Goal: Find specific page/section: Find specific page/section

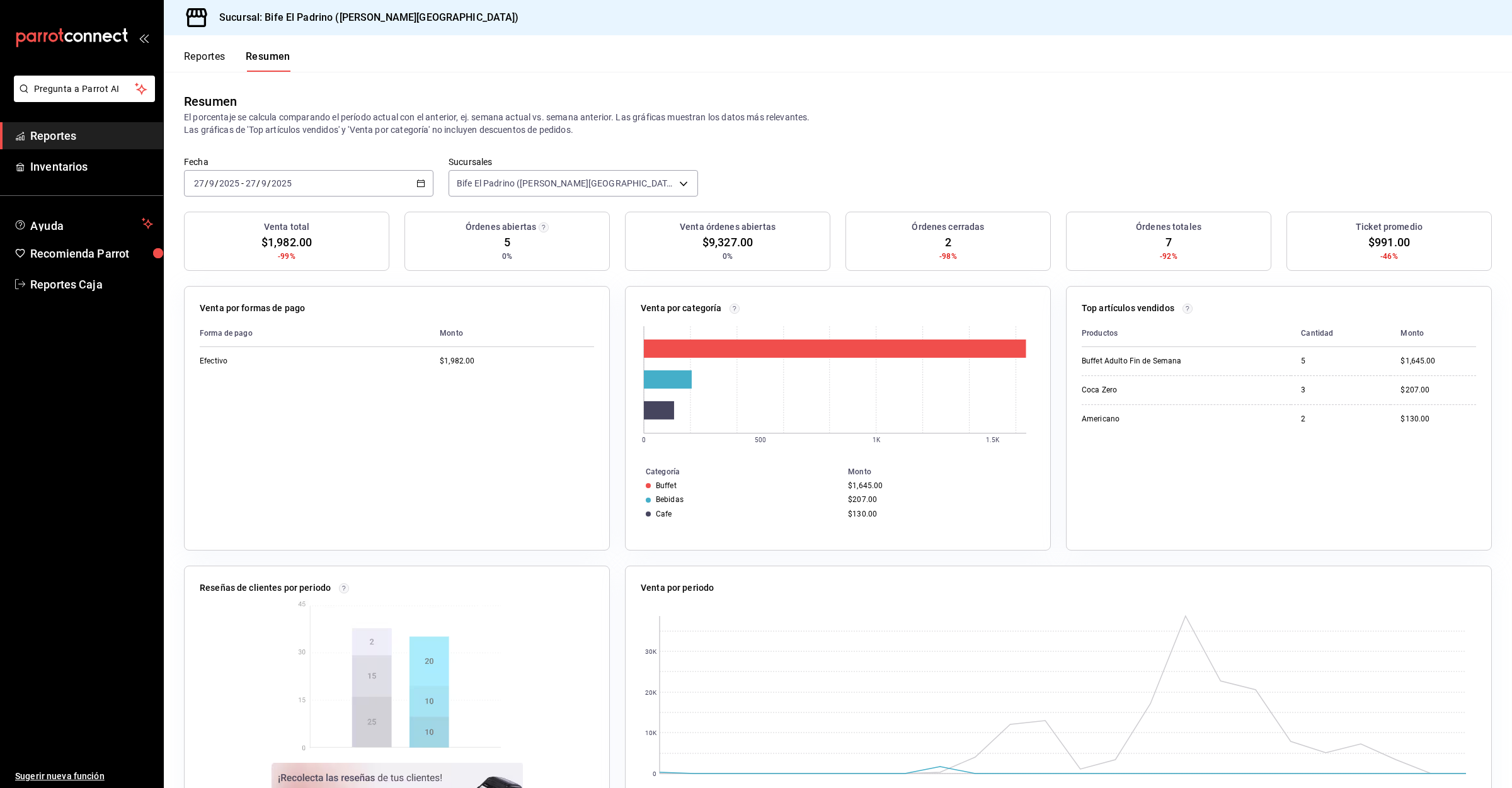
click at [221, 55] on button "Reportes" at bounding box center [204, 60] width 42 height 21
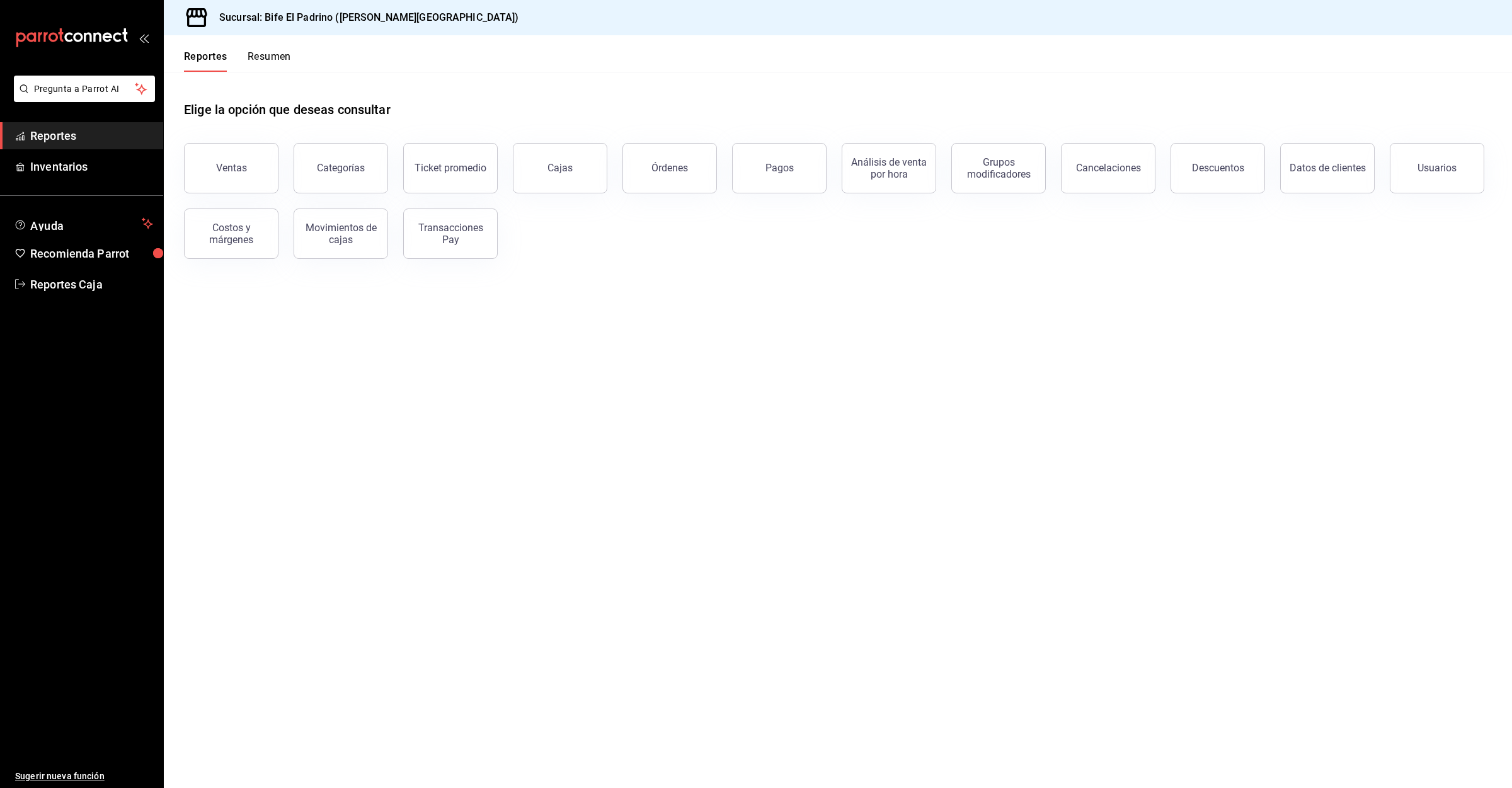
click at [269, 48] on div "Reportes Resumen" at bounding box center [227, 53] width 127 height 37
click at [270, 59] on button "Resumen" at bounding box center [269, 60] width 43 height 21
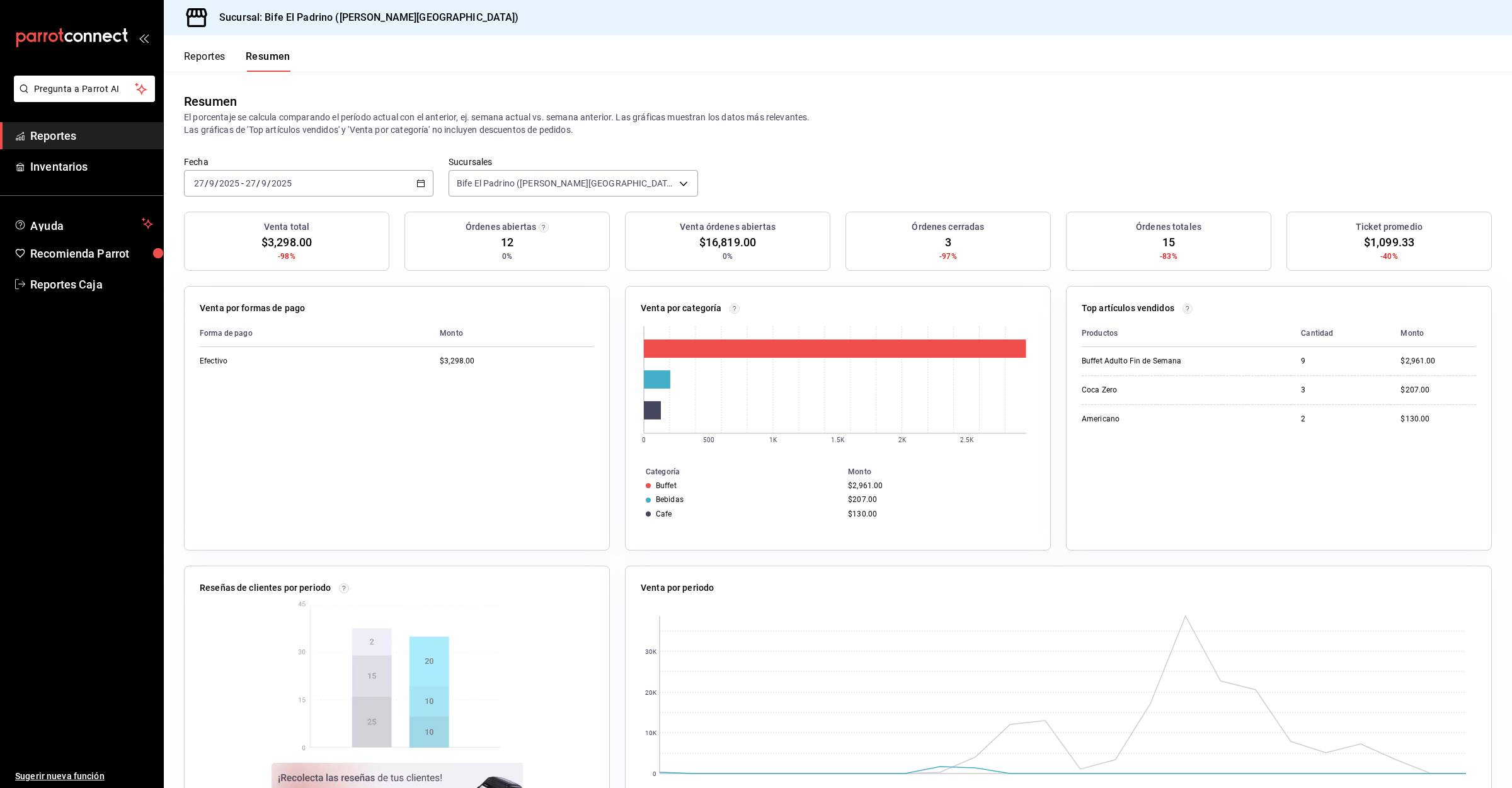
click at [197, 54] on button "Reportes" at bounding box center [204, 60] width 42 height 21
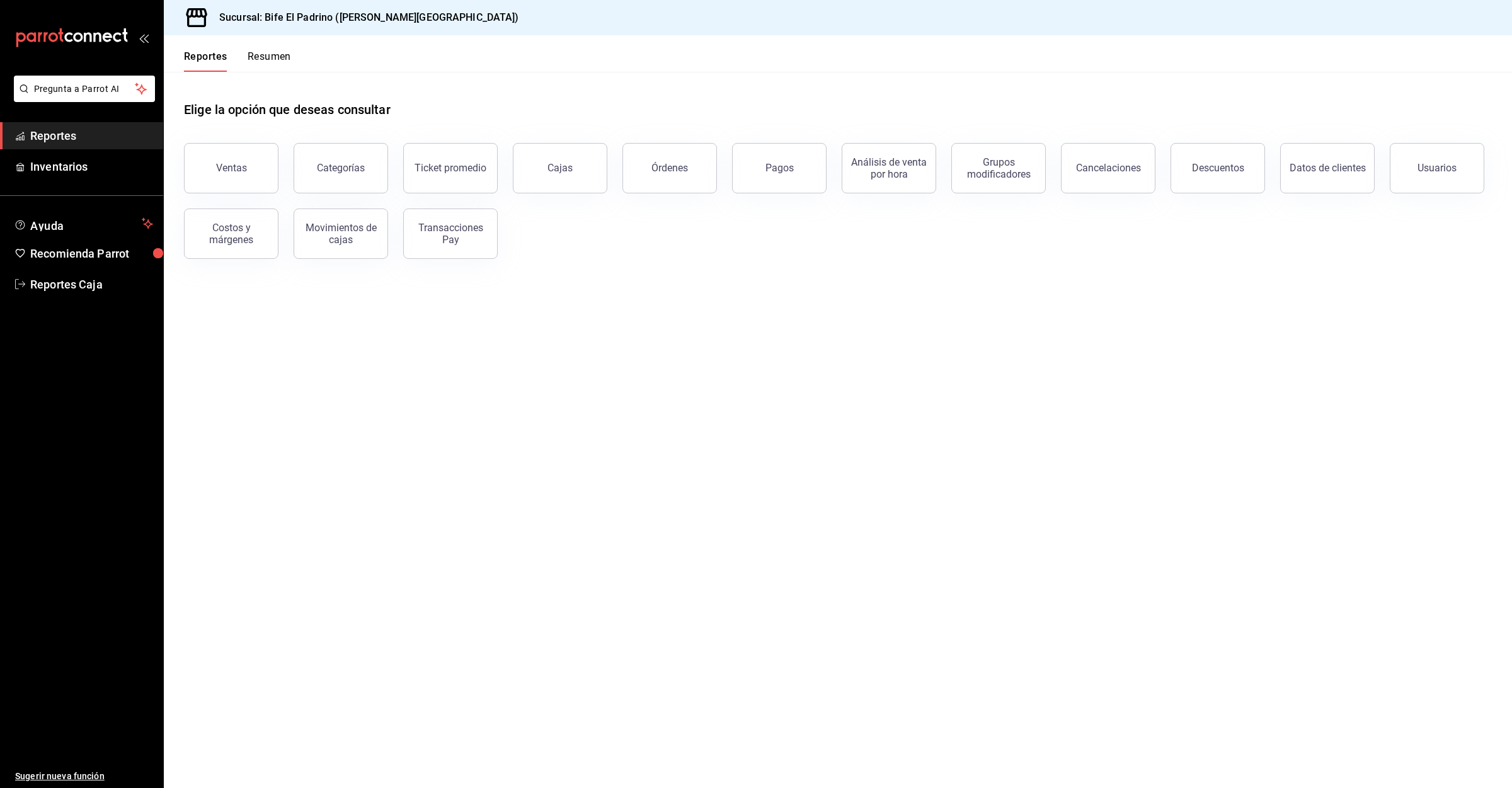
click at [260, 59] on button "Resumen" at bounding box center [269, 60] width 43 height 21
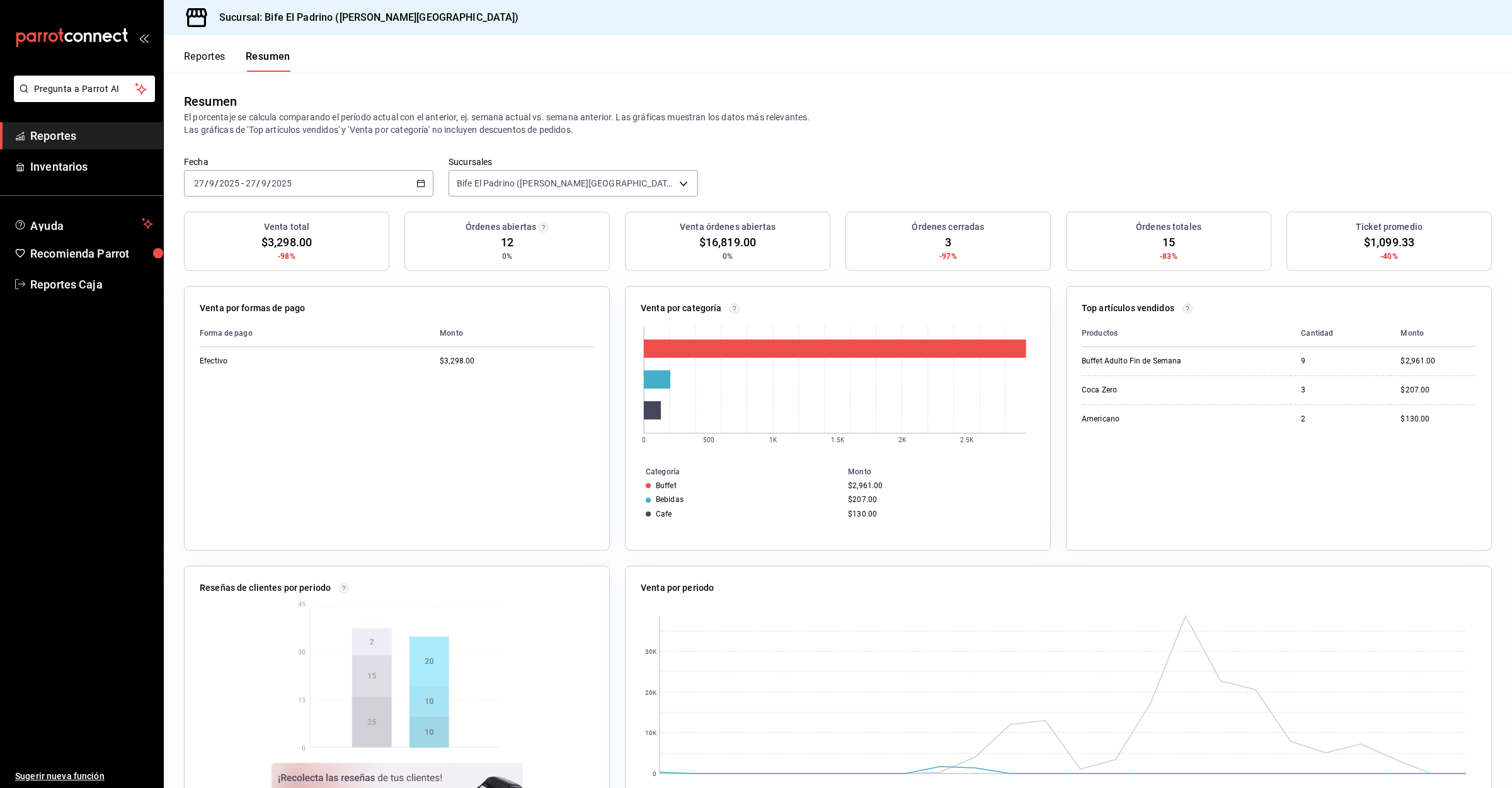
click at [203, 55] on button "Reportes" at bounding box center [204, 60] width 42 height 21
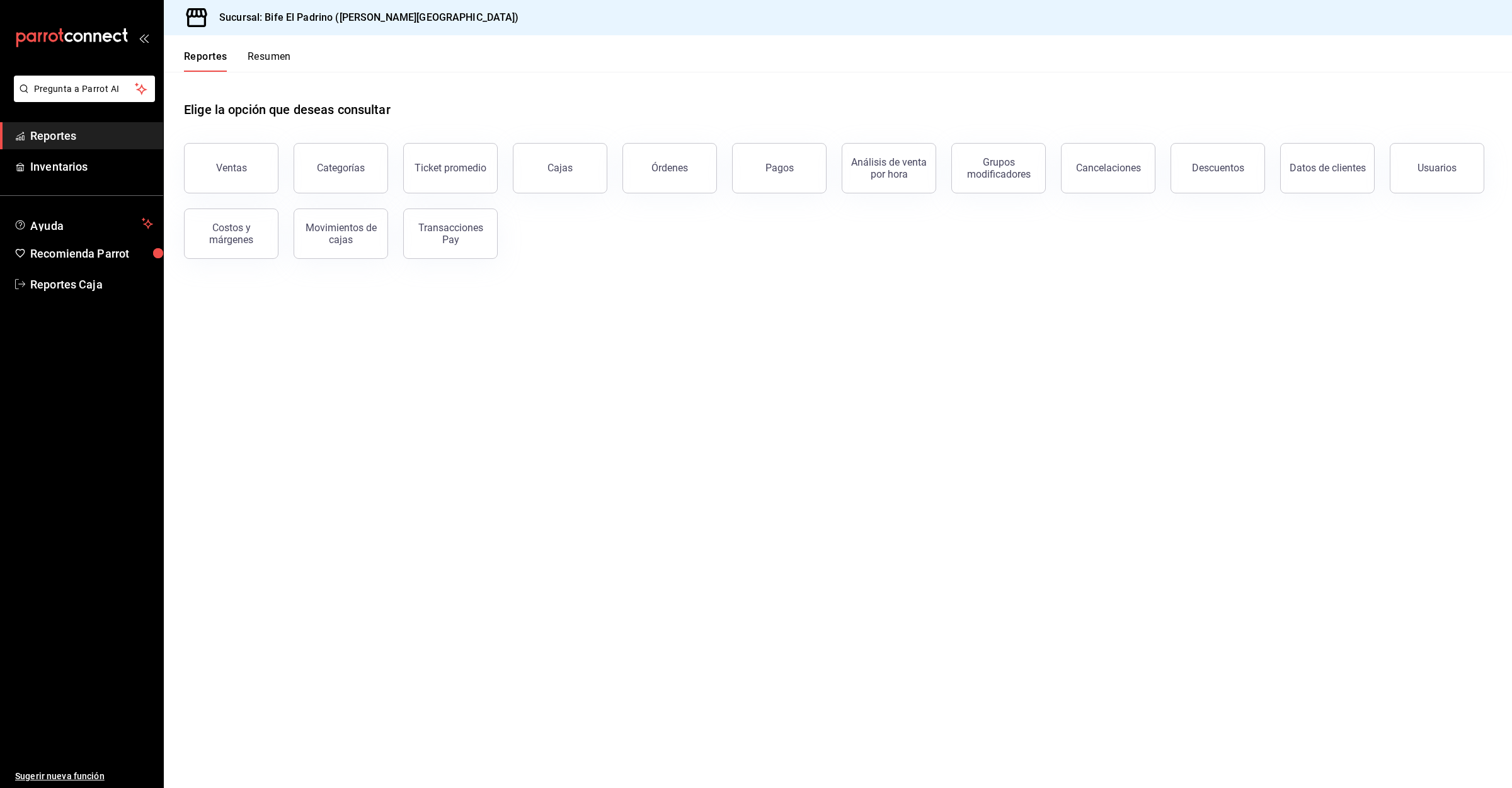
click at [284, 59] on button "Resumen" at bounding box center [269, 60] width 43 height 21
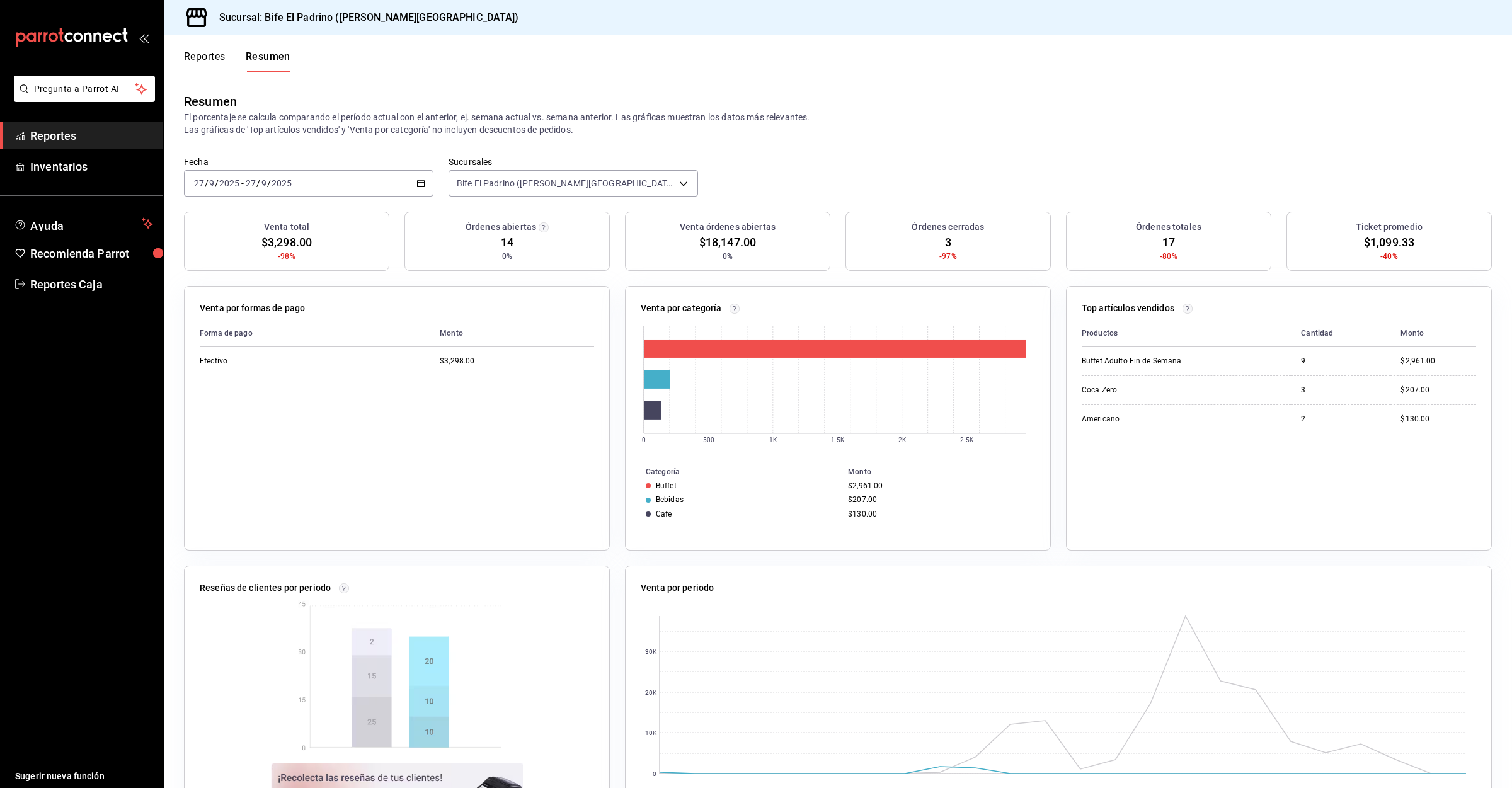
click at [214, 52] on button "Reportes" at bounding box center [204, 60] width 42 height 21
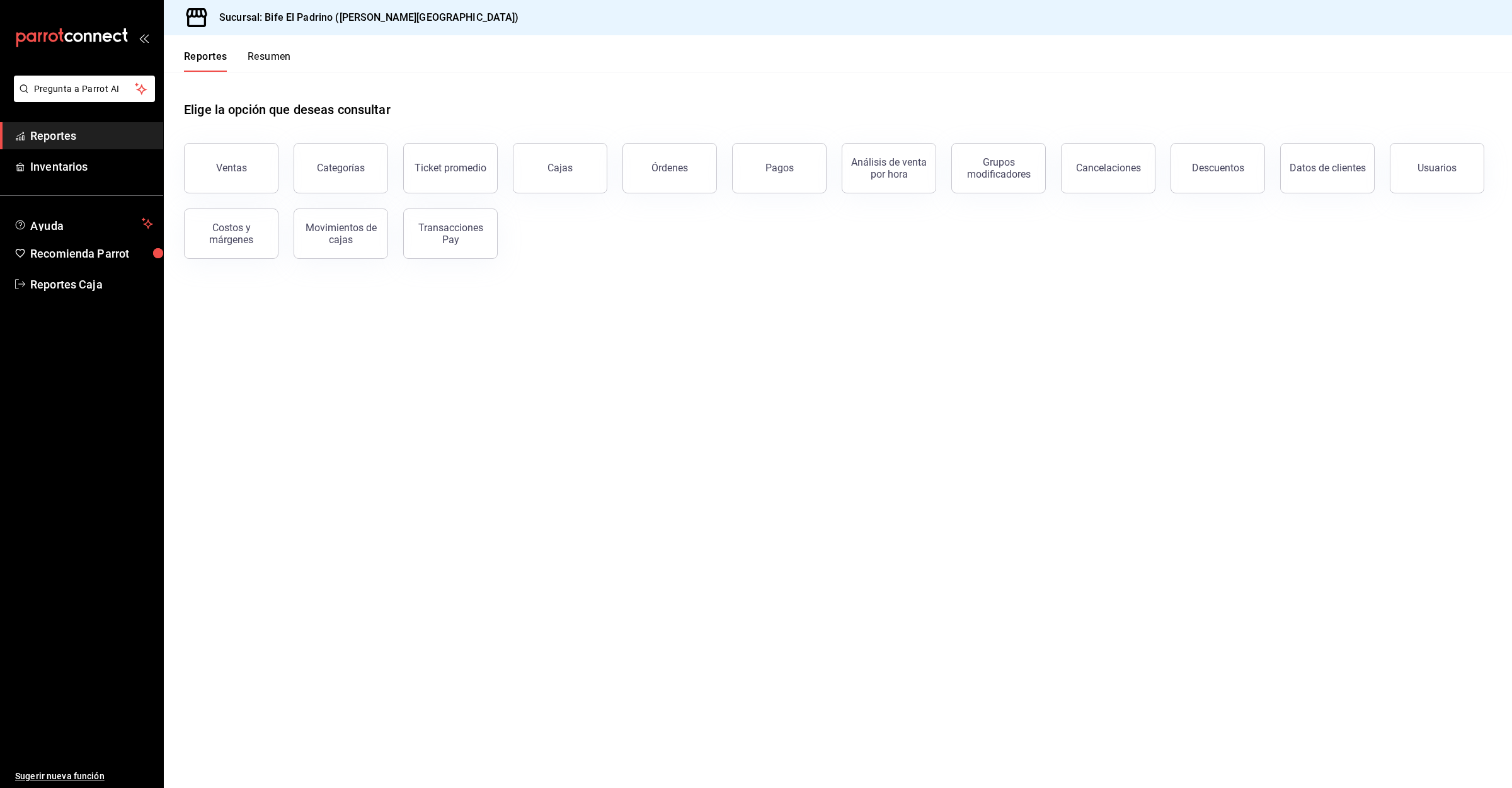
click at [284, 55] on button "Resumen" at bounding box center [269, 60] width 43 height 21
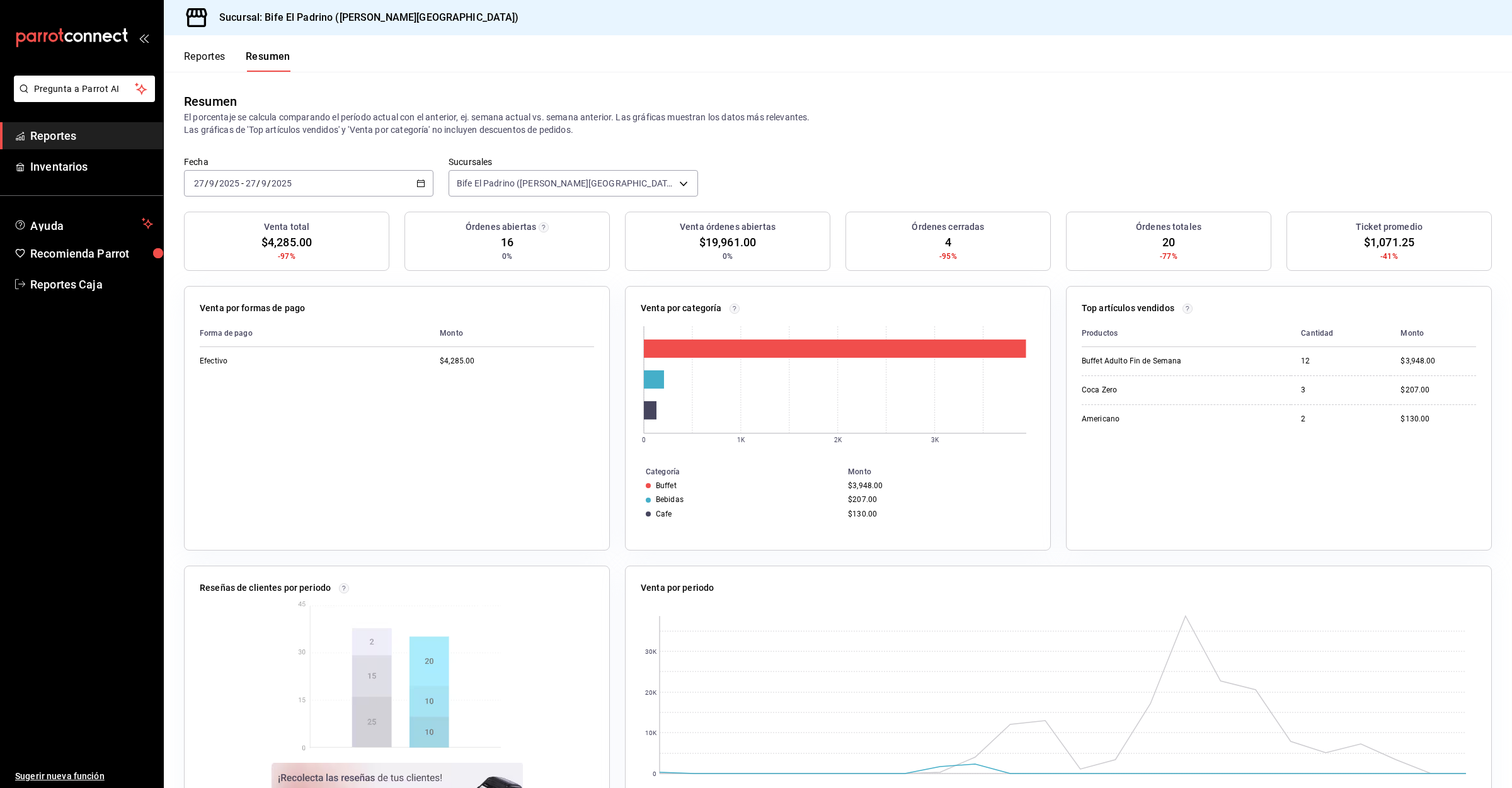
click at [210, 51] on button "Reportes" at bounding box center [204, 60] width 42 height 21
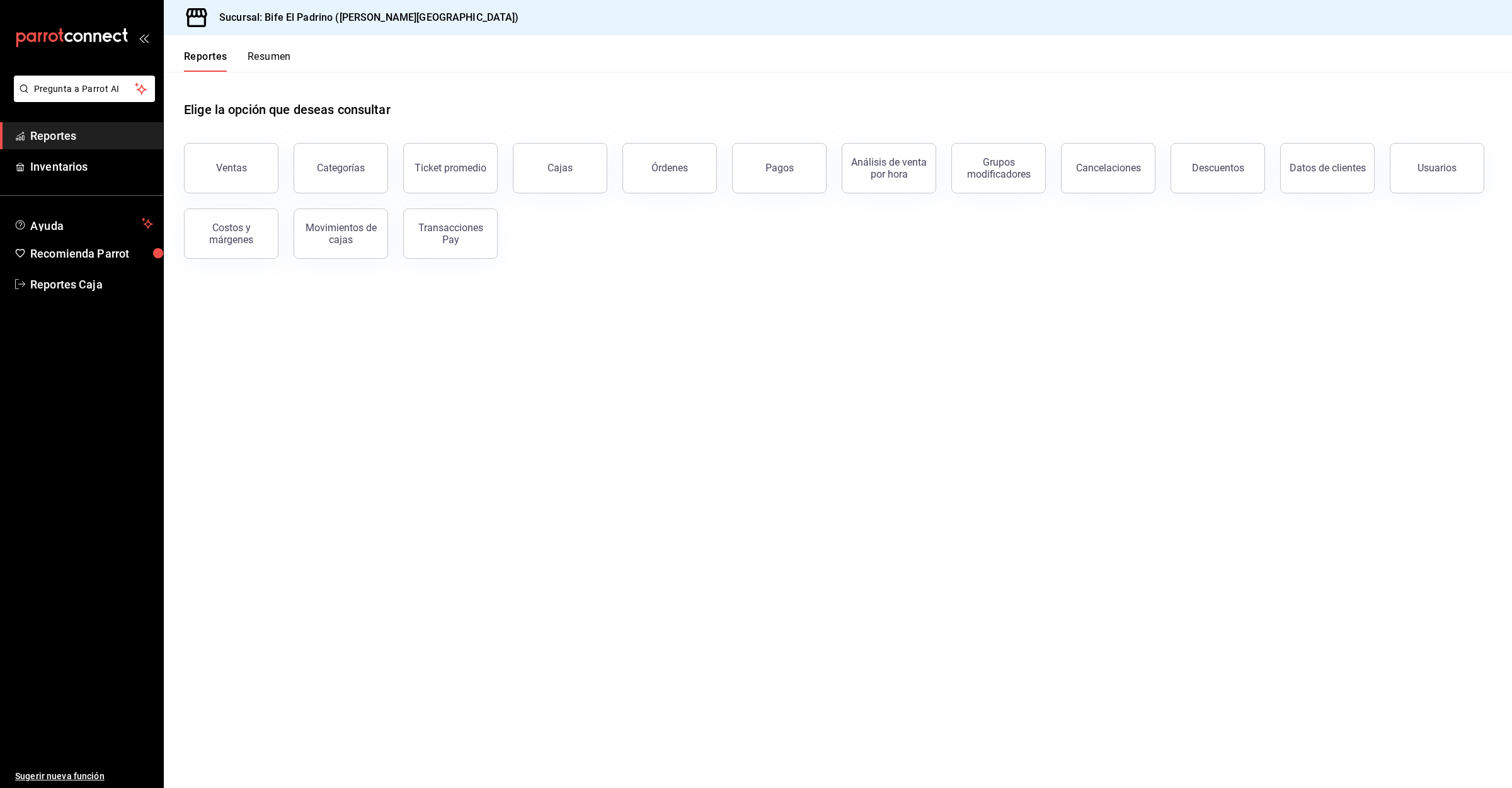
click at [269, 60] on button "Resumen" at bounding box center [269, 60] width 43 height 21
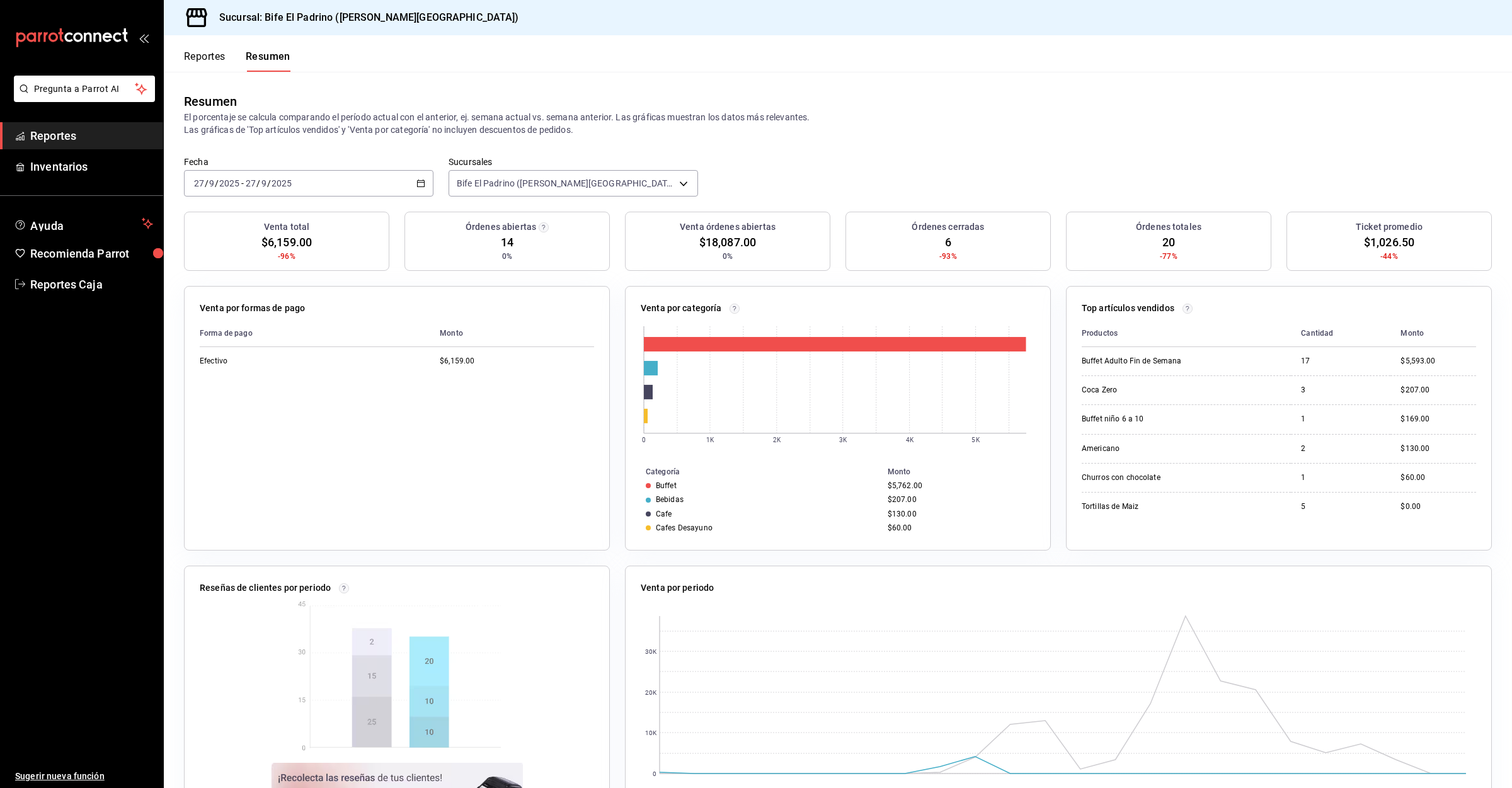
drag, startPoint x: 214, startPoint y: 38, endPoint x: 212, endPoint y: 49, distance: 11.2
click at [212, 49] on div "Reportes Resumen" at bounding box center [227, 53] width 127 height 37
click at [212, 50] on button "Reportes" at bounding box center [204, 60] width 42 height 21
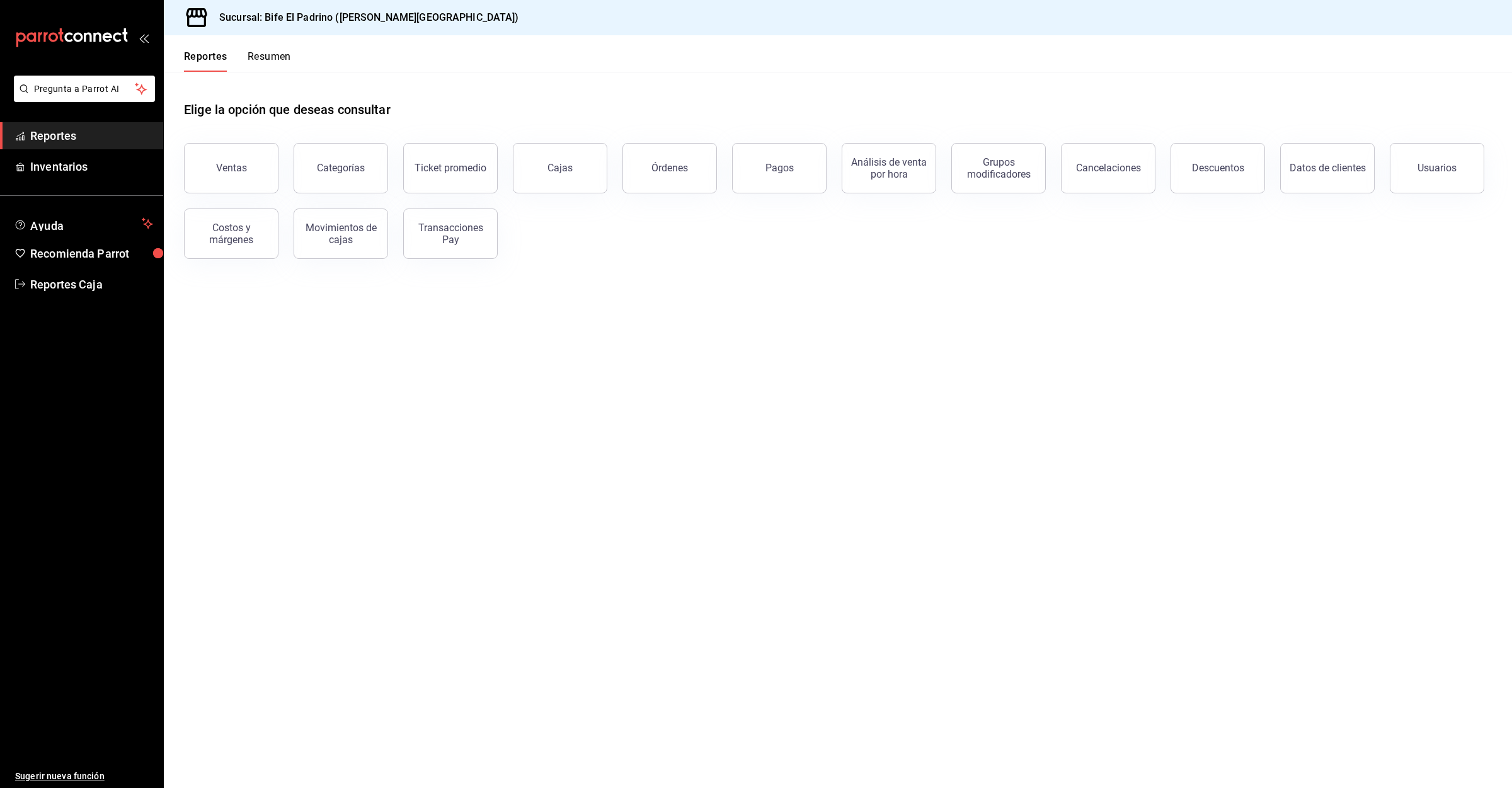
click at [254, 55] on button "Resumen" at bounding box center [269, 60] width 43 height 21
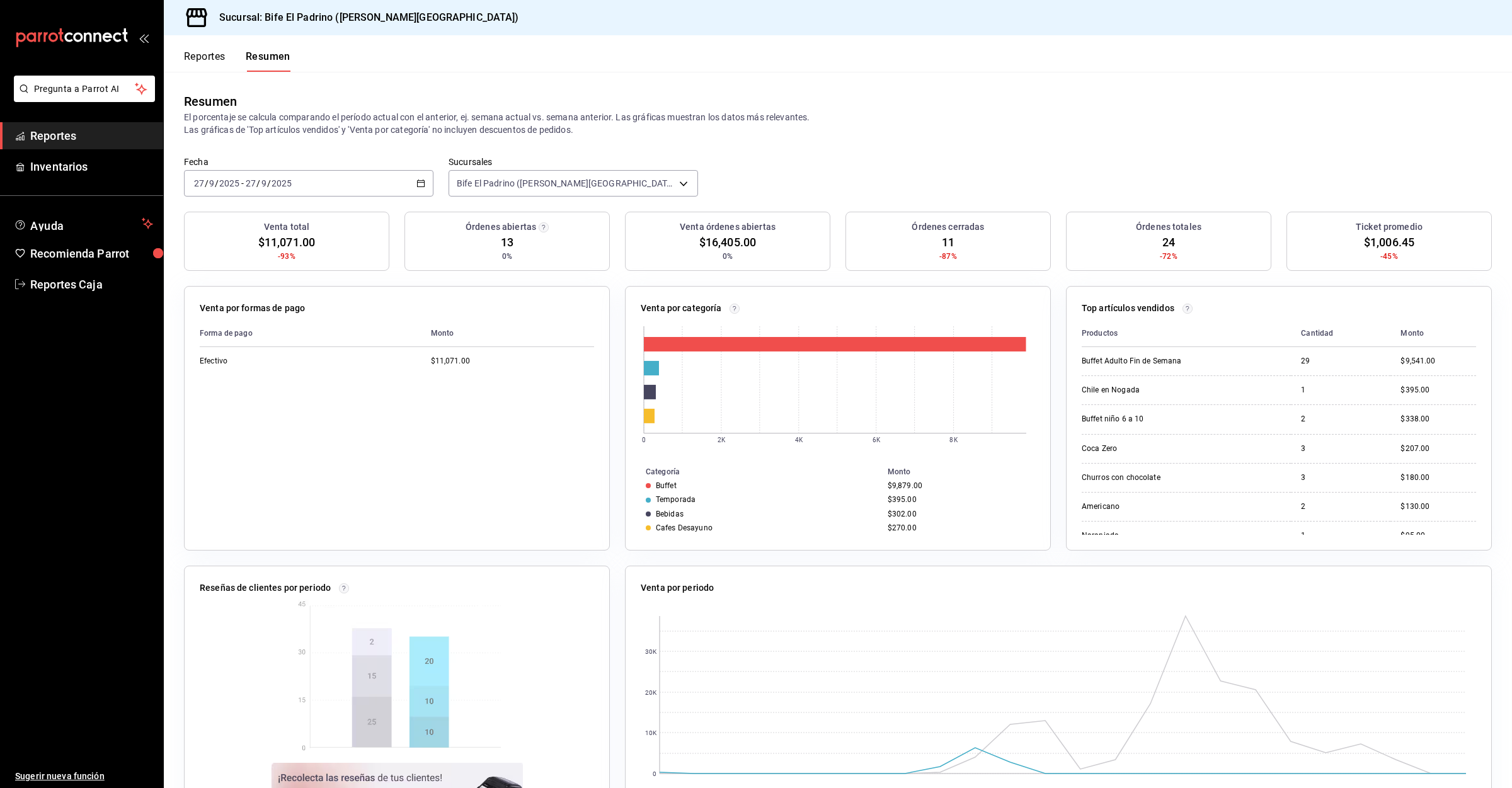
click at [212, 60] on button "Reportes" at bounding box center [204, 60] width 42 height 21
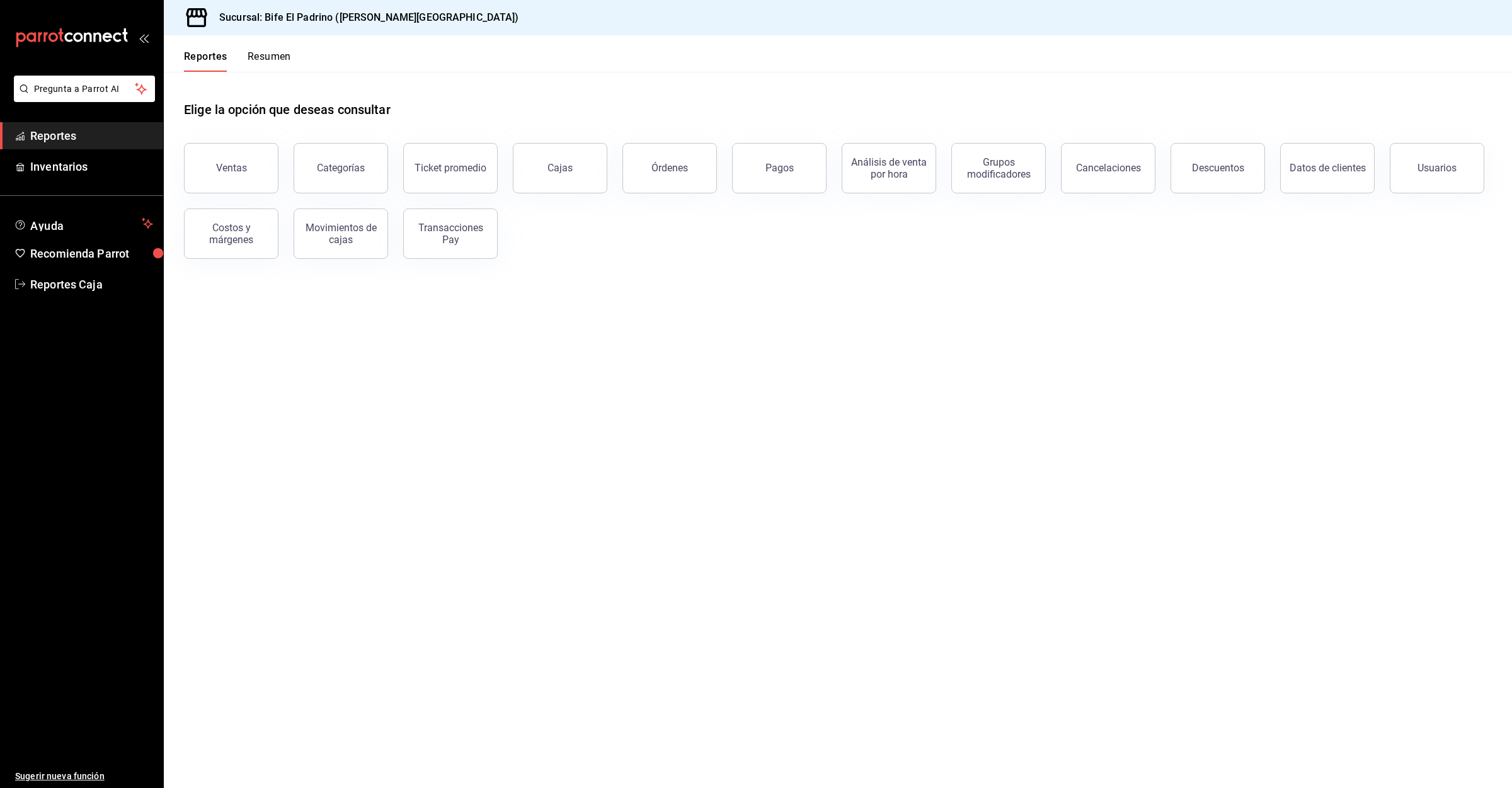
click at [278, 48] on div "Reportes Resumen" at bounding box center [227, 53] width 127 height 37
click at [278, 59] on button "Resumen" at bounding box center [269, 60] width 43 height 21
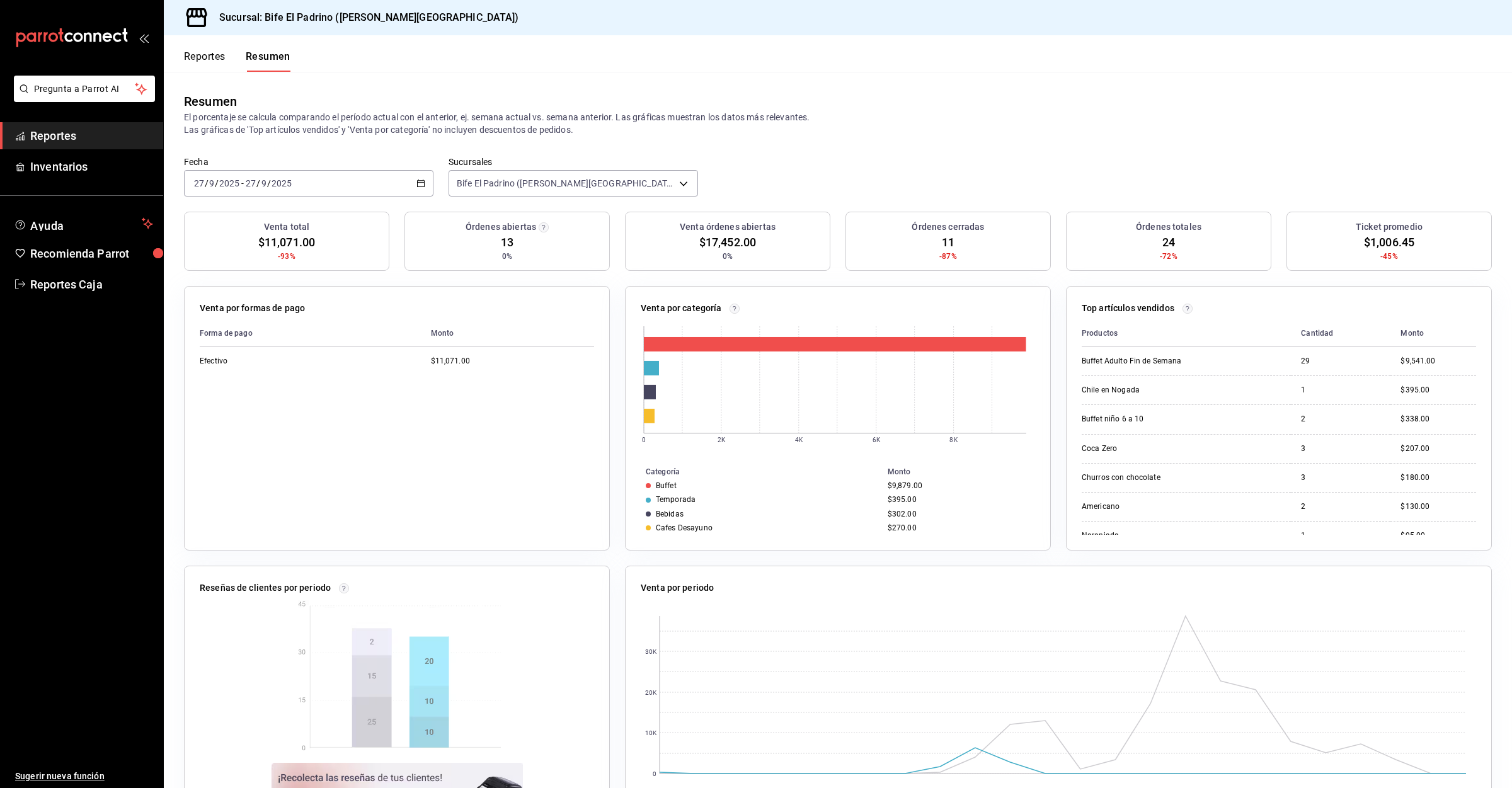
click at [195, 48] on div "Reportes Resumen" at bounding box center [227, 53] width 127 height 37
click at [204, 55] on button "Reportes" at bounding box center [204, 60] width 42 height 21
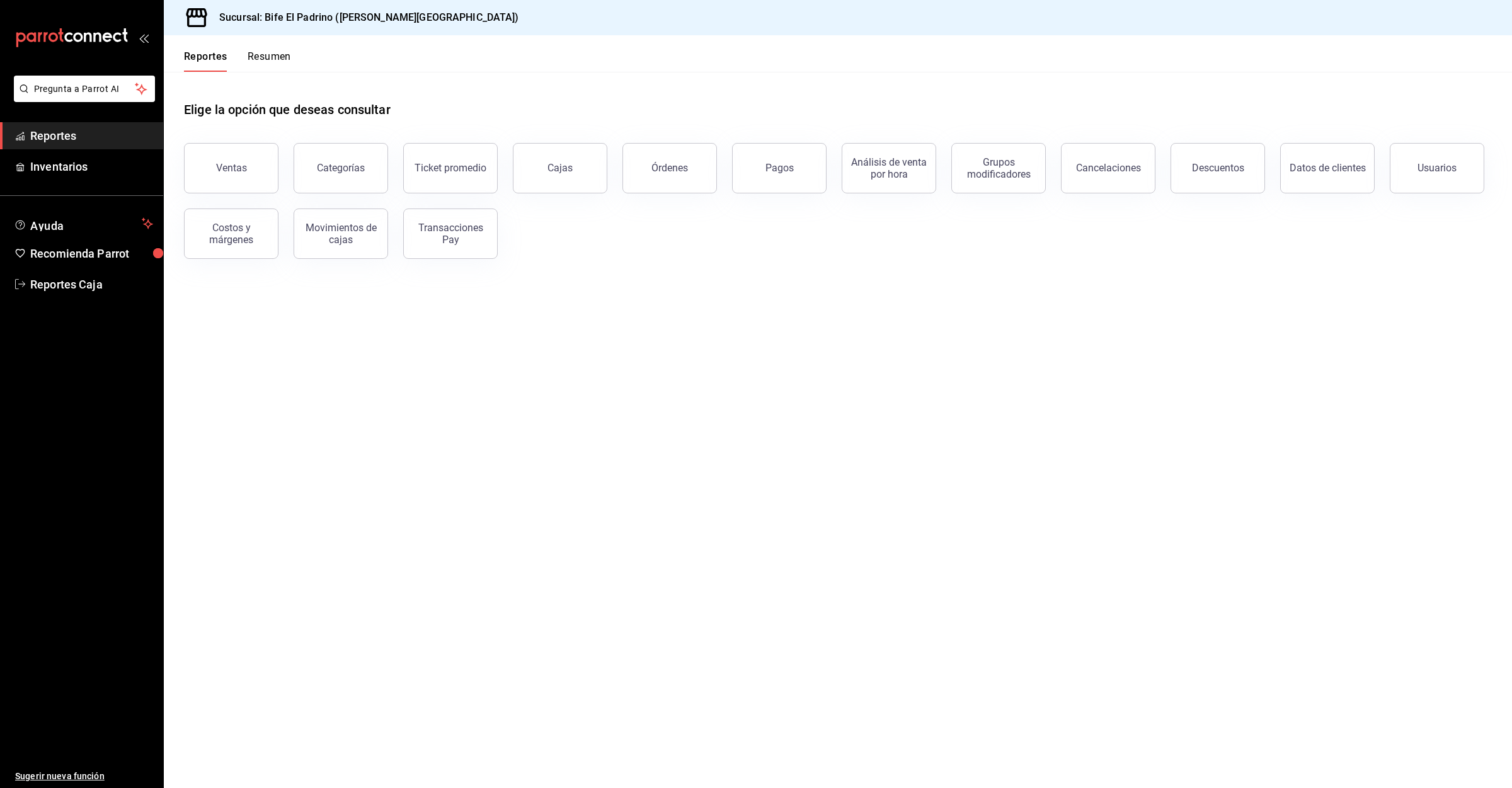
click at [308, 55] on header "Reportes Resumen" at bounding box center [837, 53] width 1348 height 37
click at [240, 55] on div "Reportes Resumen" at bounding box center [238, 60] width 107 height 21
click at [251, 55] on button "Resumen" at bounding box center [269, 60] width 43 height 21
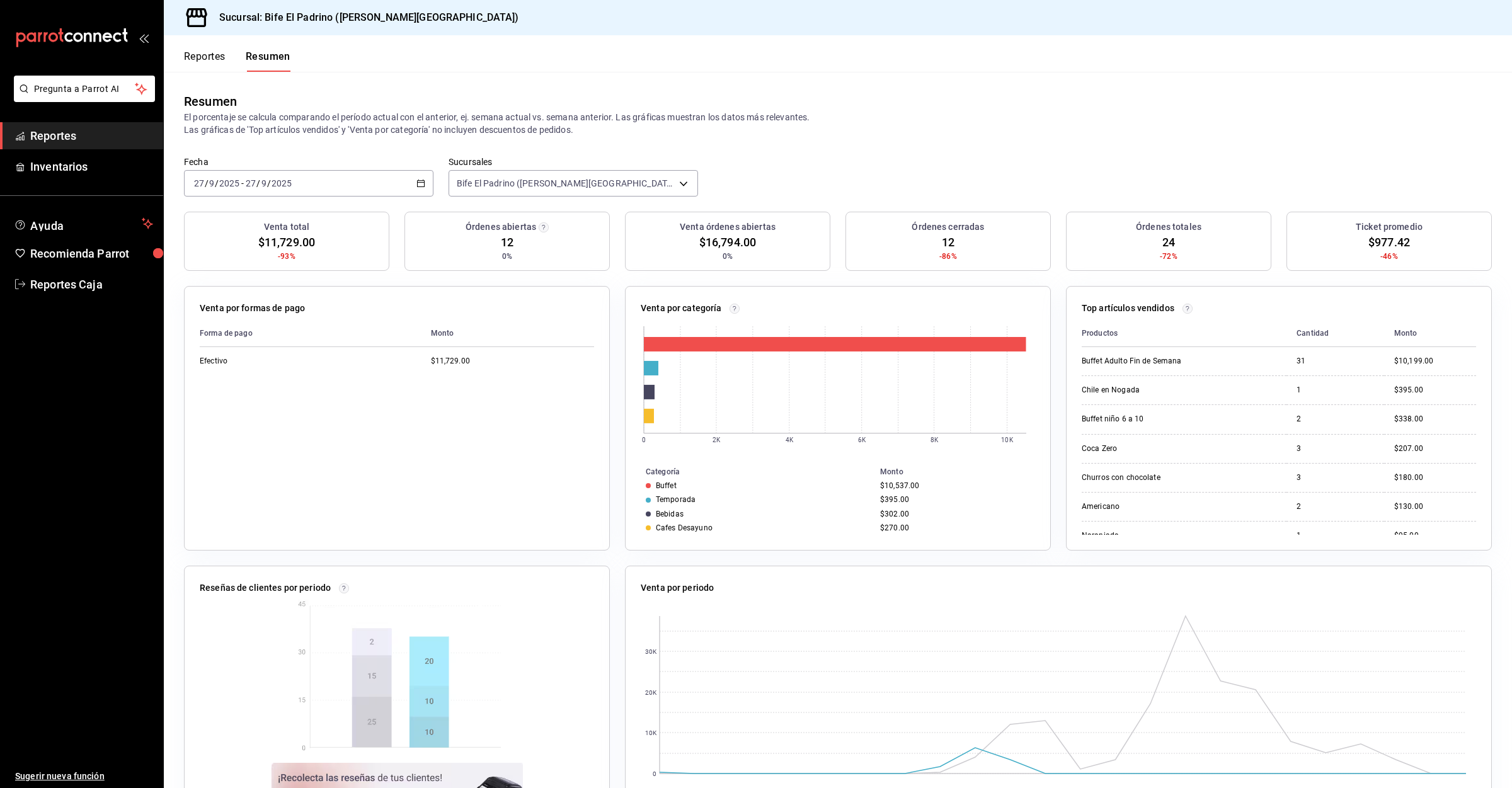
click at [212, 57] on button "Reportes" at bounding box center [204, 60] width 42 height 21
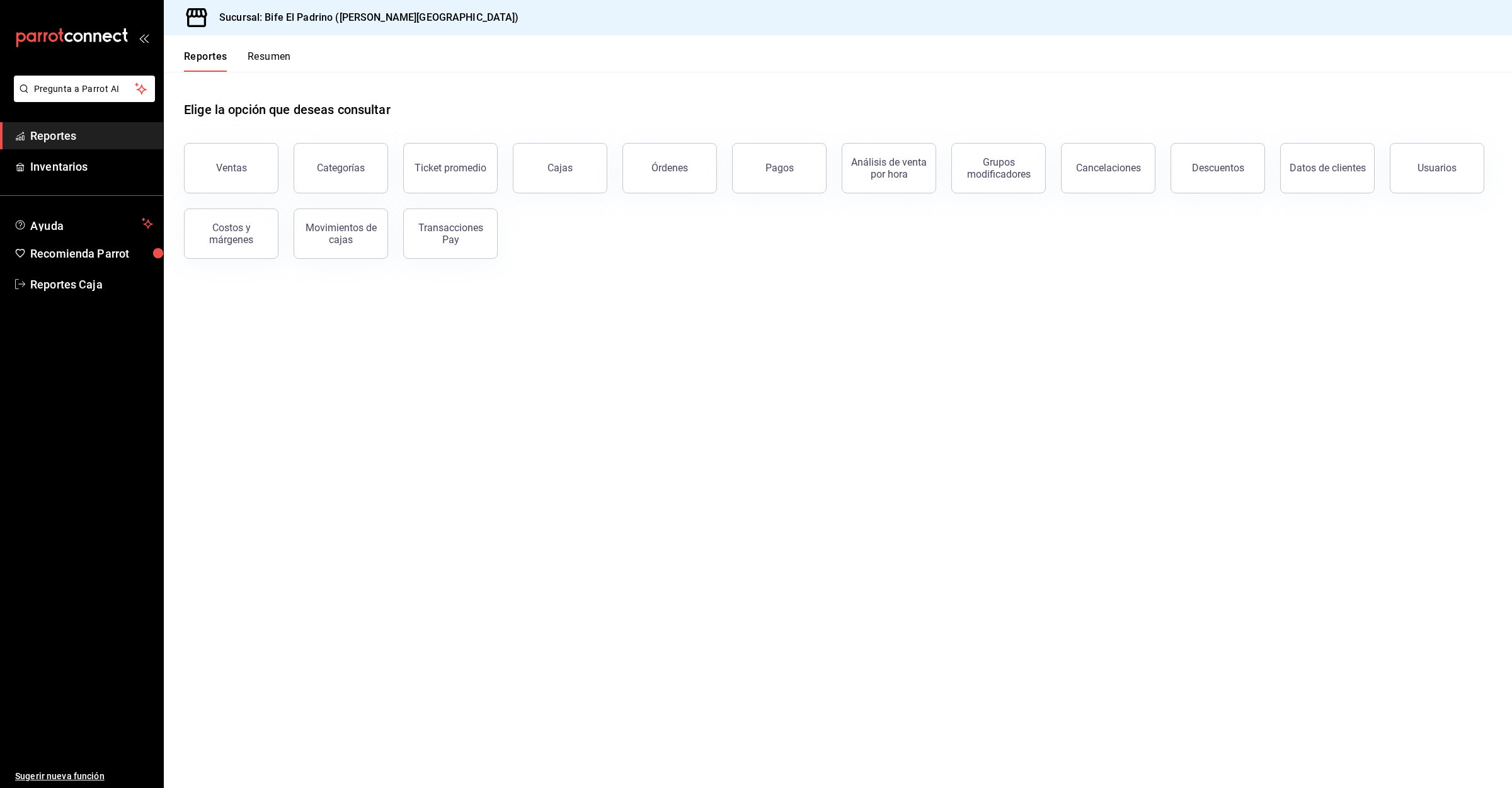
drag, startPoint x: 263, startPoint y: 47, endPoint x: 270, endPoint y: 63, distance: 17.5
click at [263, 48] on div "Reportes Resumen" at bounding box center [227, 53] width 127 height 37
click at [270, 63] on button "Resumen" at bounding box center [269, 60] width 43 height 21
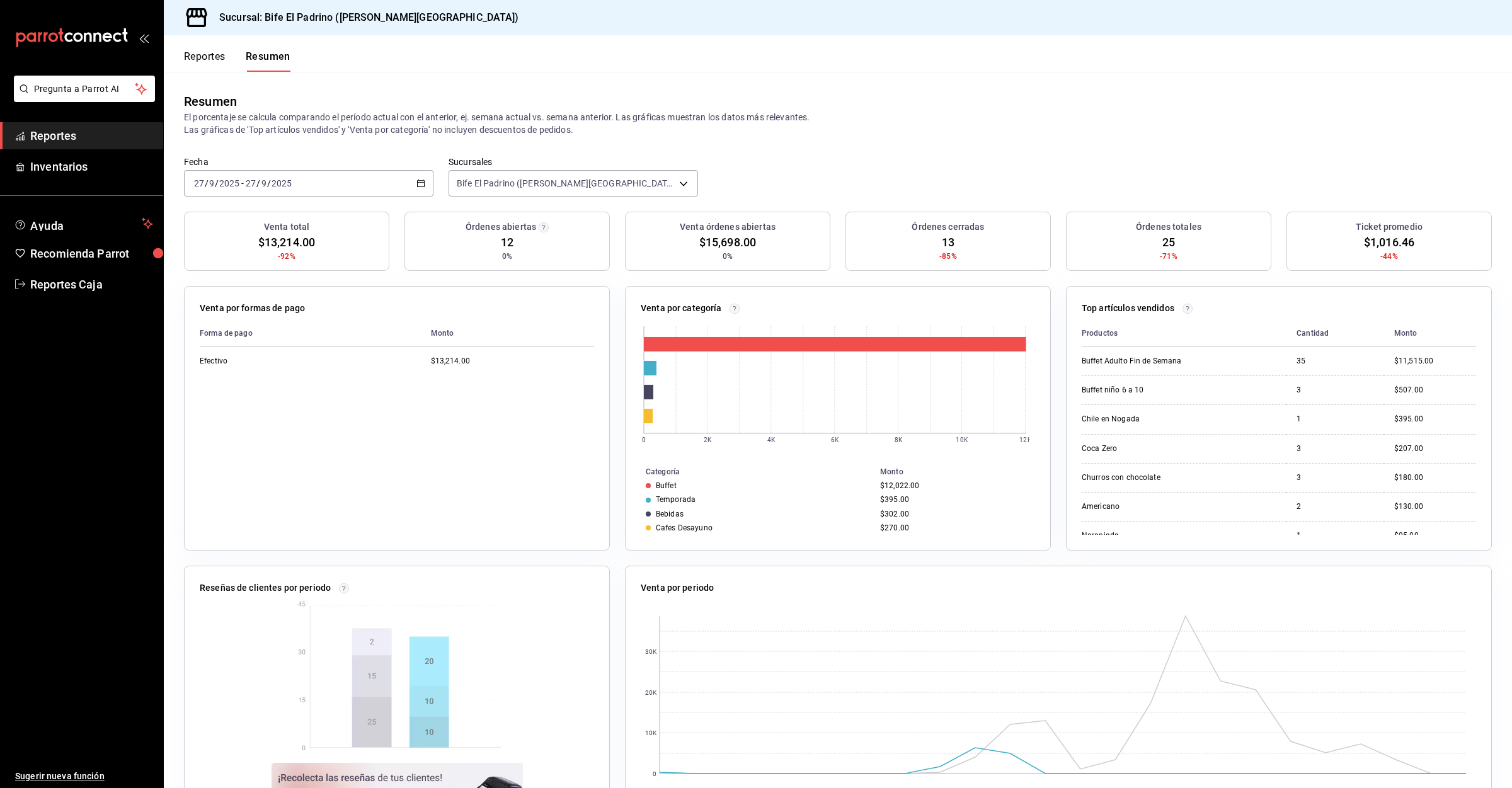
click at [203, 49] on div "Reportes Resumen" at bounding box center [227, 53] width 127 height 37
click at [206, 61] on button "Reportes" at bounding box center [204, 60] width 42 height 21
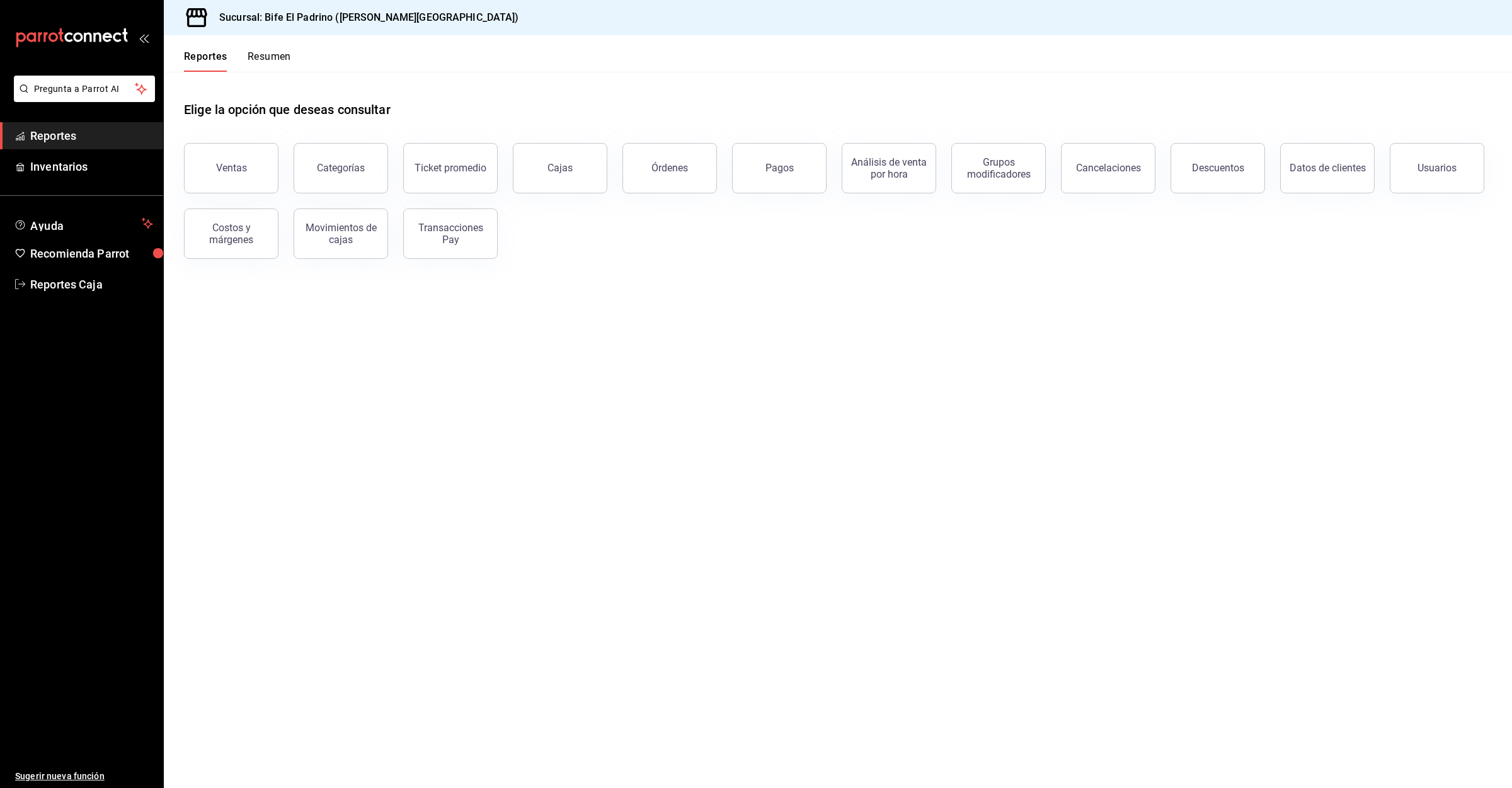
click at [280, 60] on button "Resumen" at bounding box center [269, 60] width 43 height 21
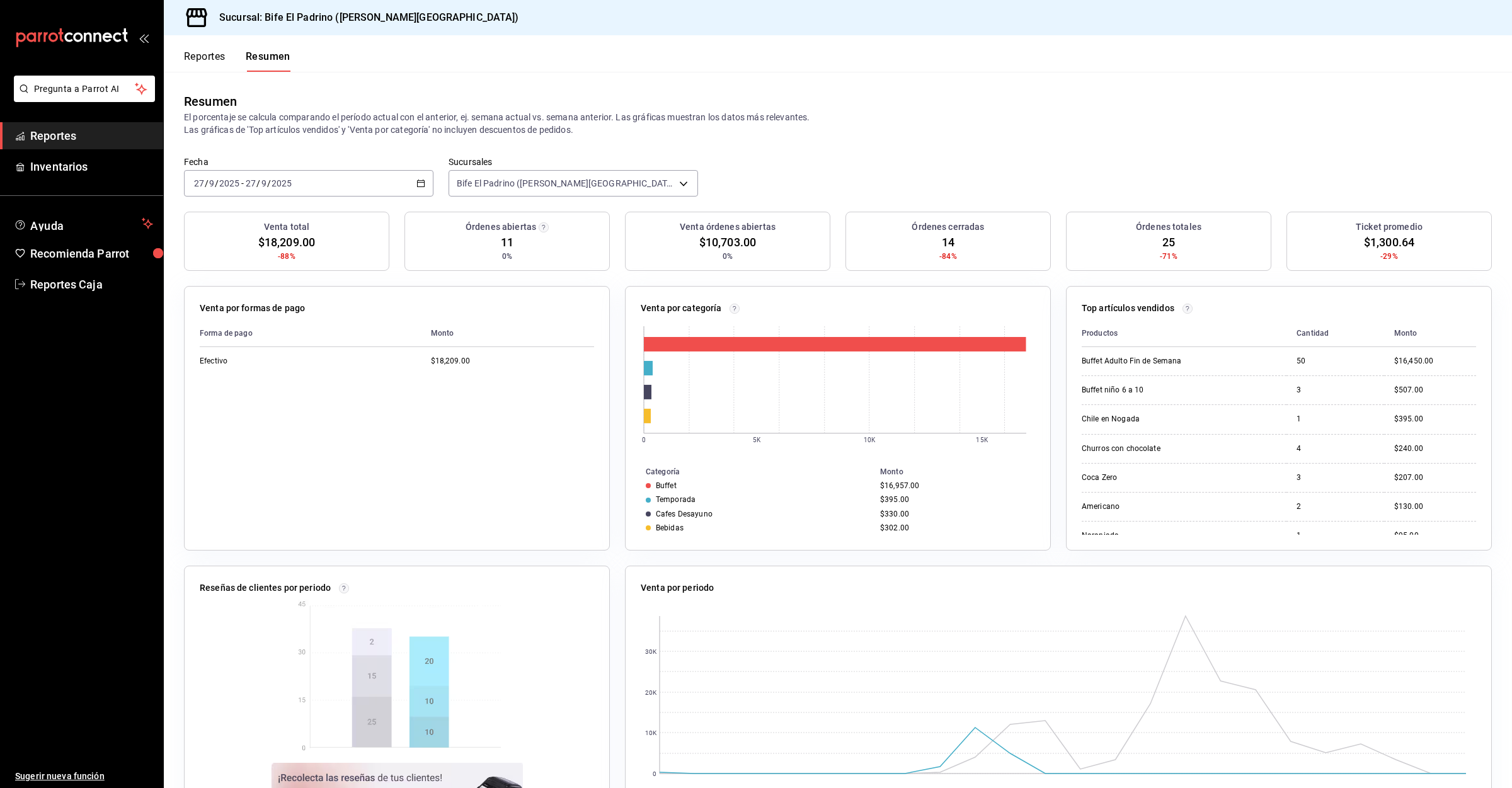
click at [210, 55] on button "Reportes" at bounding box center [204, 60] width 42 height 21
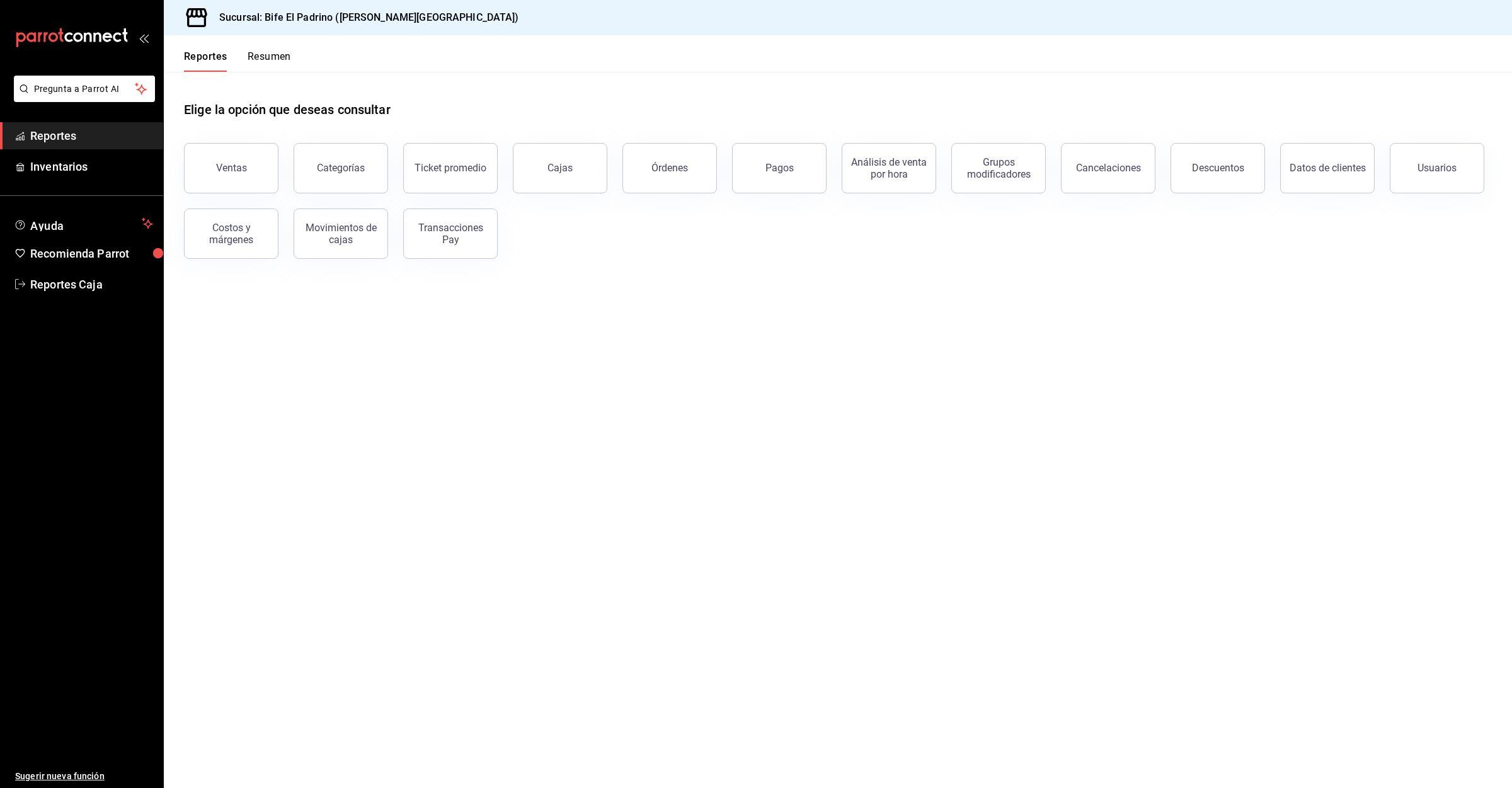
click at [273, 60] on button "Resumen" at bounding box center [269, 60] width 43 height 21
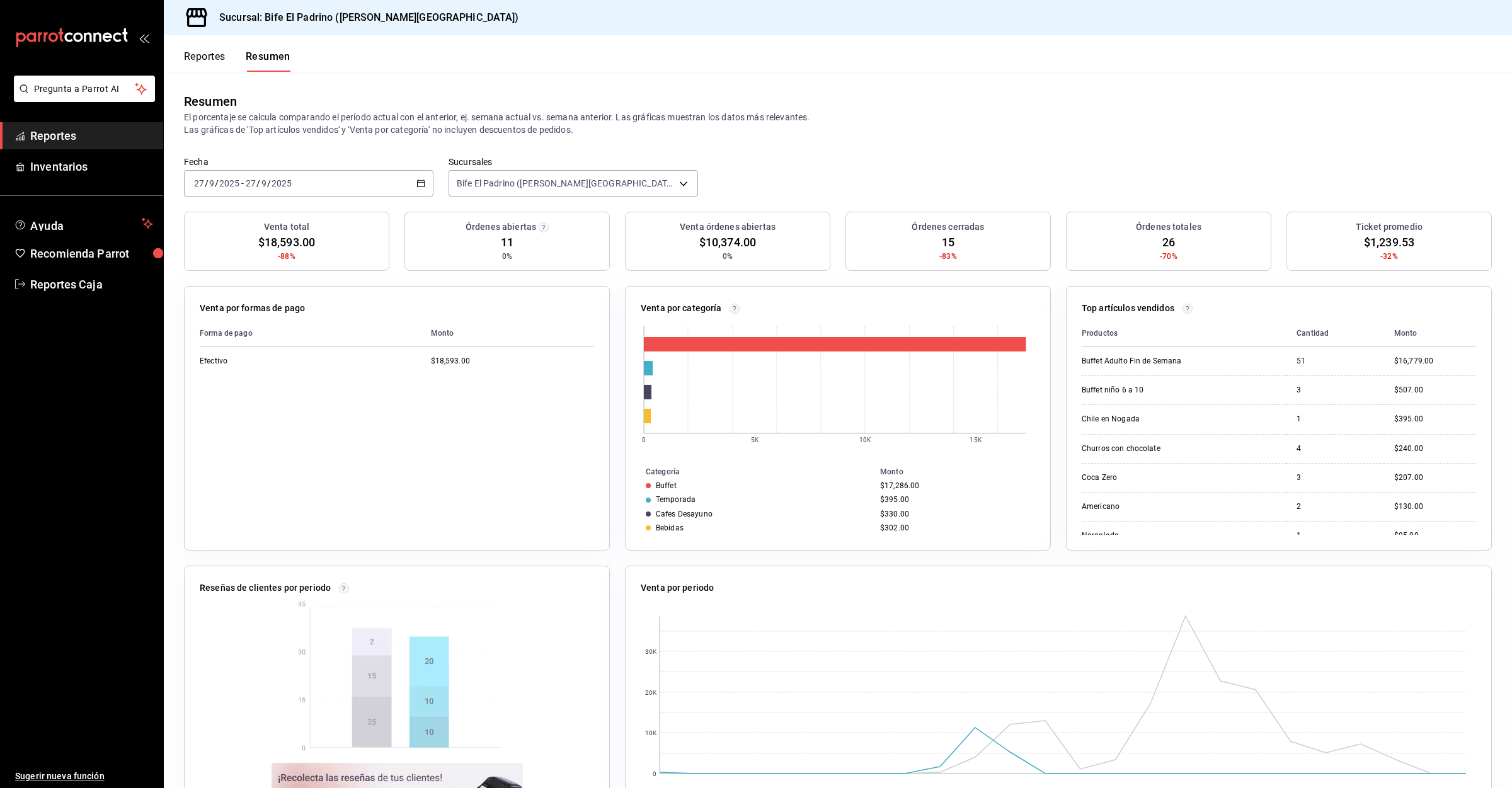
click at [212, 60] on button "Reportes" at bounding box center [204, 60] width 42 height 21
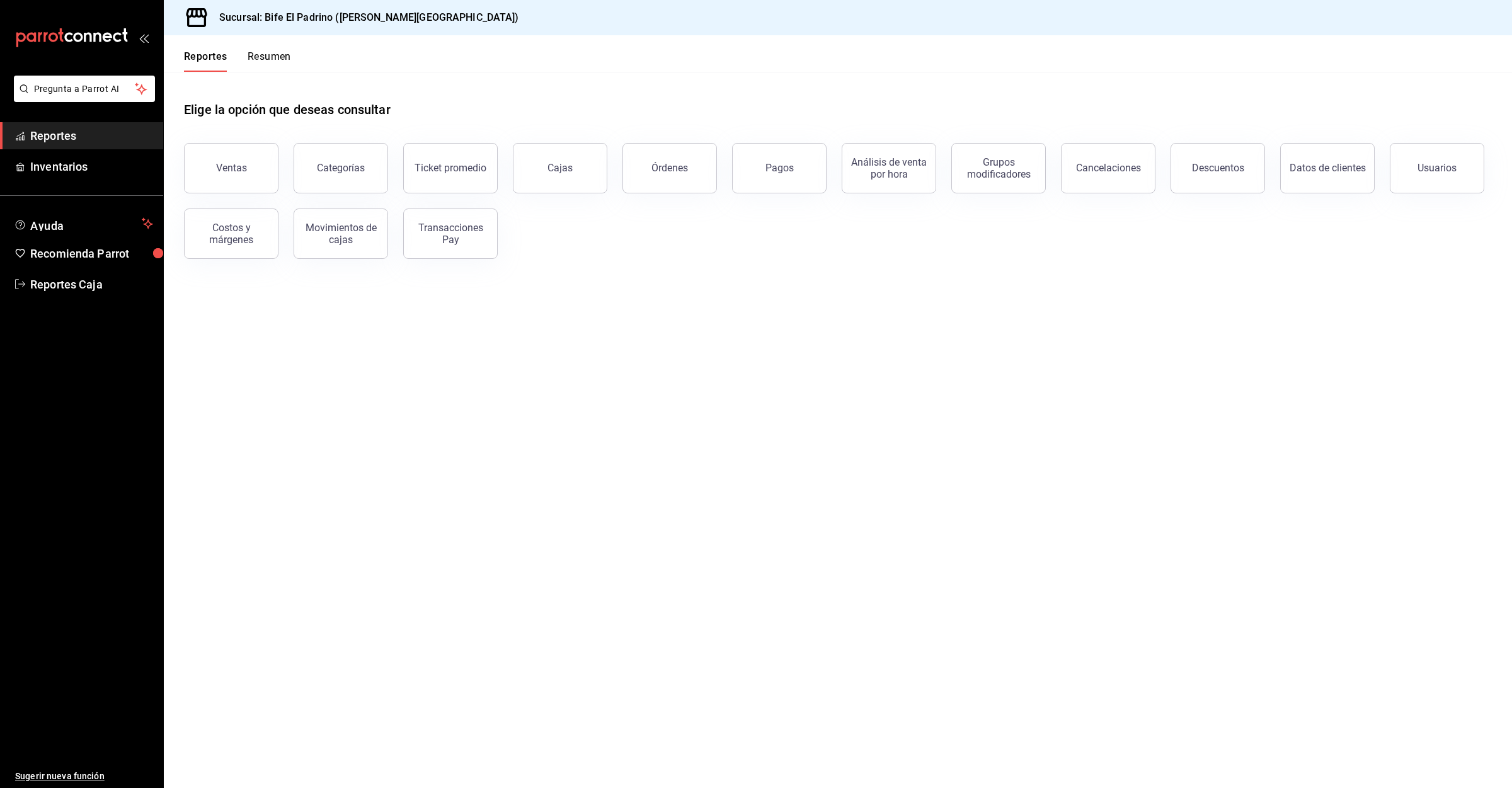
click at [271, 60] on button "Resumen" at bounding box center [269, 60] width 43 height 21
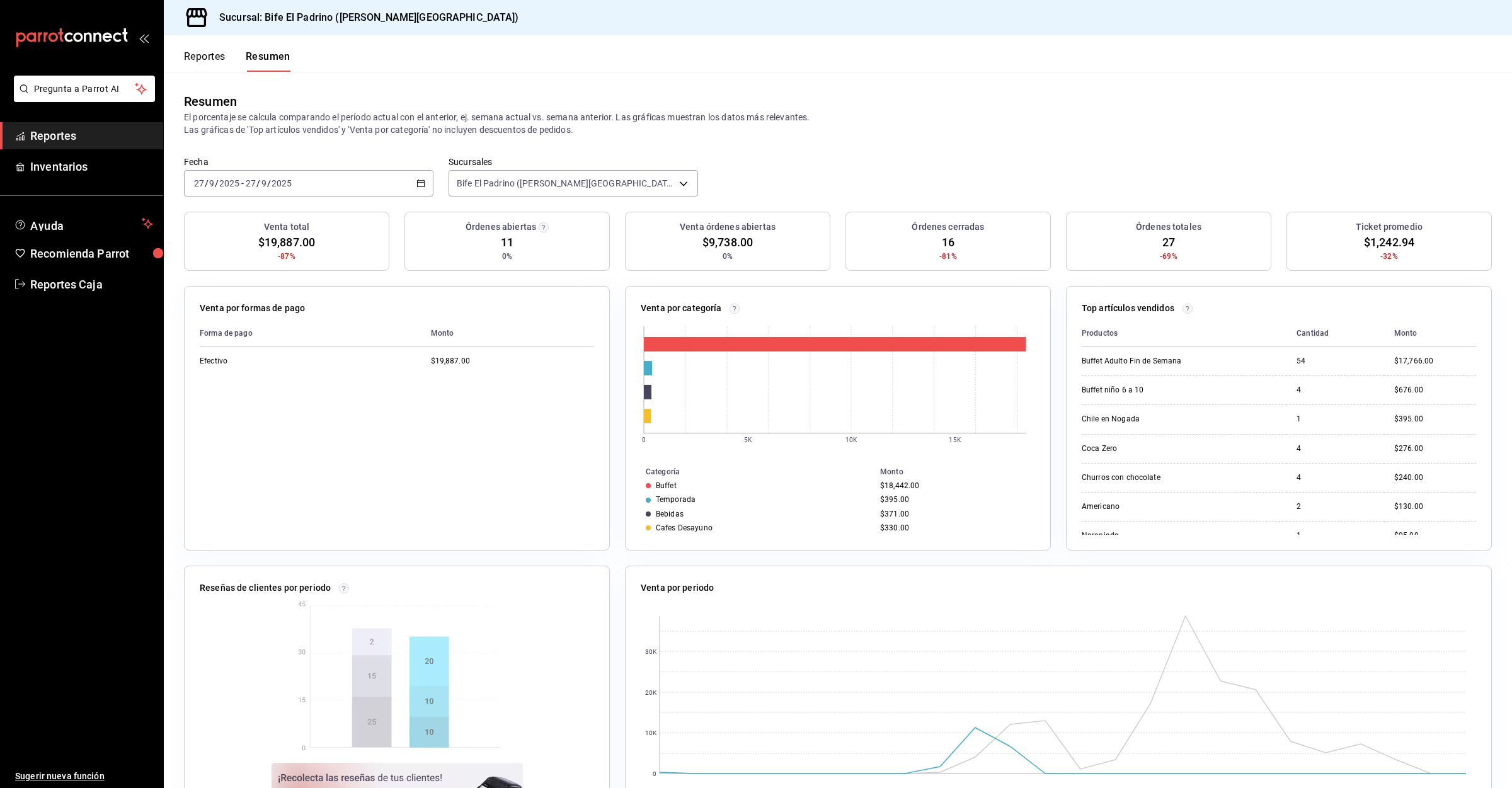
click at [221, 65] on button "Reportes" at bounding box center [204, 60] width 42 height 21
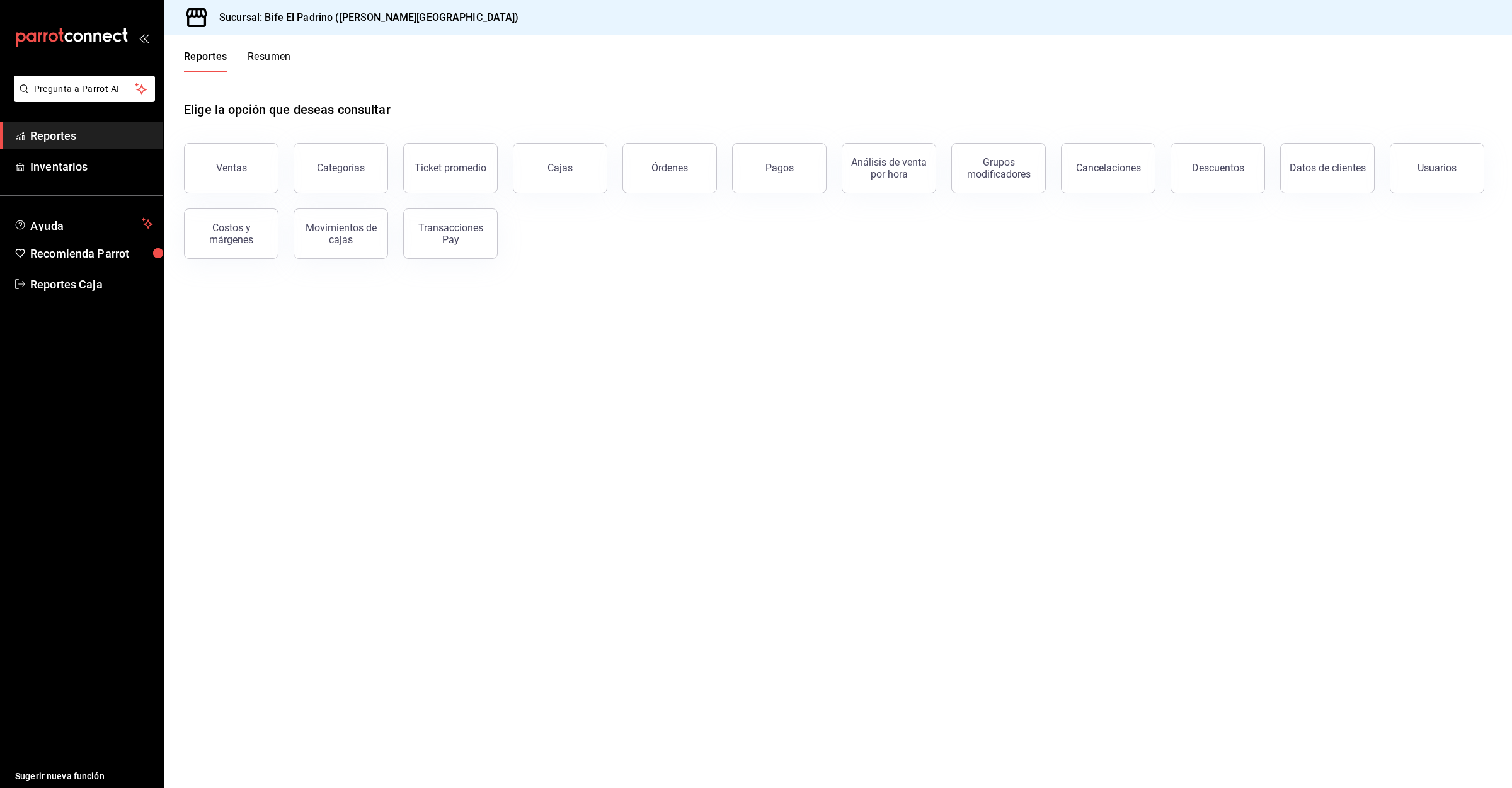
click at [259, 60] on button "Resumen" at bounding box center [269, 60] width 43 height 21
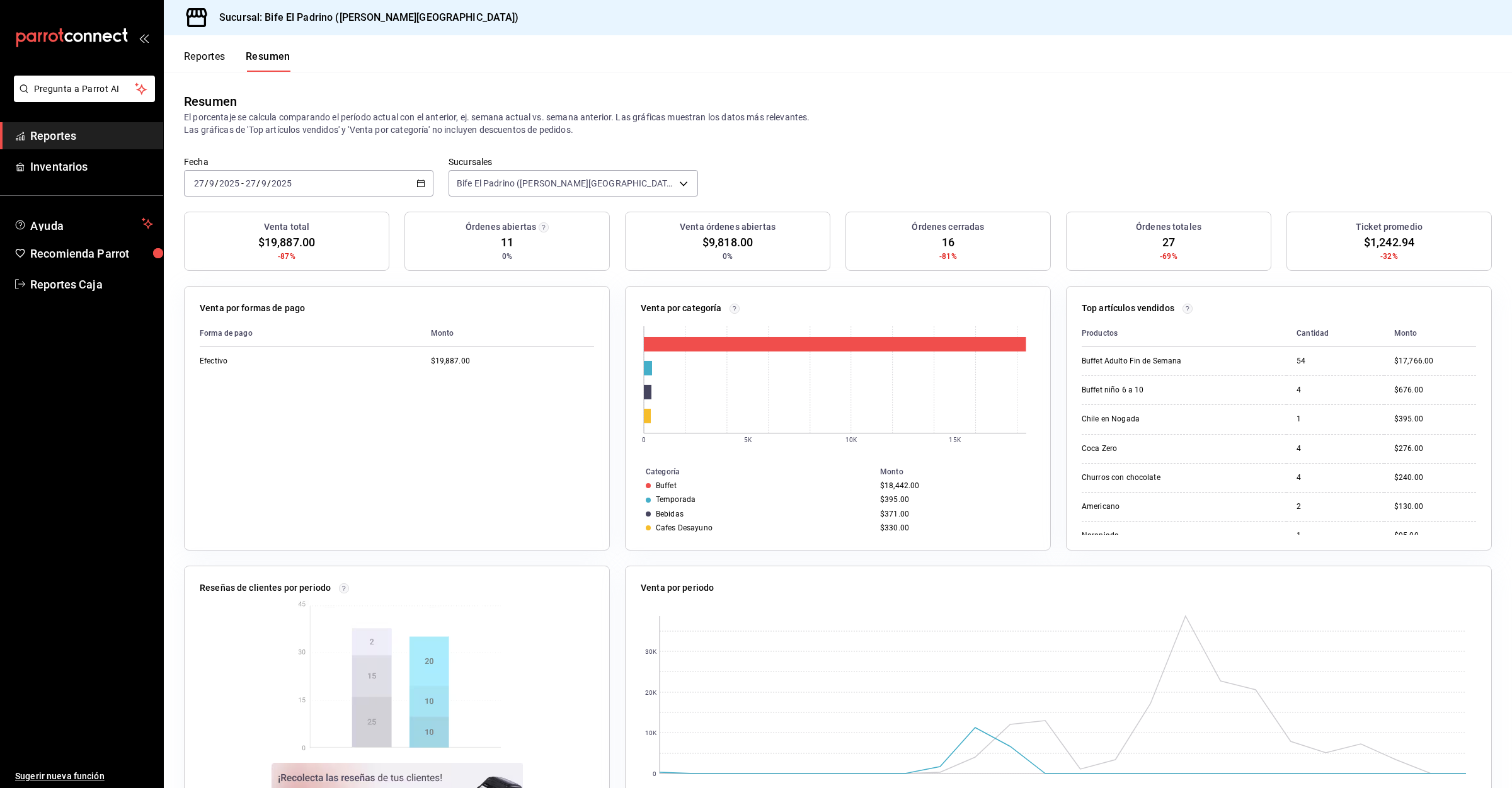
click at [197, 52] on button "Reportes" at bounding box center [204, 60] width 42 height 21
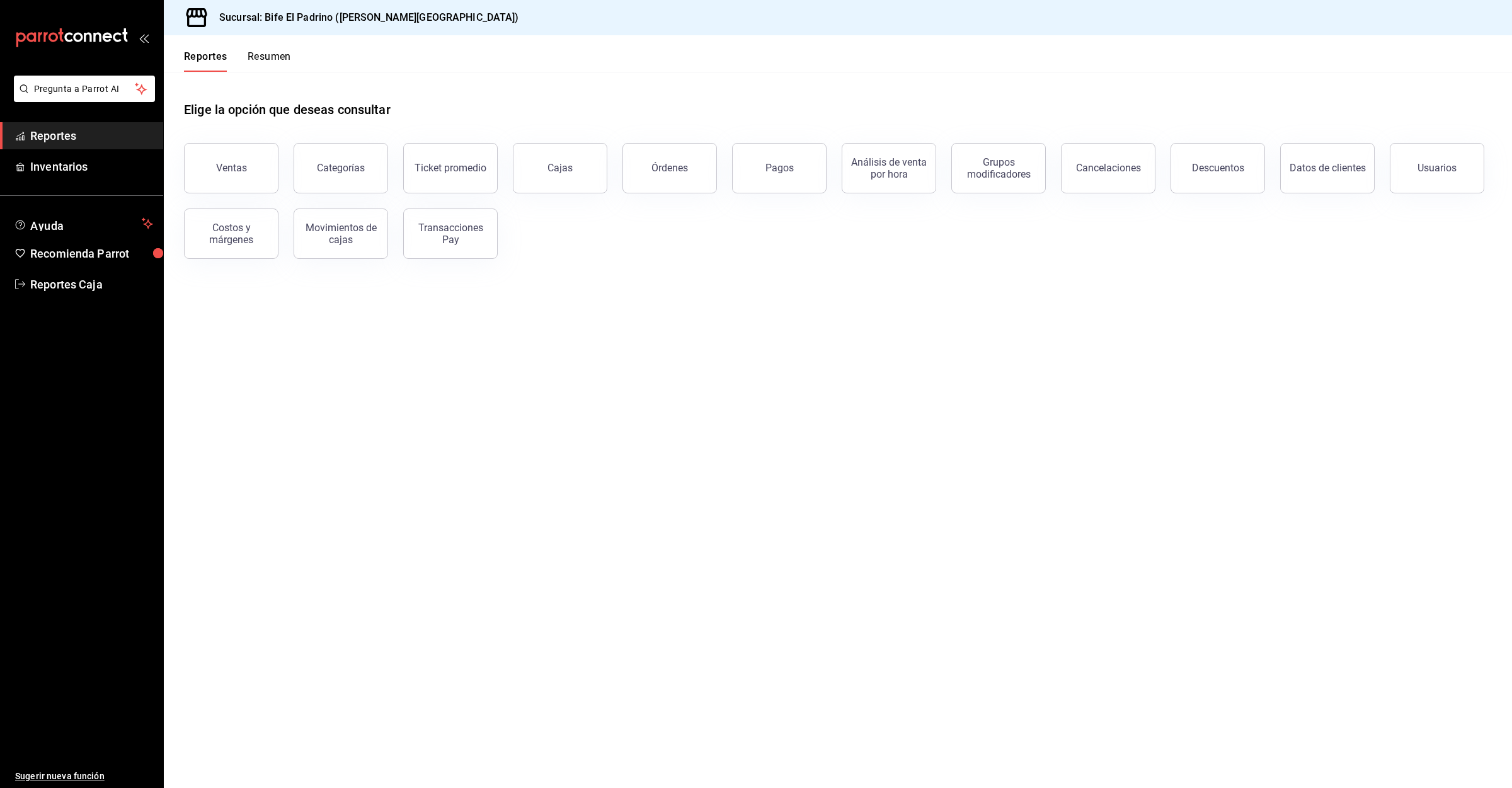
click at [269, 54] on button "Resumen" at bounding box center [269, 60] width 43 height 21
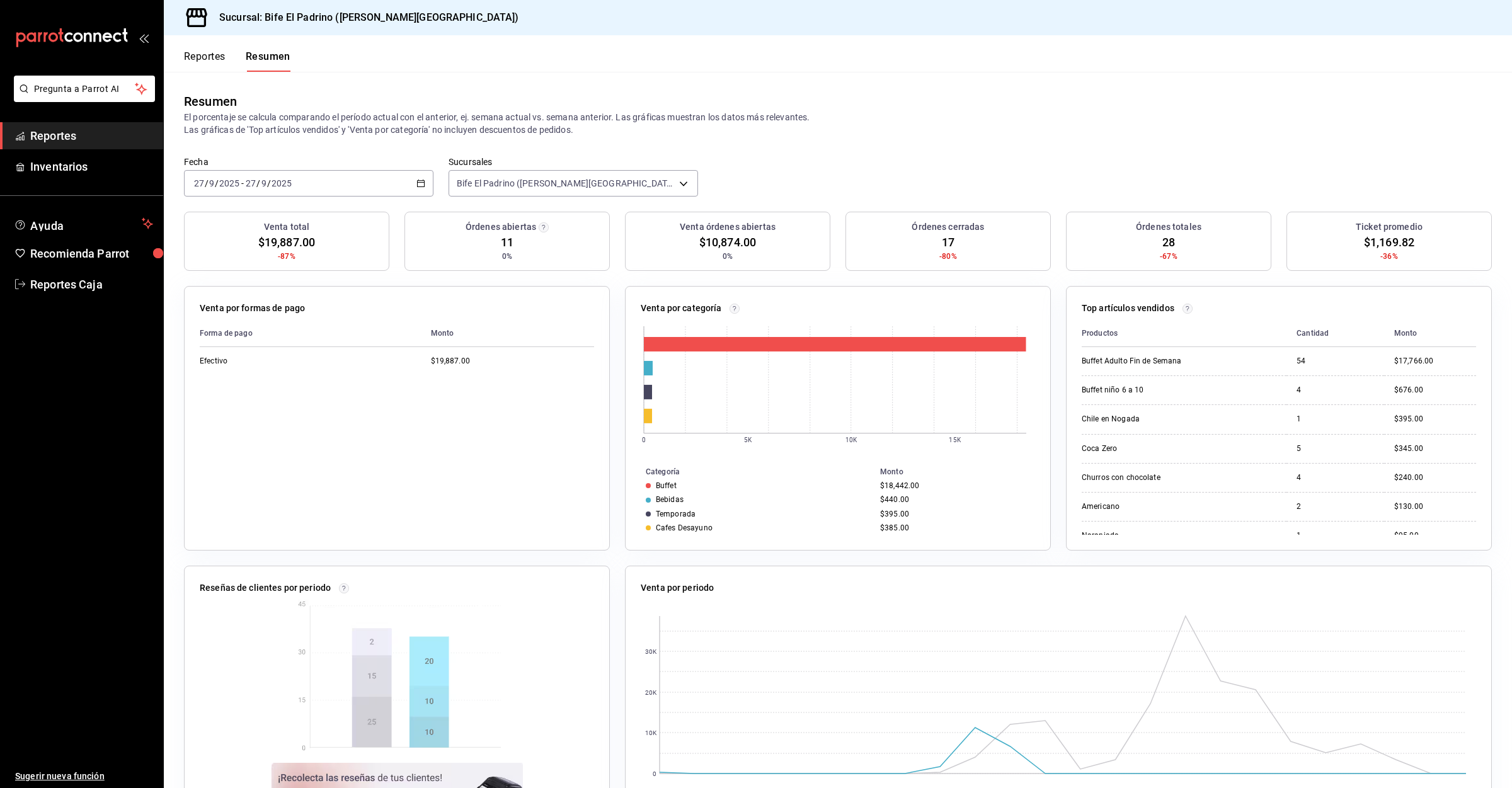
click at [184, 60] on button "Reportes" at bounding box center [204, 60] width 42 height 21
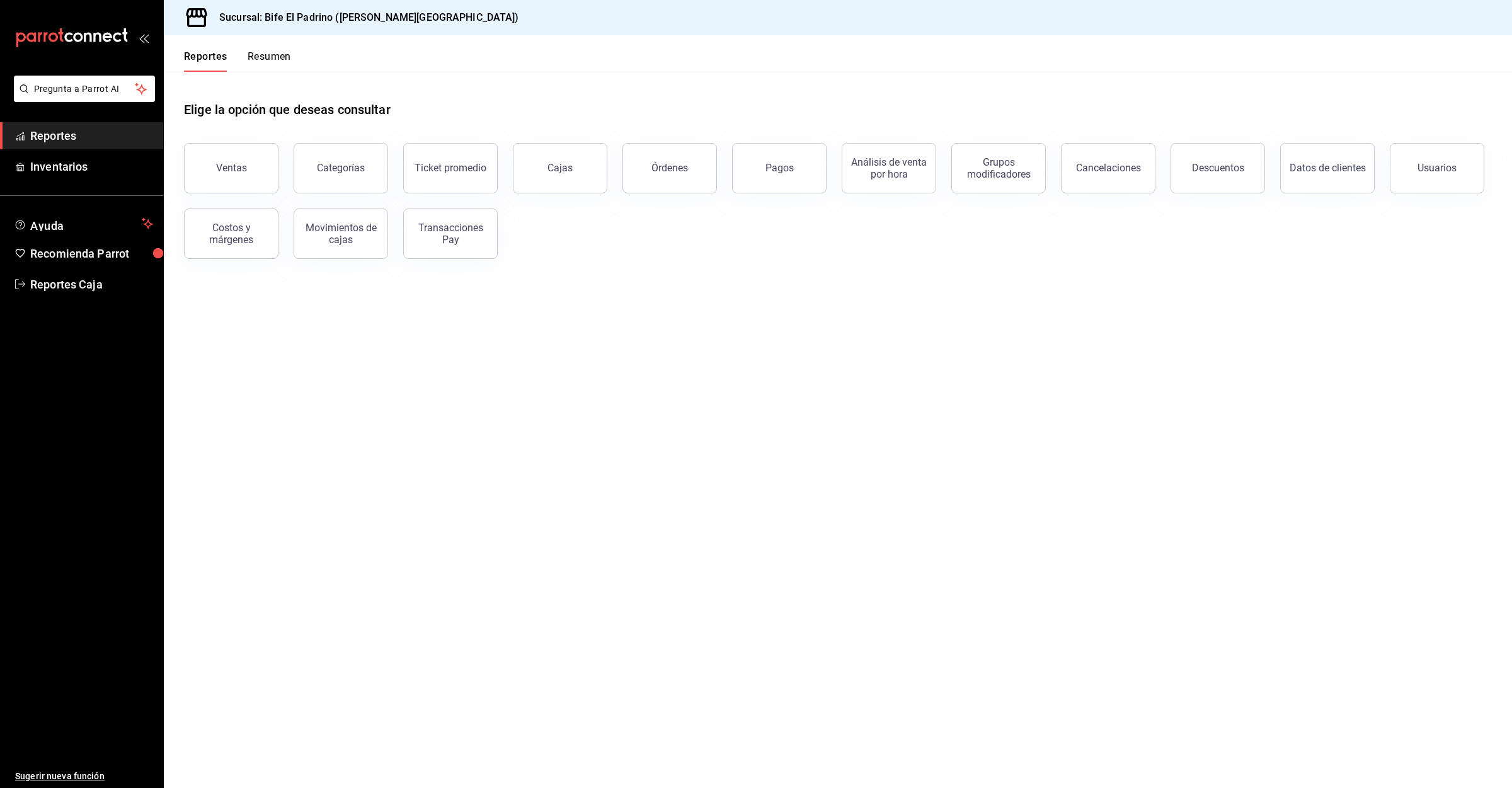
click at [248, 57] on button "Resumen" at bounding box center [269, 60] width 43 height 21
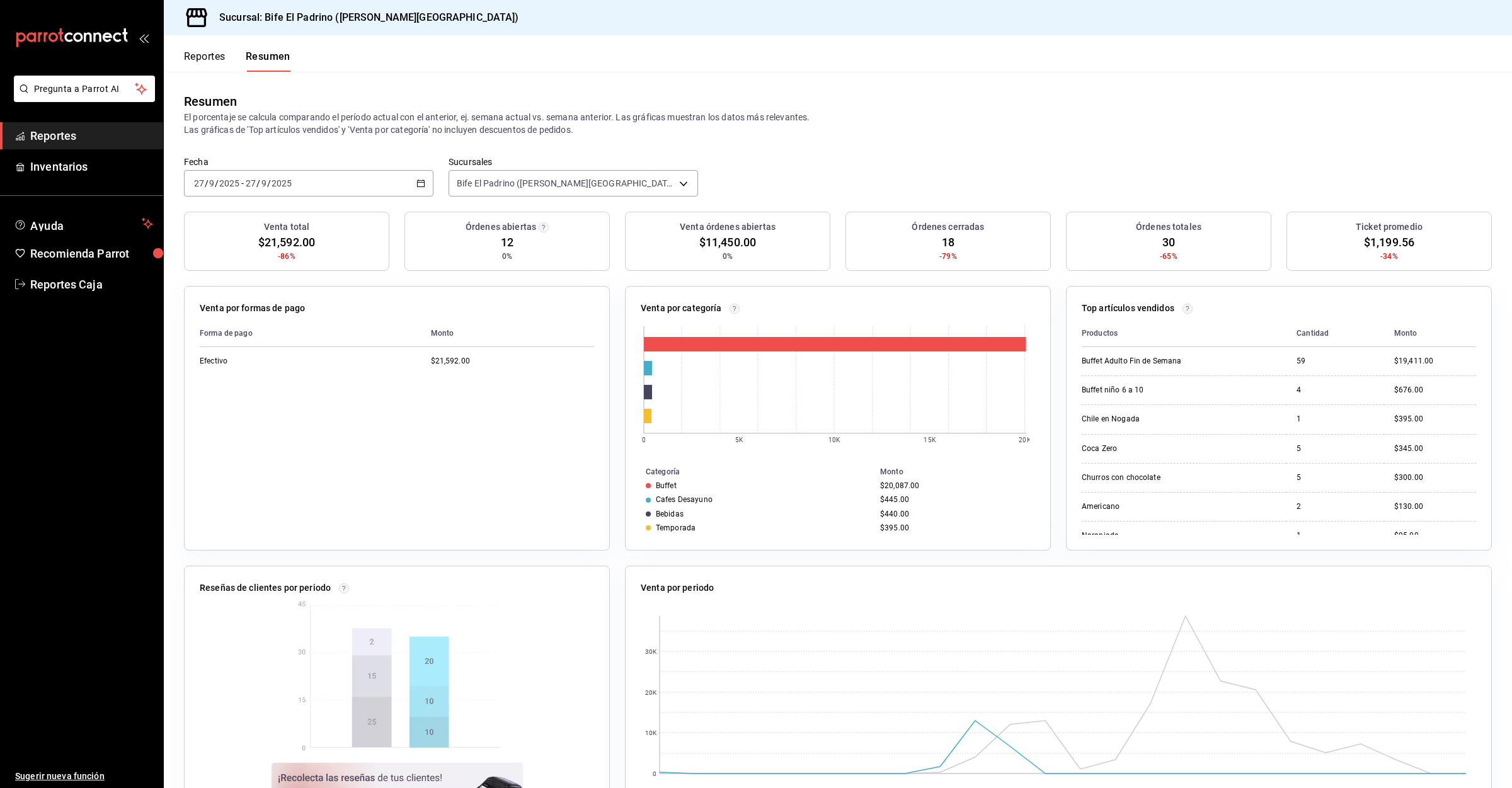
click at [206, 53] on button "Reportes" at bounding box center [204, 60] width 42 height 21
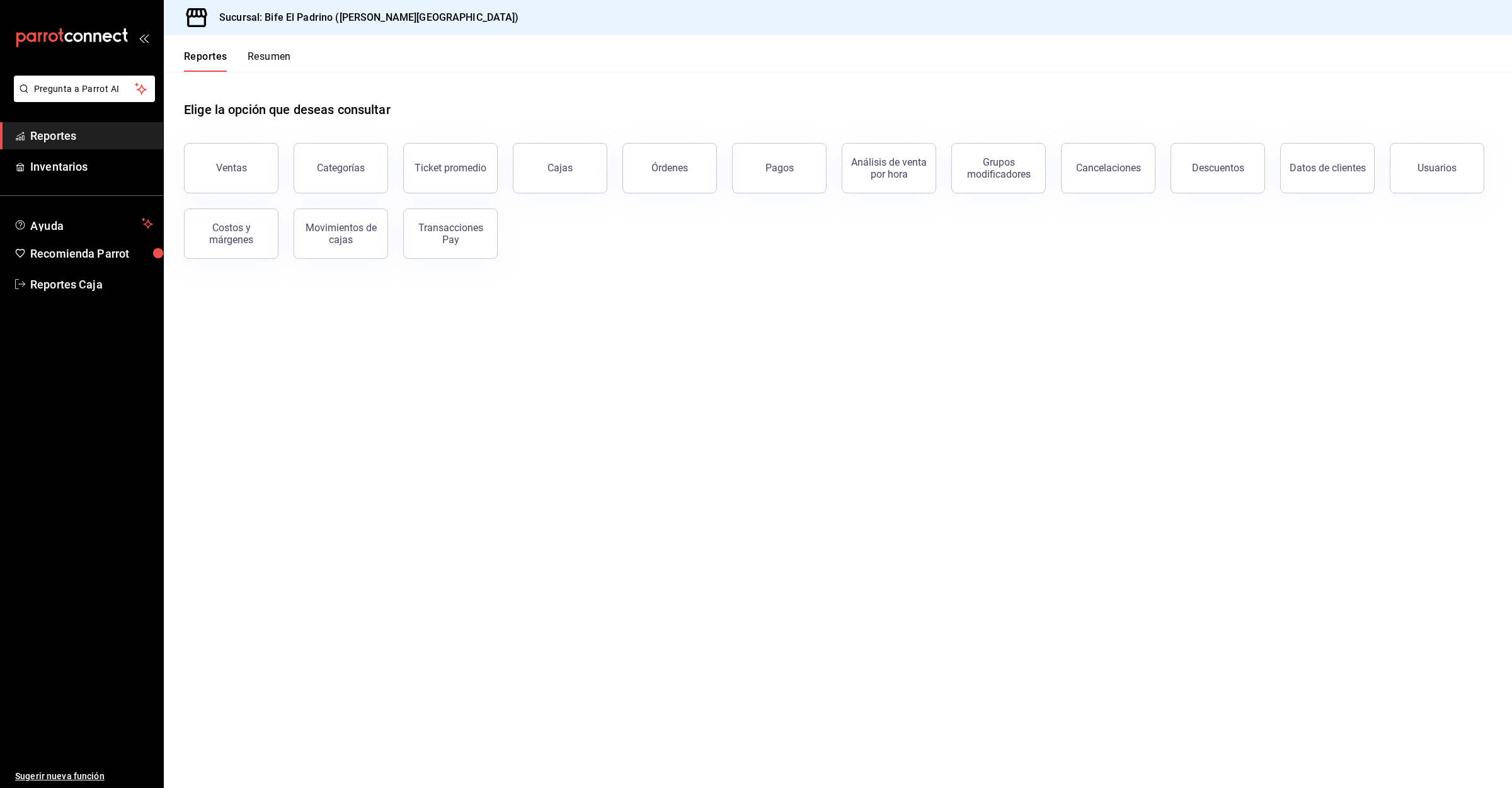
click at [271, 57] on button "Resumen" at bounding box center [269, 60] width 43 height 21
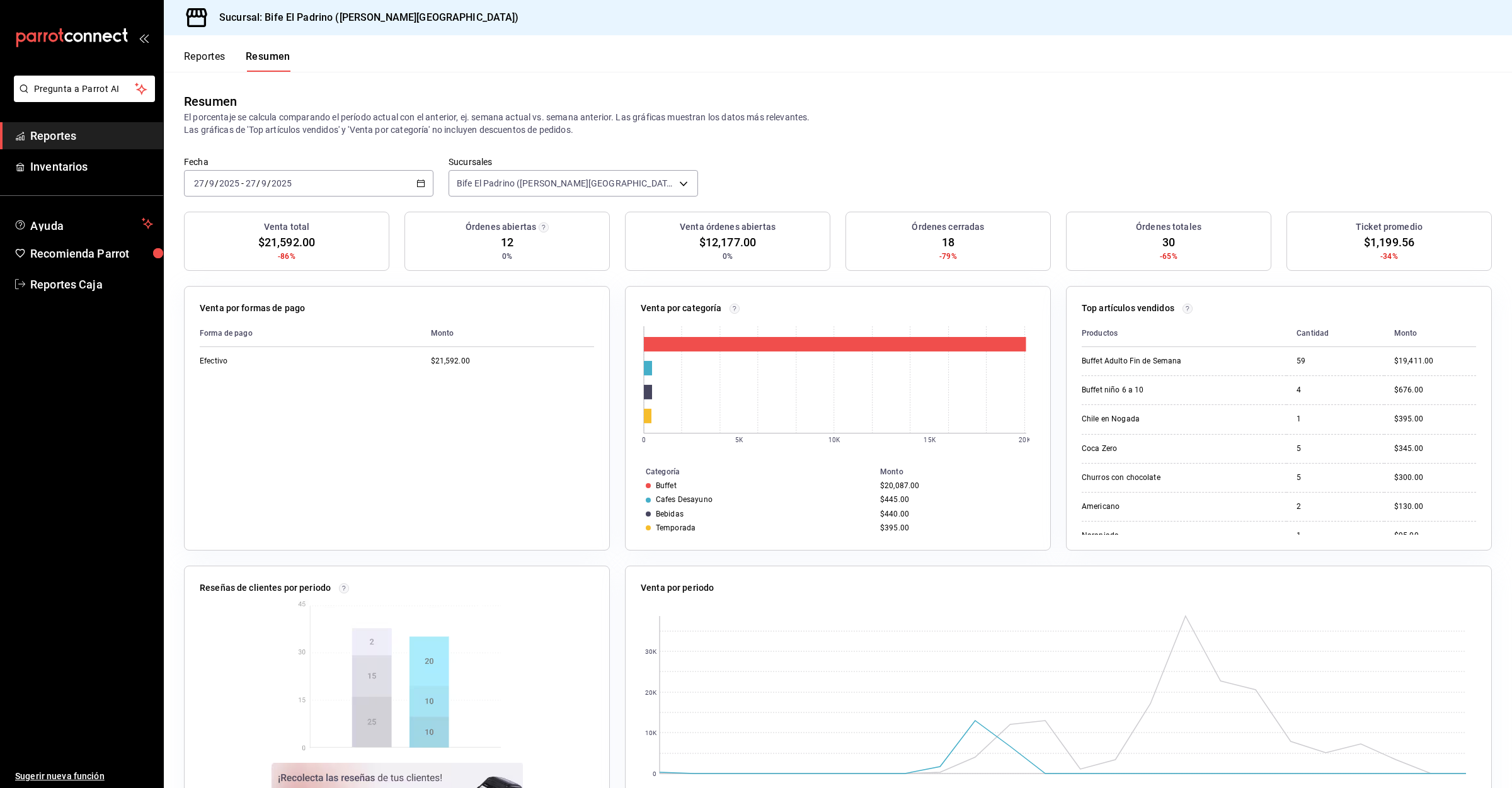
click at [195, 55] on button "Reportes" at bounding box center [204, 60] width 42 height 21
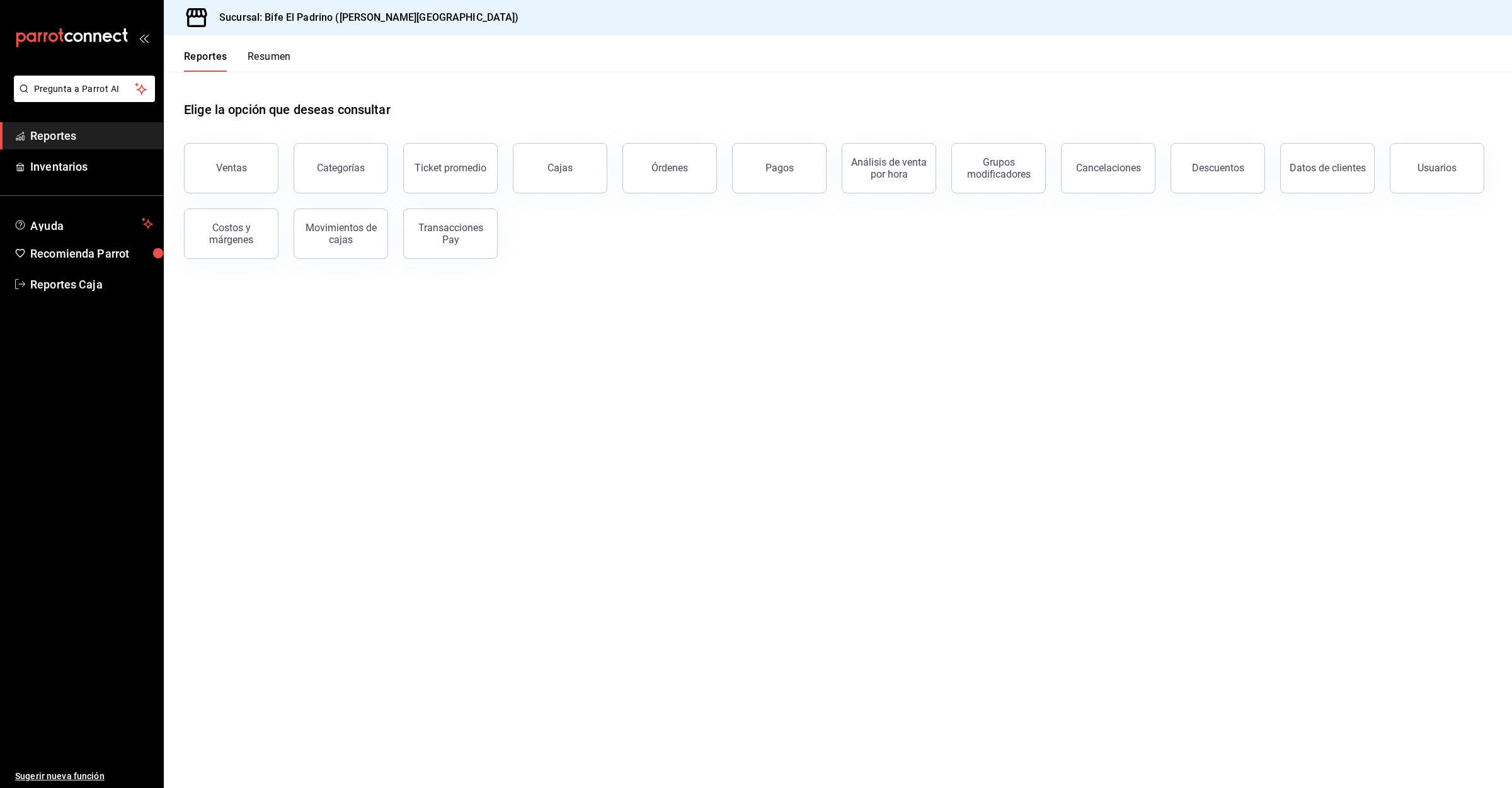
click at [243, 60] on div "Reportes Resumen" at bounding box center [238, 60] width 107 height 21
click at [273, 55] on button "Resumen" at bounding box center [269, 60] width 43 height 21
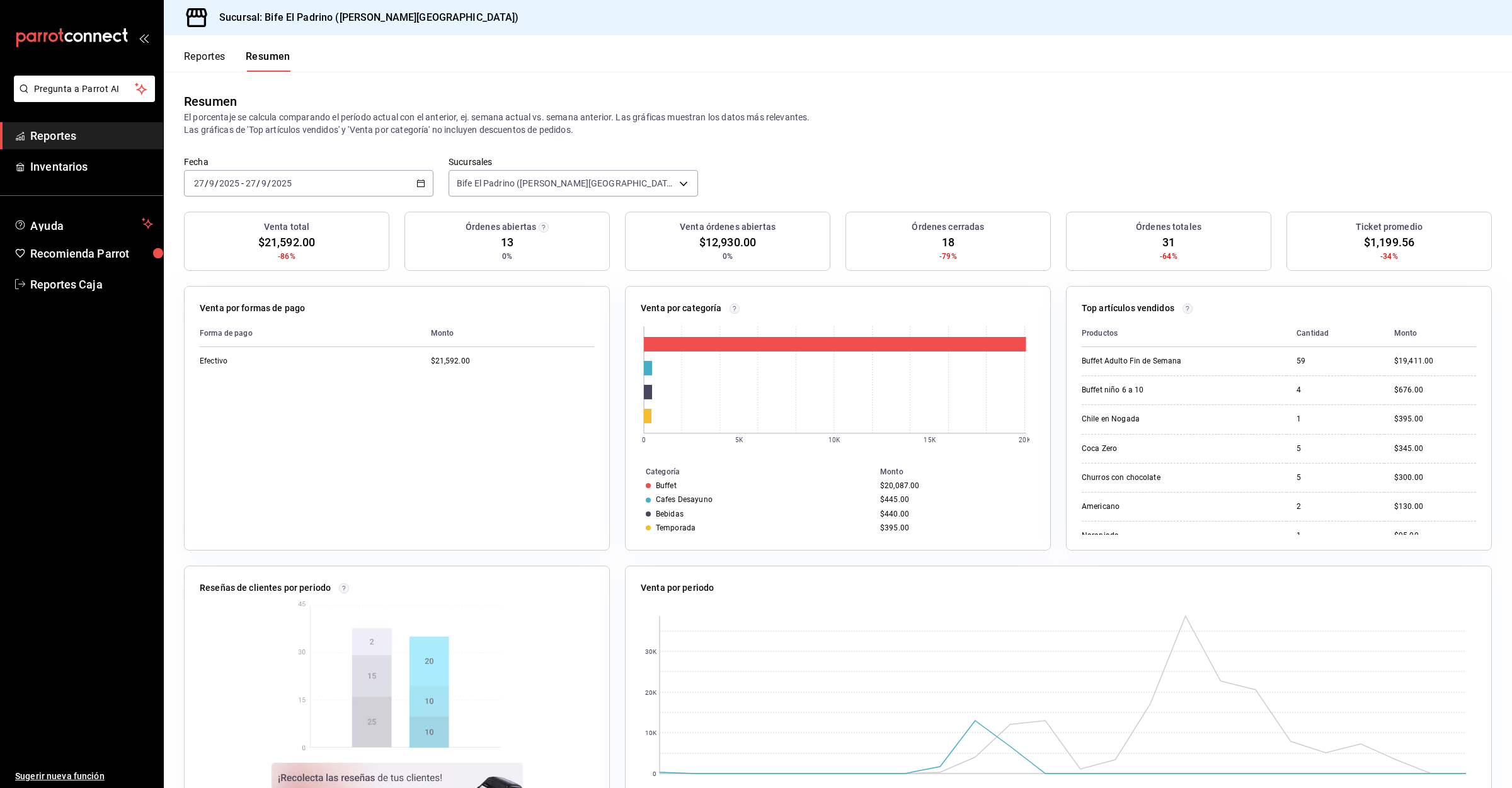
click at [211, 52] on button "Reportes" at bounding box center [204, 60] width 42 height 21
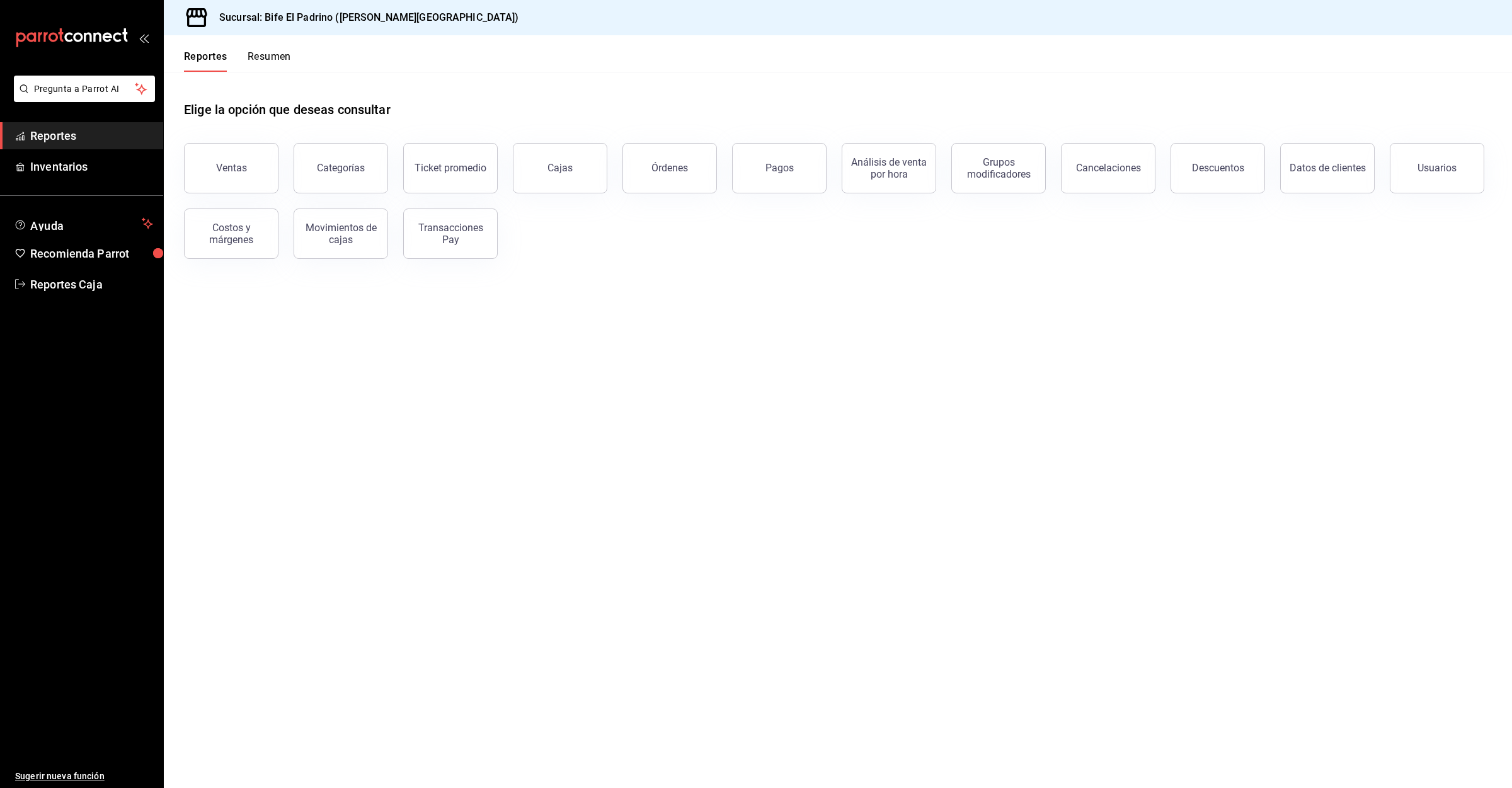
click at [273, 51] on button "Resumen" at bounding box center [269, 60] width 43 height 21
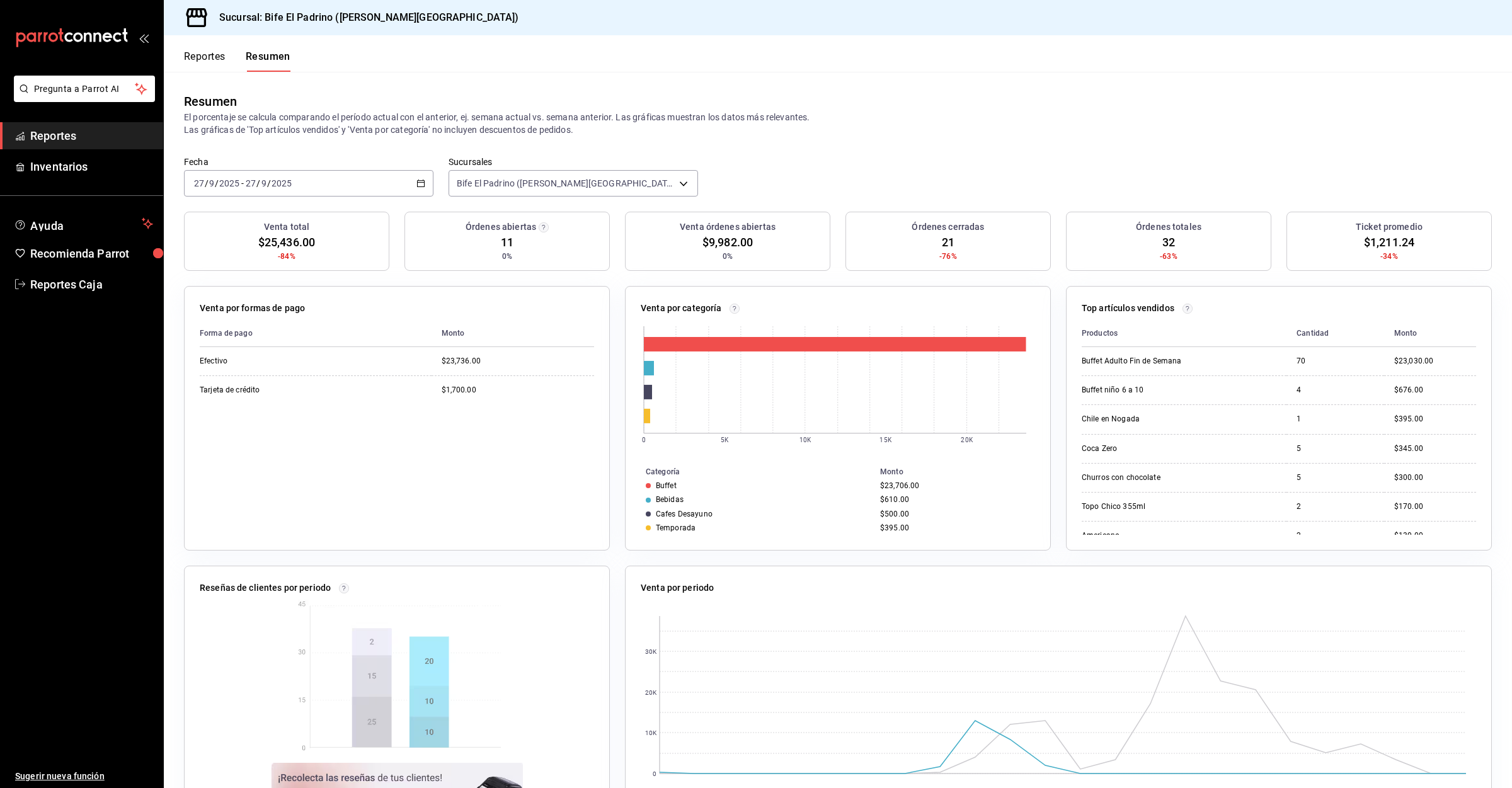
click at [221, 54] on button "Reportes" at bounding box center [204, 60] width 42 height 21
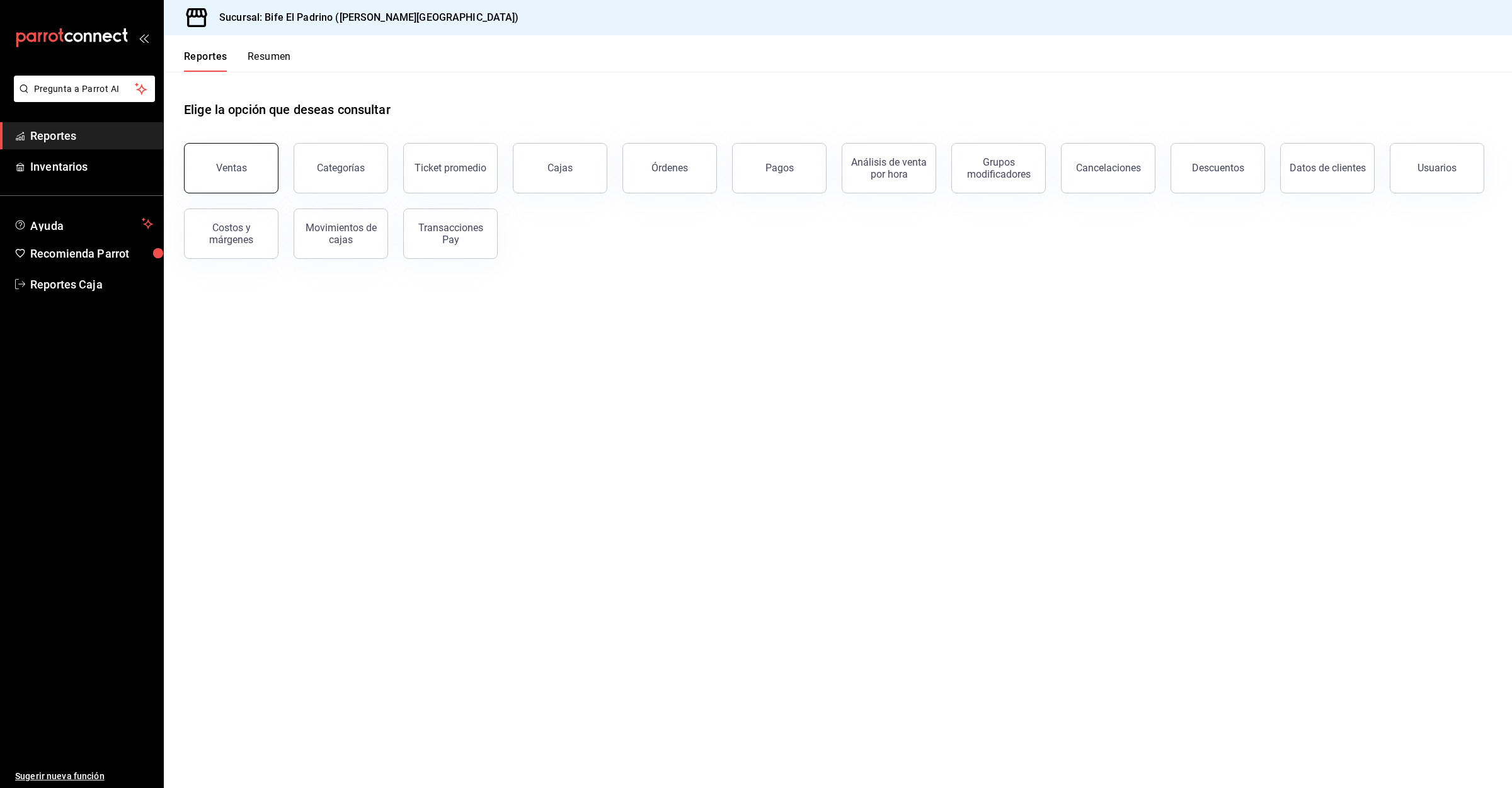
click at [240, 156] on button "Ventas" at bounding box center [231, 168] width 95 height 50
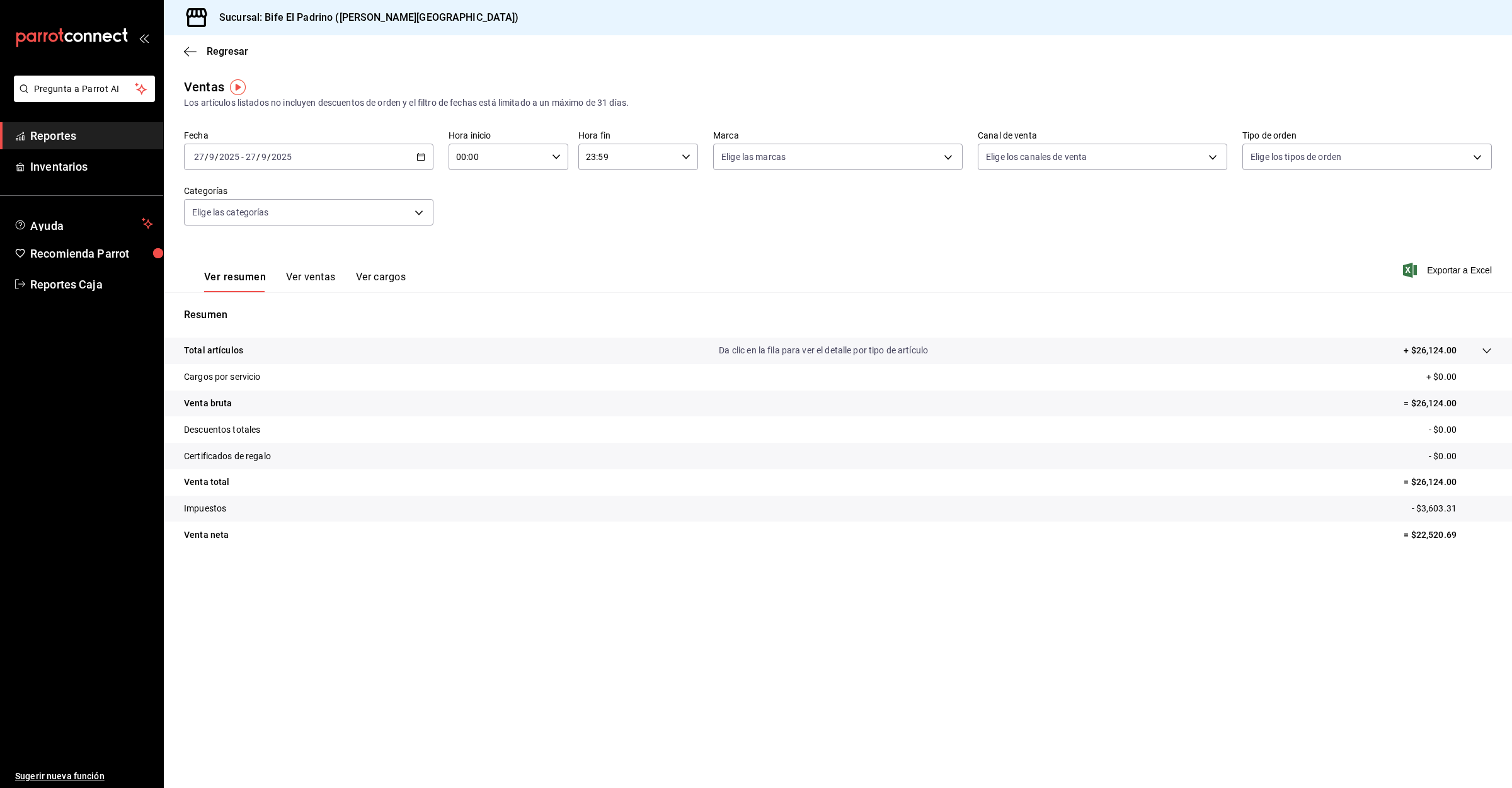
click at [538, 157] on input "00:00" at bounding box center [497, 157] width 98 height 26
click at [463, 239] on button "02" at bounding box center [478, 250] width 55 height 26
type input "02:00"
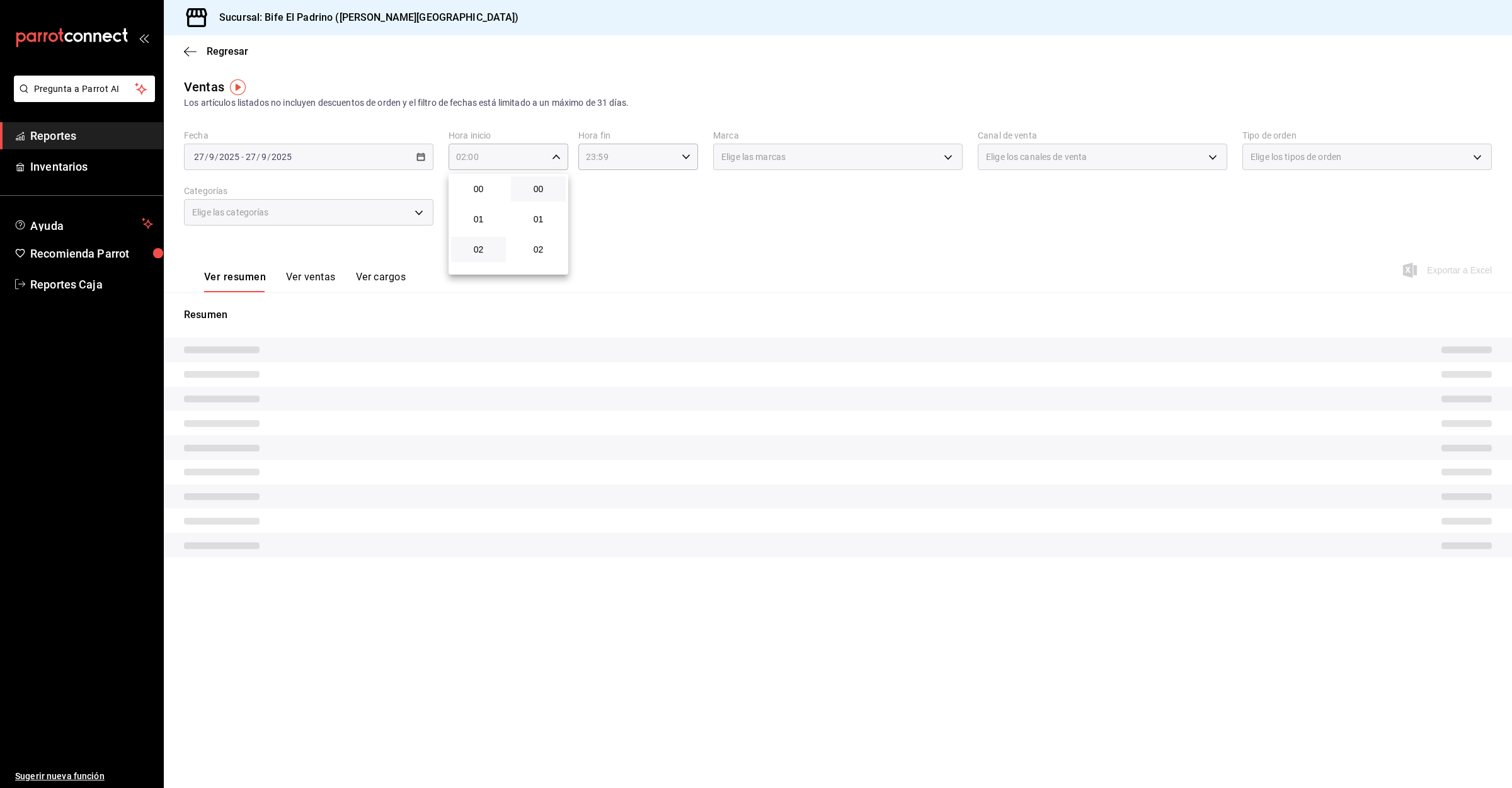
click at [484, 260] on button "02" at bounding box center [478, 250] width 55 height 26
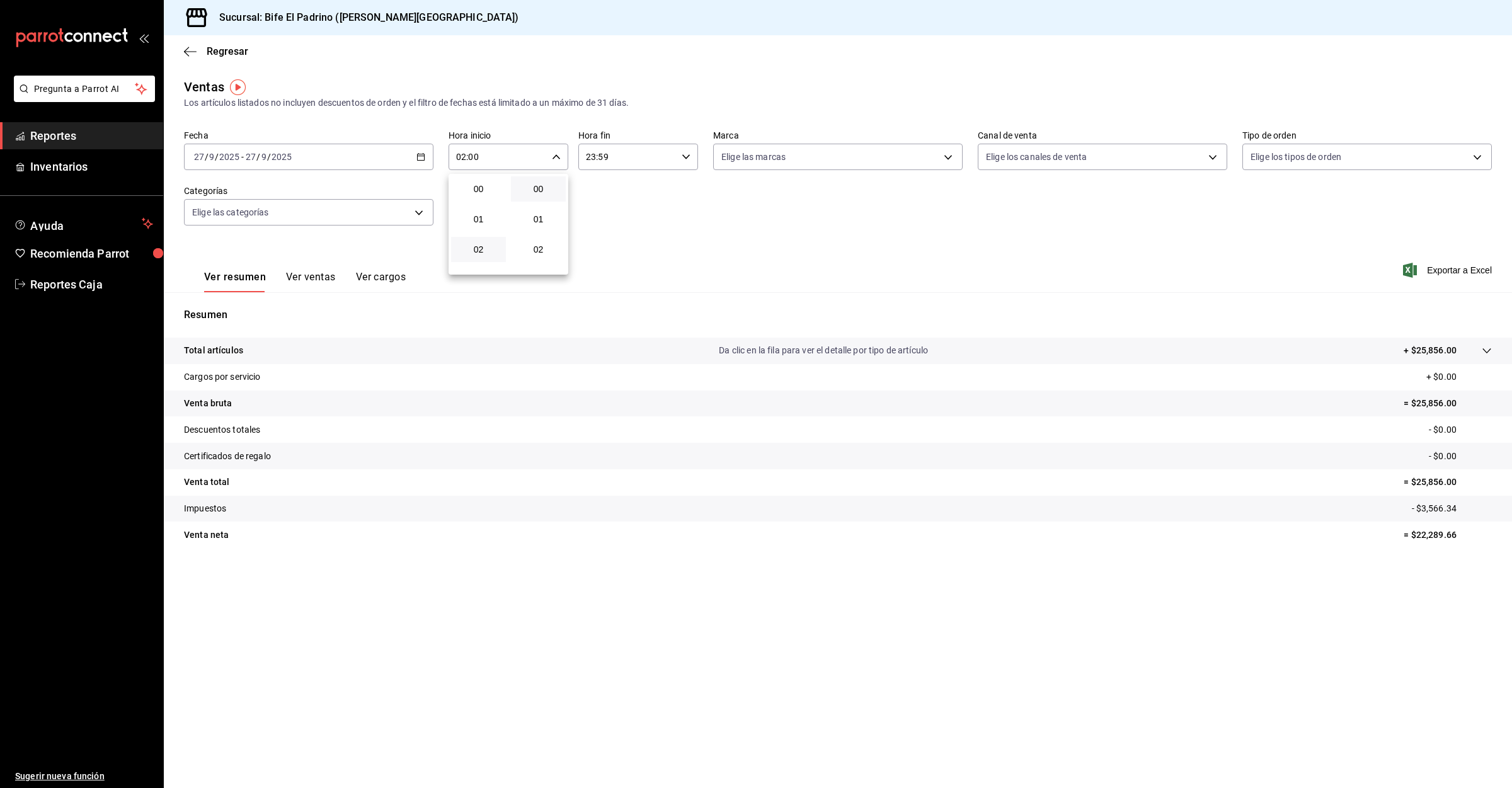
click at [186, 47] on div at bounding box center [756, 394] width 1512 height 788
drag, startPoint x: 187, startPoint y: 49, endPoint x: 277, endPoint y: 164, distance: 146.0
click at [223, 47] on span "Regresar" at bounding box center [227, 51] width 42 height 12
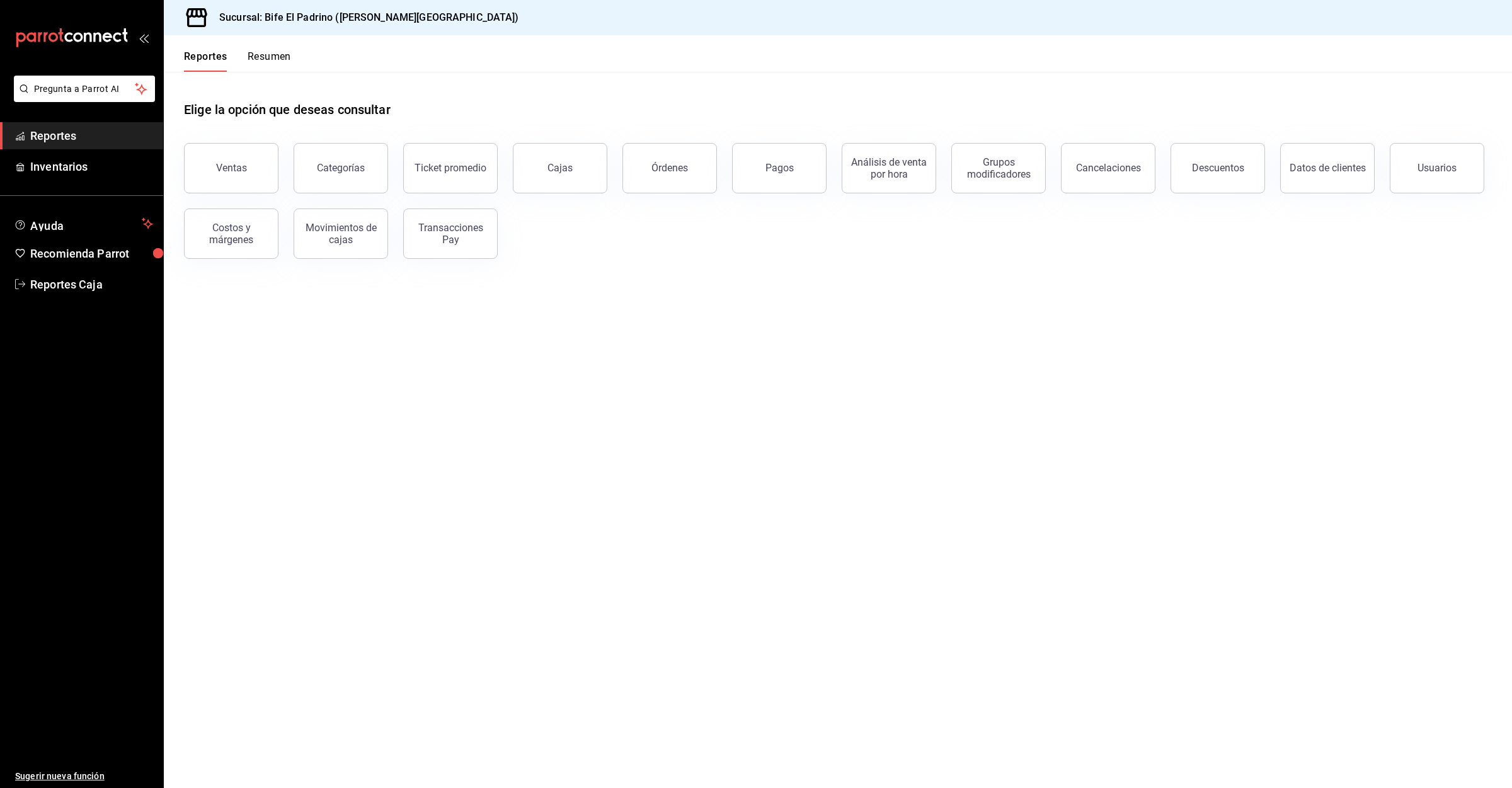
click at [279, 59] on button "Resumen" at bounding box center [269, 60] width 43 height 21
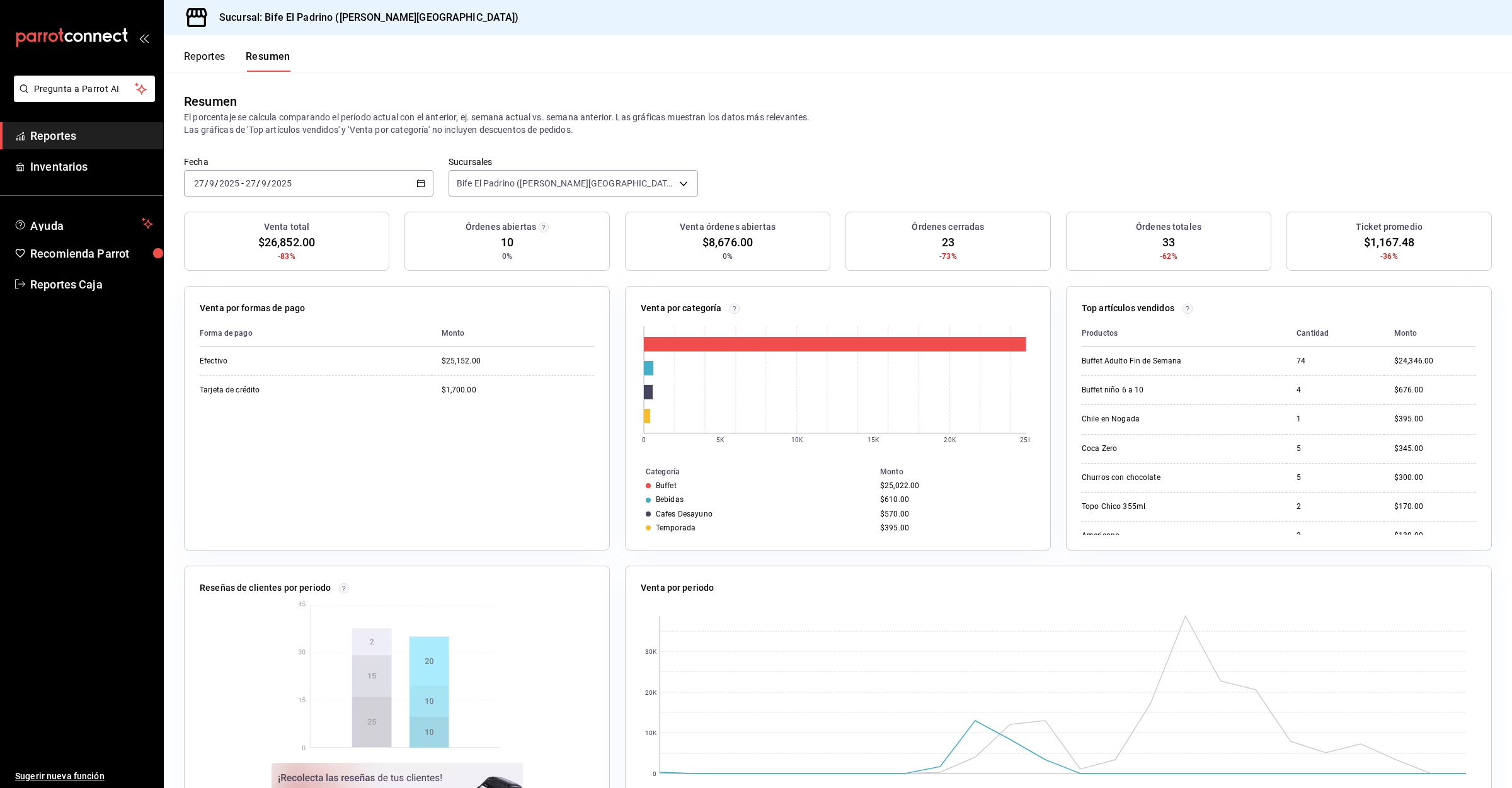
click at [221, 59] on button "Reportes" at bounding box center [204, 60] width 42 height 21
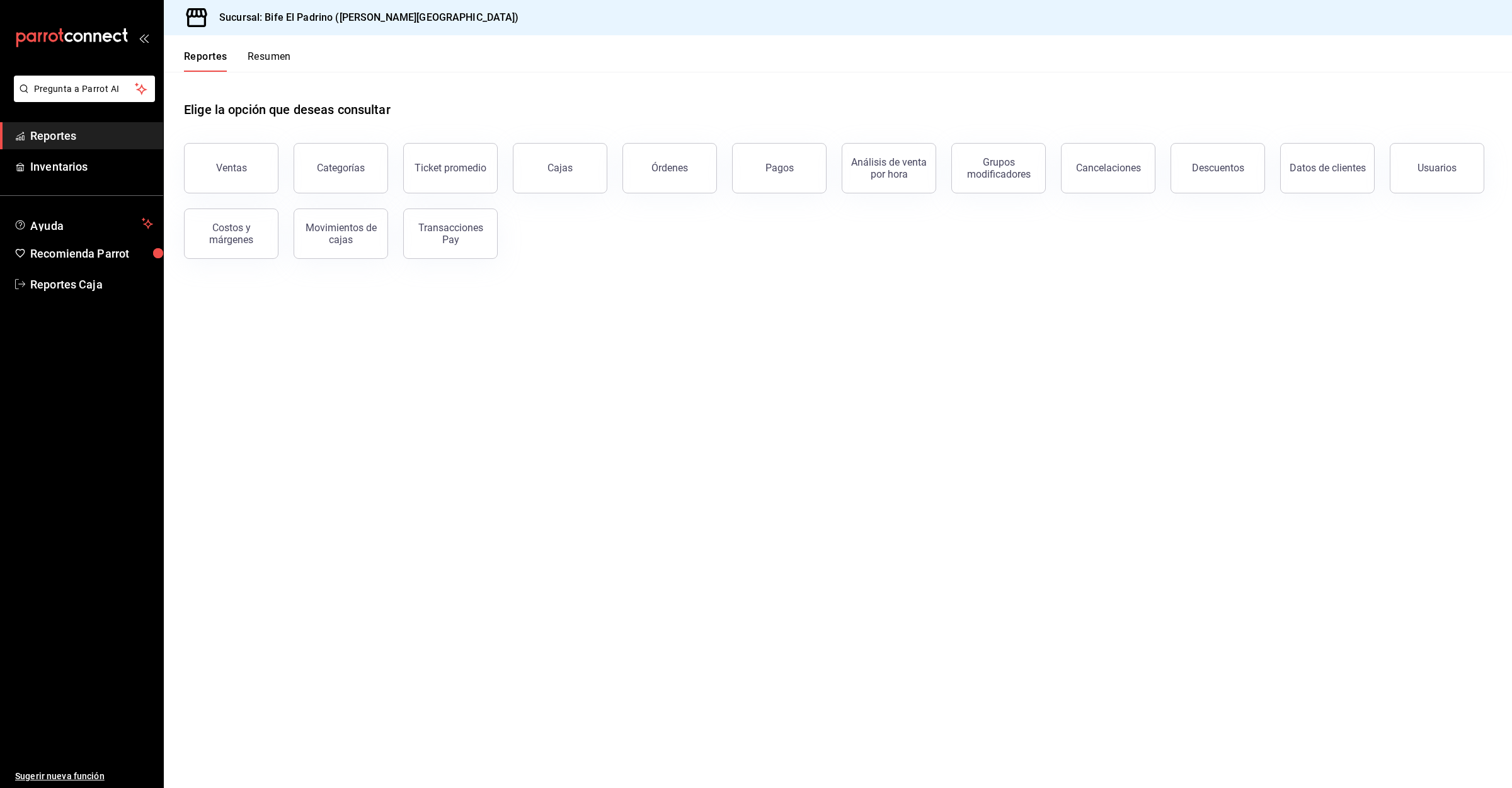
click at [285, 59] on button "Resumen" at bounding box center [269, 60] width 43 height 21
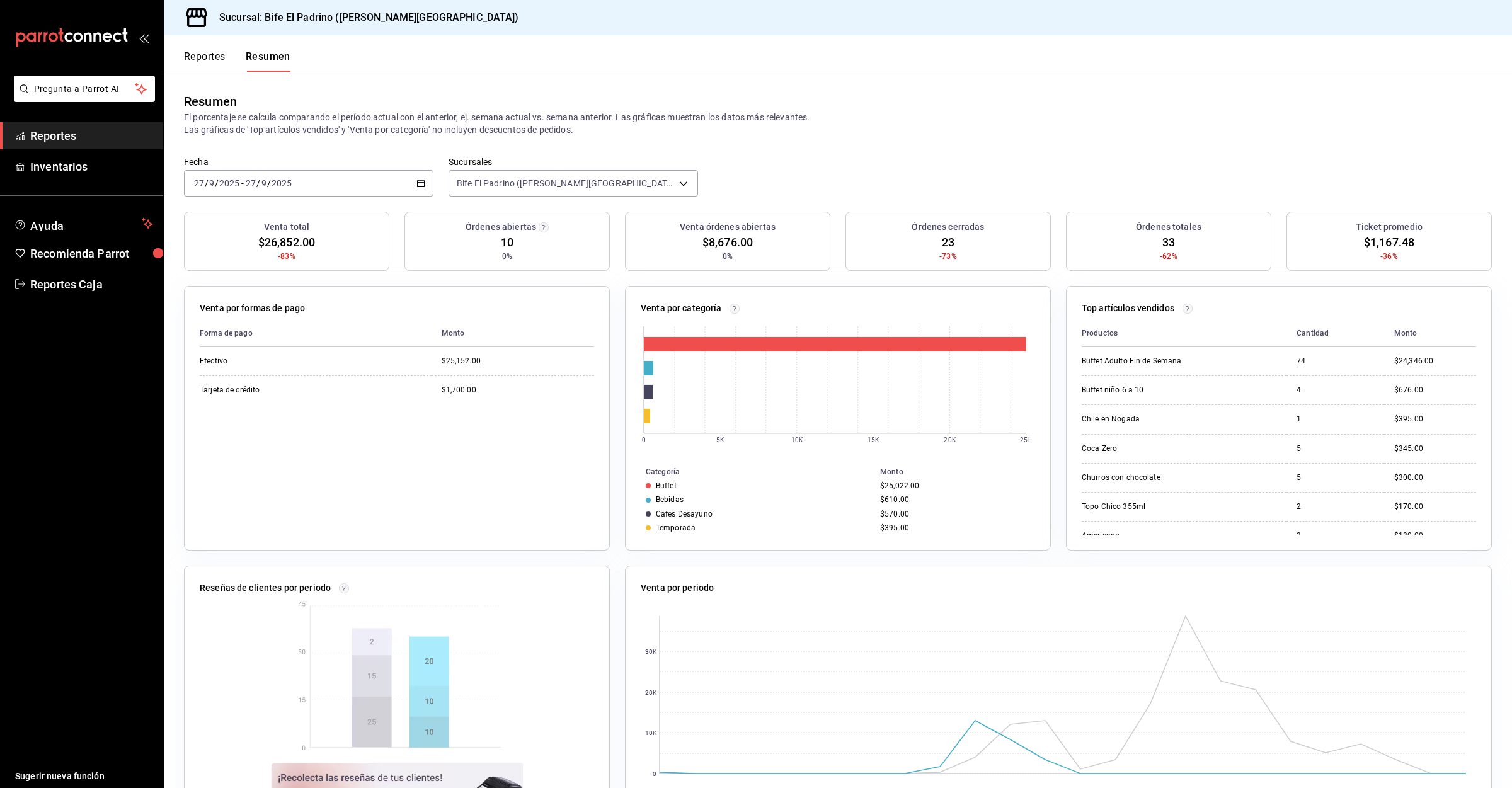
drag, startPoint x: 195, startPoint y: 74, endPoint x: 218, endPoint y: 49, distance: 34.0
click at [204, 66] on div "Reportes Resumen Resumen El porcentaje se calcula comparando el período actual …" at bounding box center [837, 411] width 1348 height 753
click at [218, 49] on div "Reportes Resumen" at bounding box center [227, 53] width 127 height 37
click at [220, 60] on button "Reportes" at bounding box center [204, 60] width 42 height 21
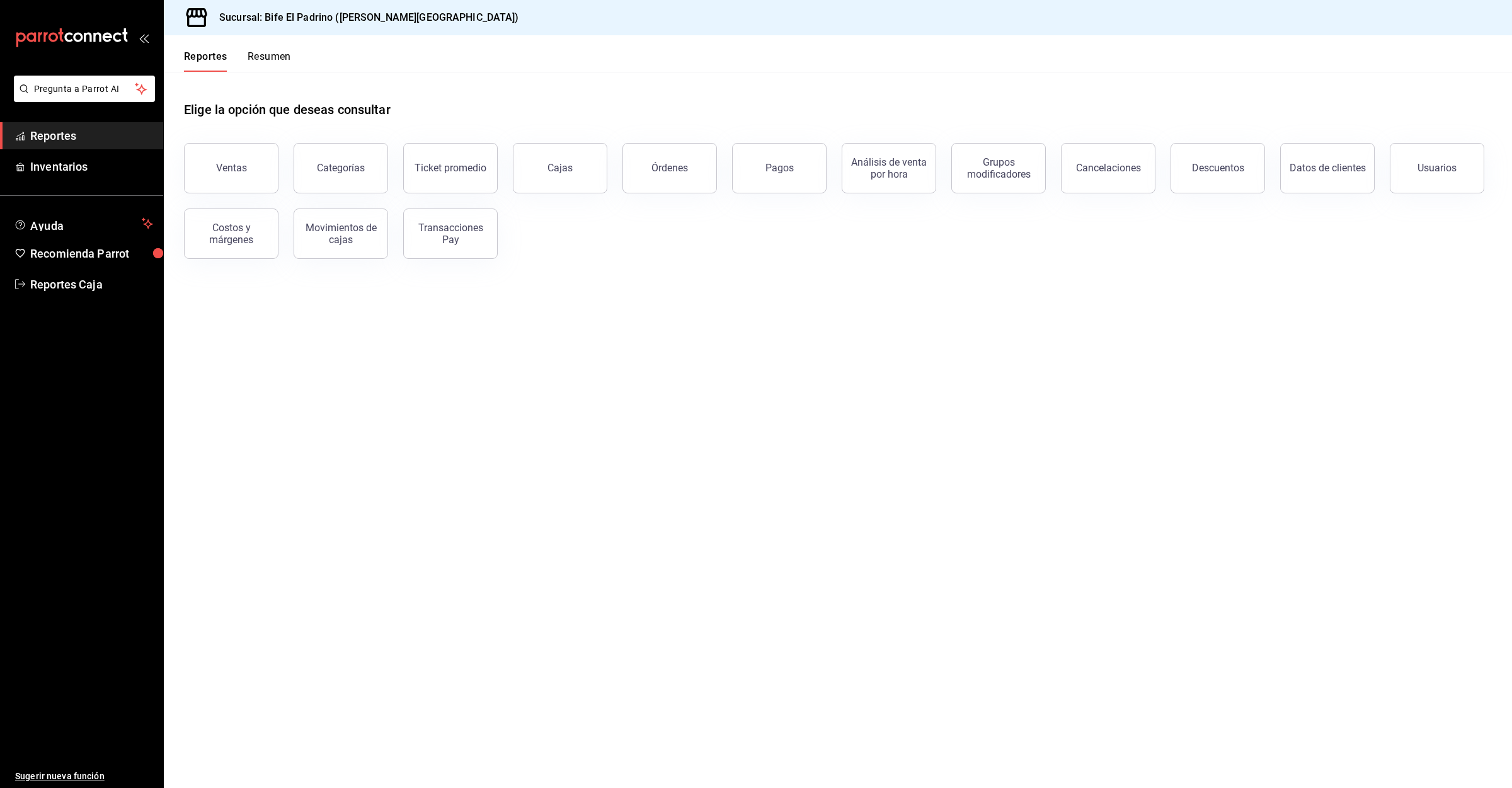
click at [257, 66] on button "Resumen" at bounding box center [269, 60] width 43 height 21
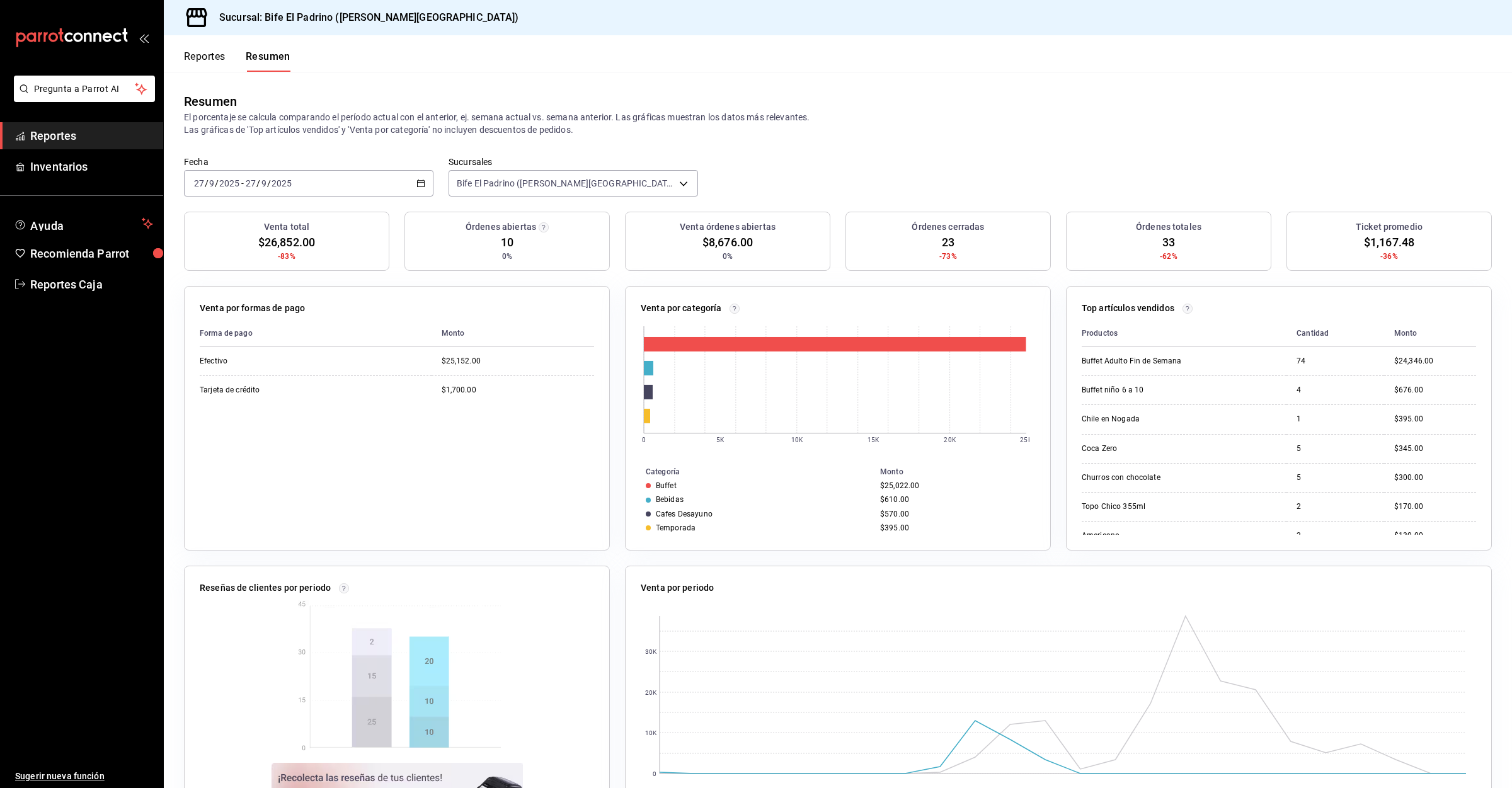
click at [223, 53] on button "Reportes" at bounding box center [204, 60] width 42 height 21
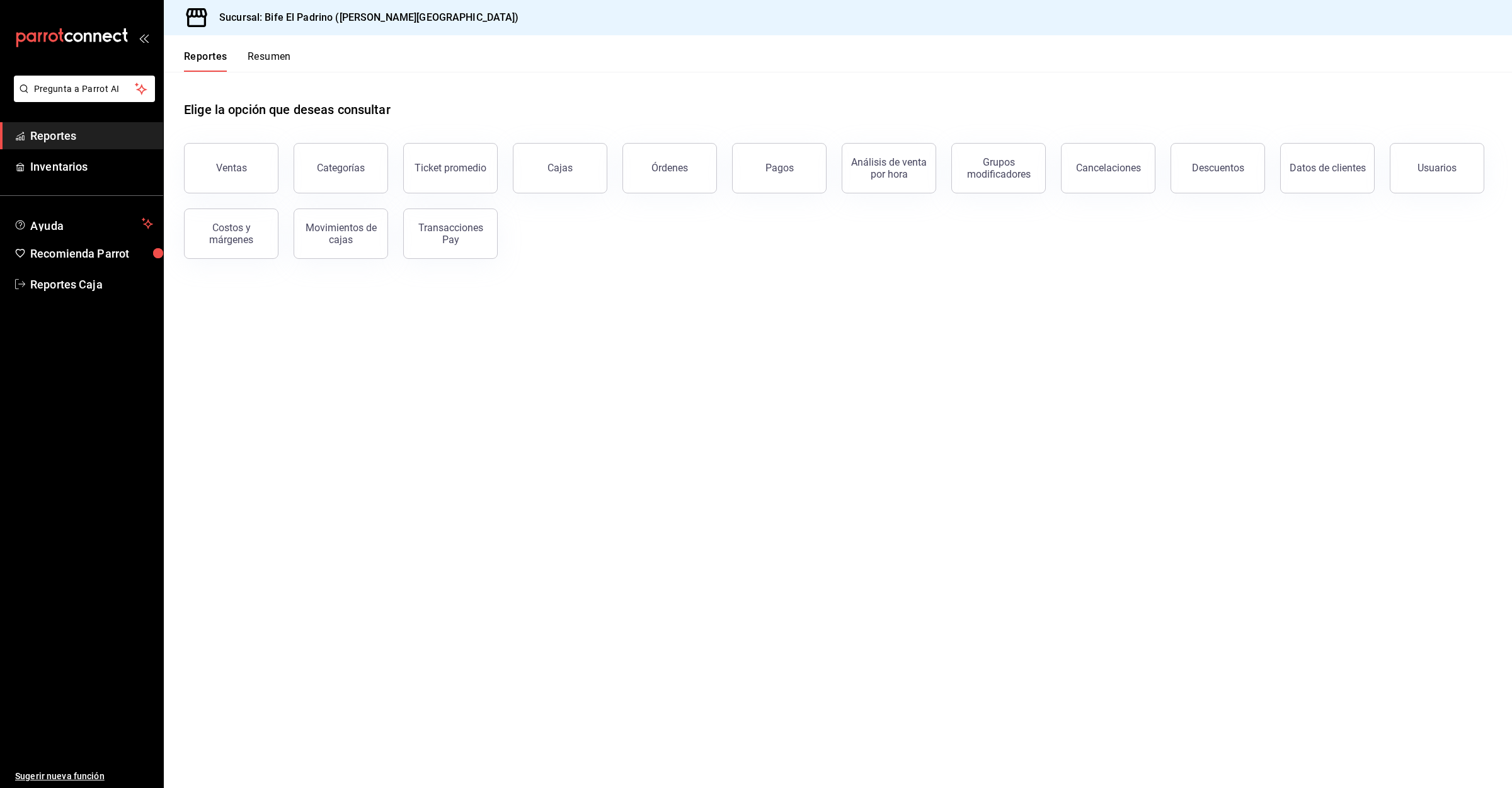
click at [228, 60] on div "Reportes Resumen" at bounding box center [238, 60] width 107 height 21
click at [273, 68] on button "Resumen" at bounding box center [269, 60] width 43 height 21
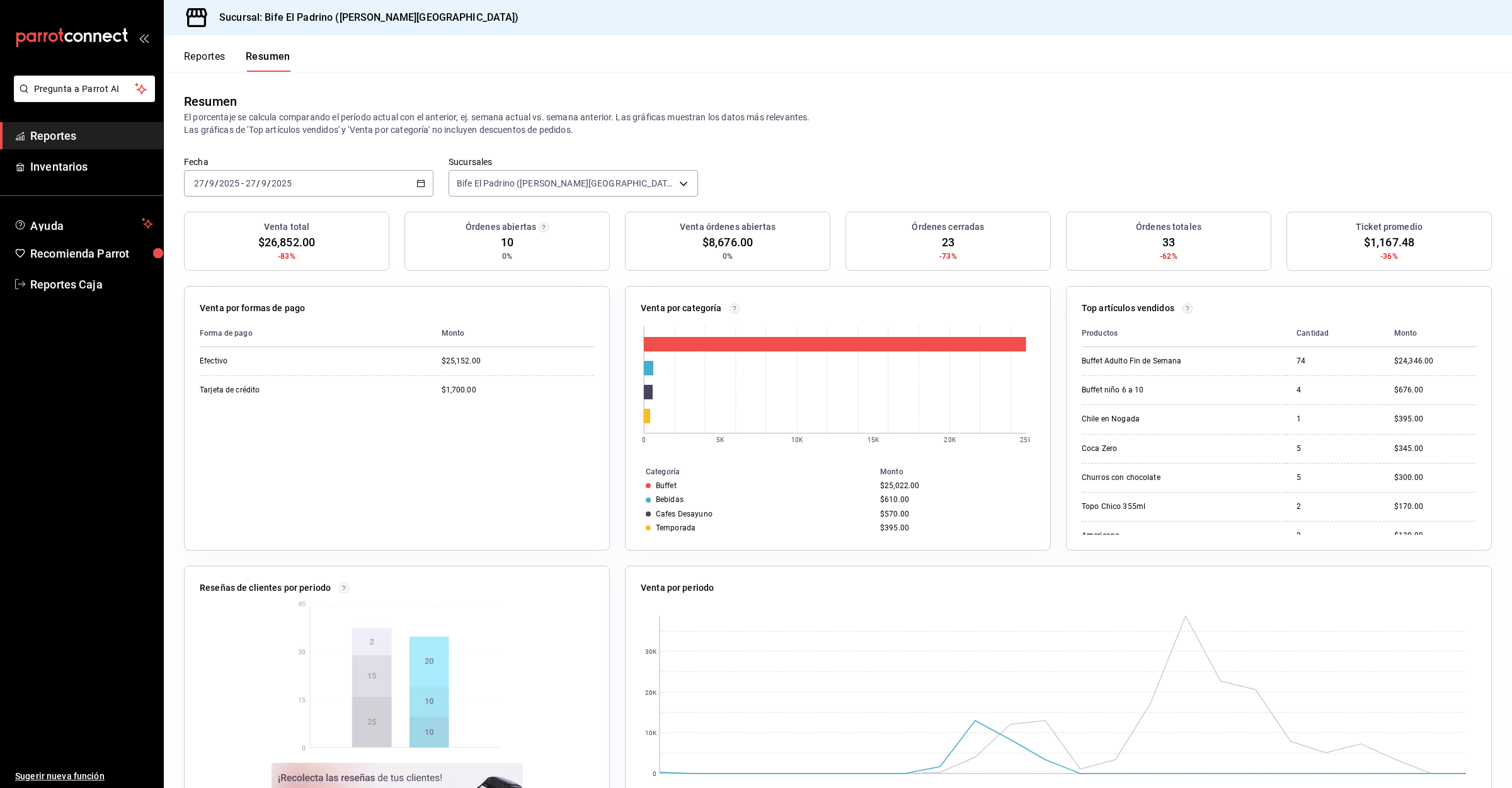
click at [210, 68] on button "Reportes" at bounding box center [204, 60] width 42 height 21
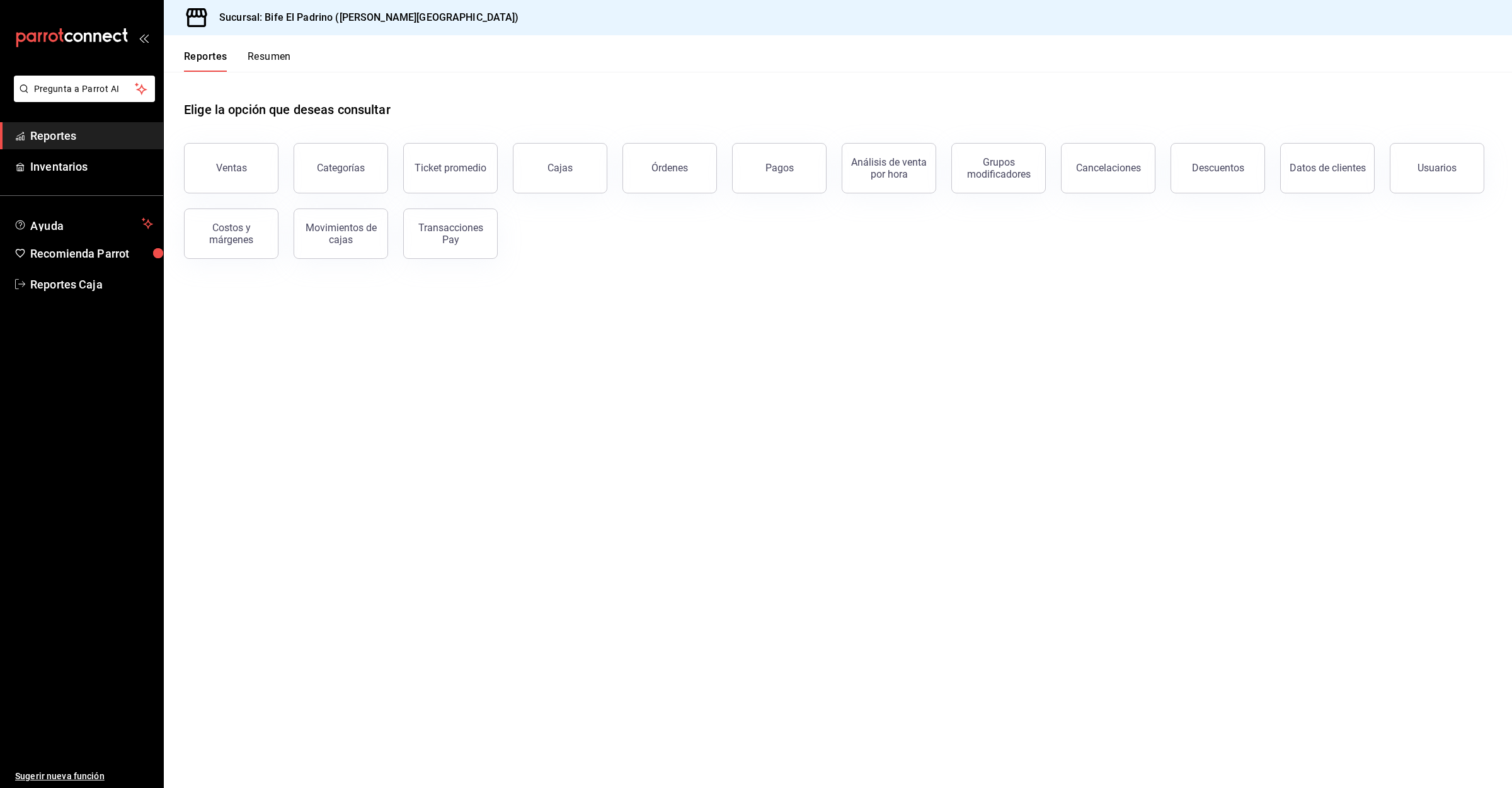
click at [262, 70] on button "Resumen" at bounding box center [269, 60] width 43 height 21
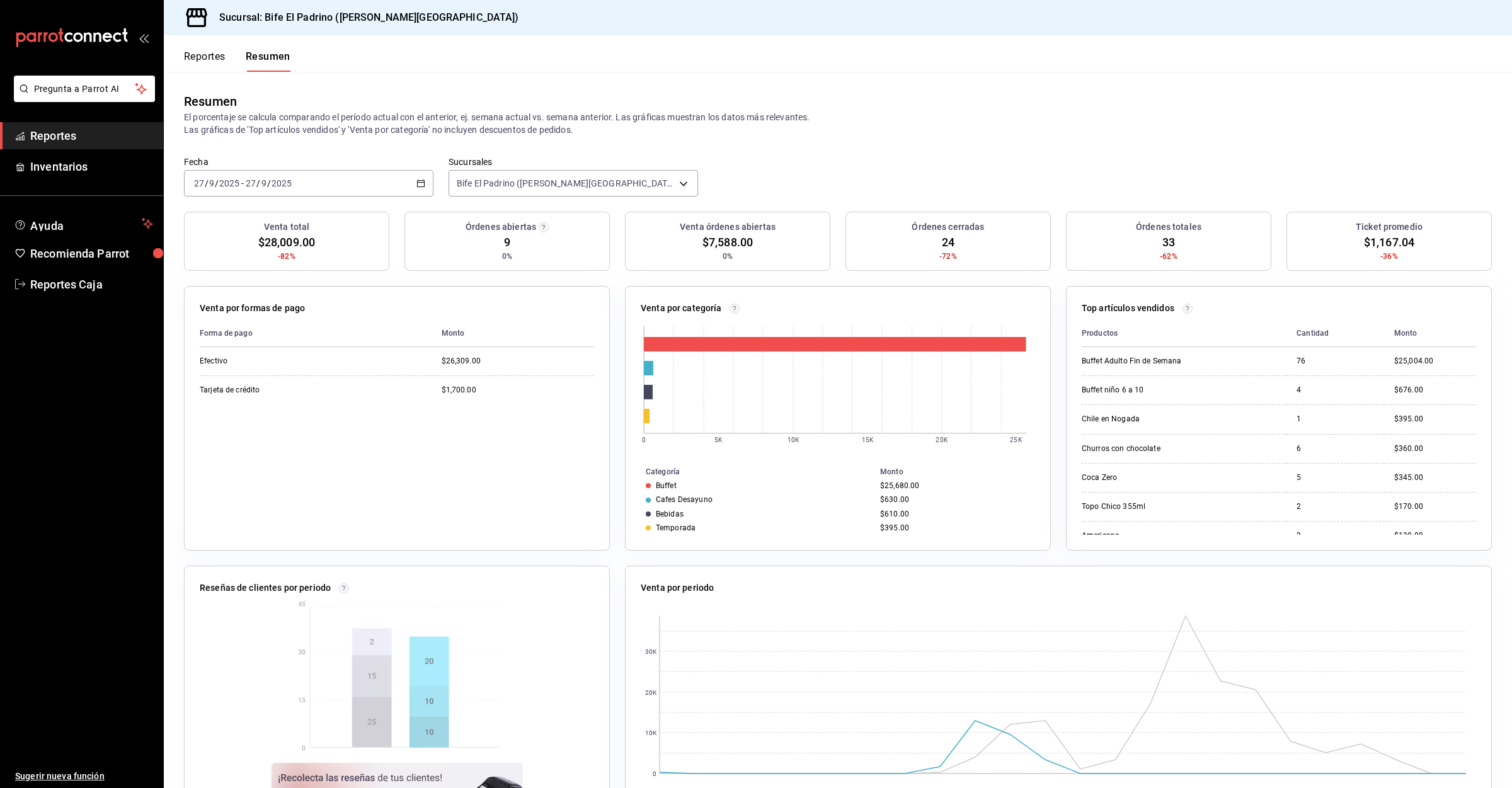
click at [194, 55] on button "Reportes" at bounding box center [204, 60] width 42 height 21
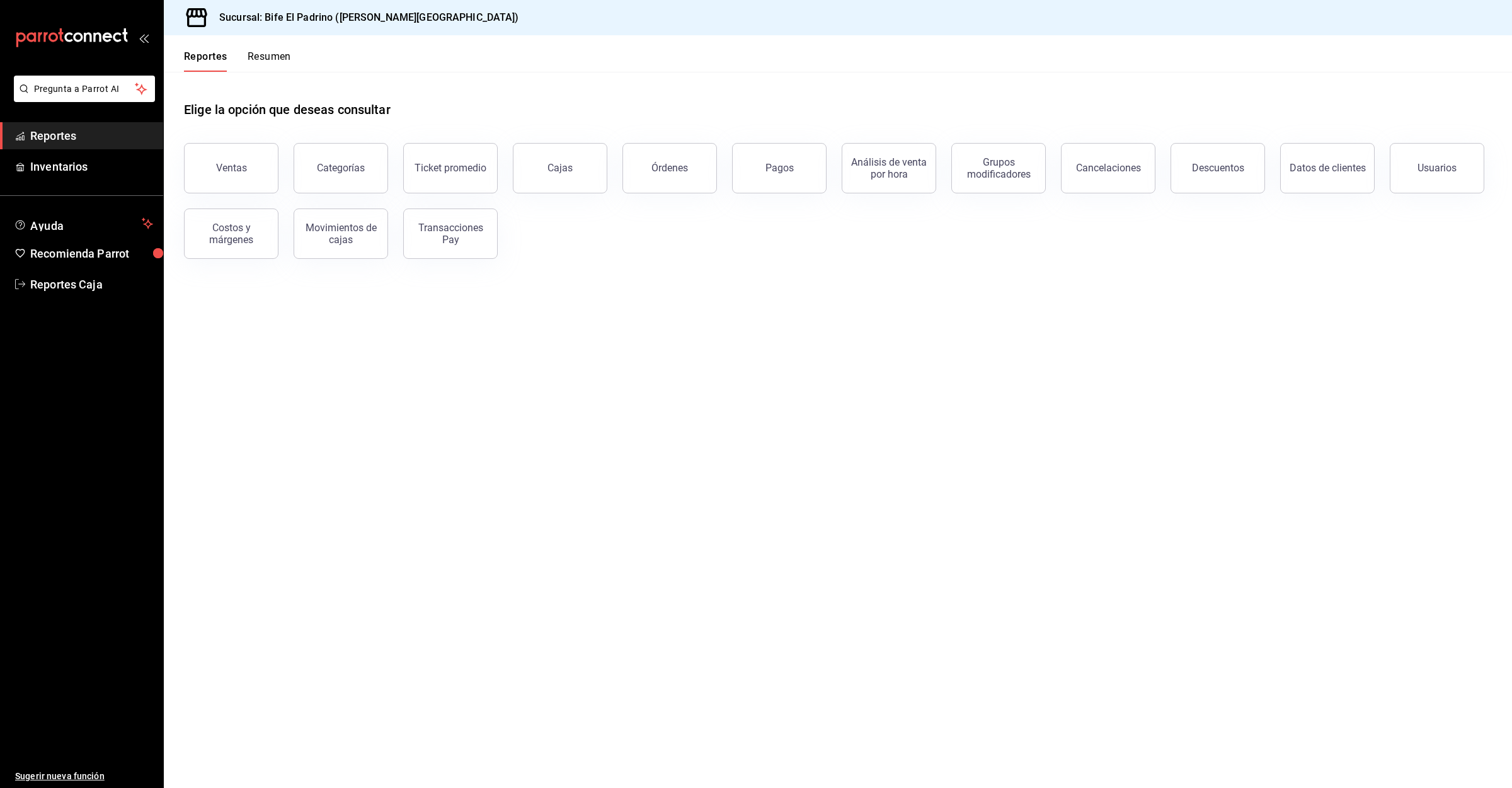
click at [265, 59] on button "Resumen" at bounding box center [269, 60] width 43 height 21
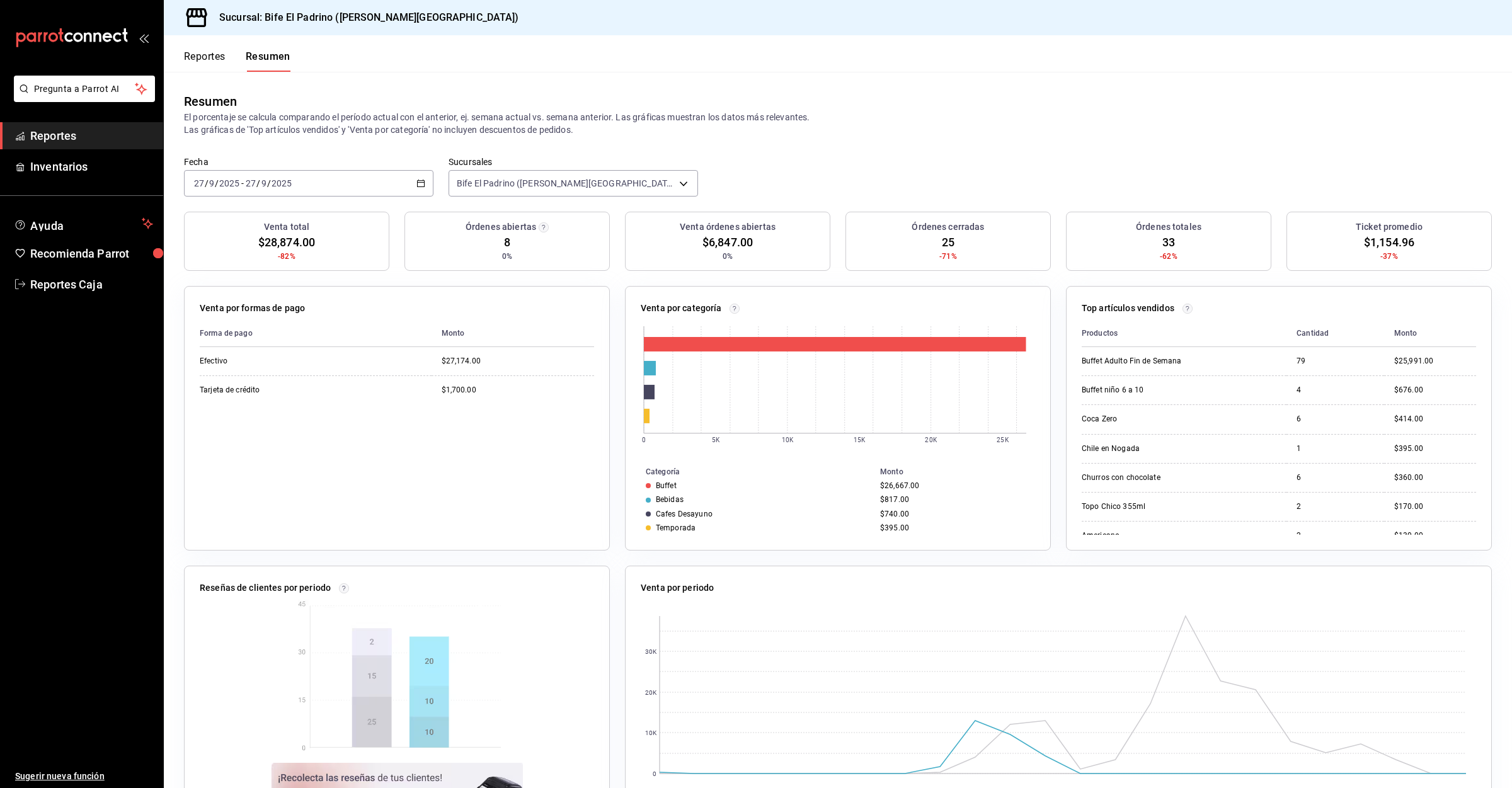
click at [209, 55] on button "Reportes" at bounding box center [204, 60] width 42 height 21
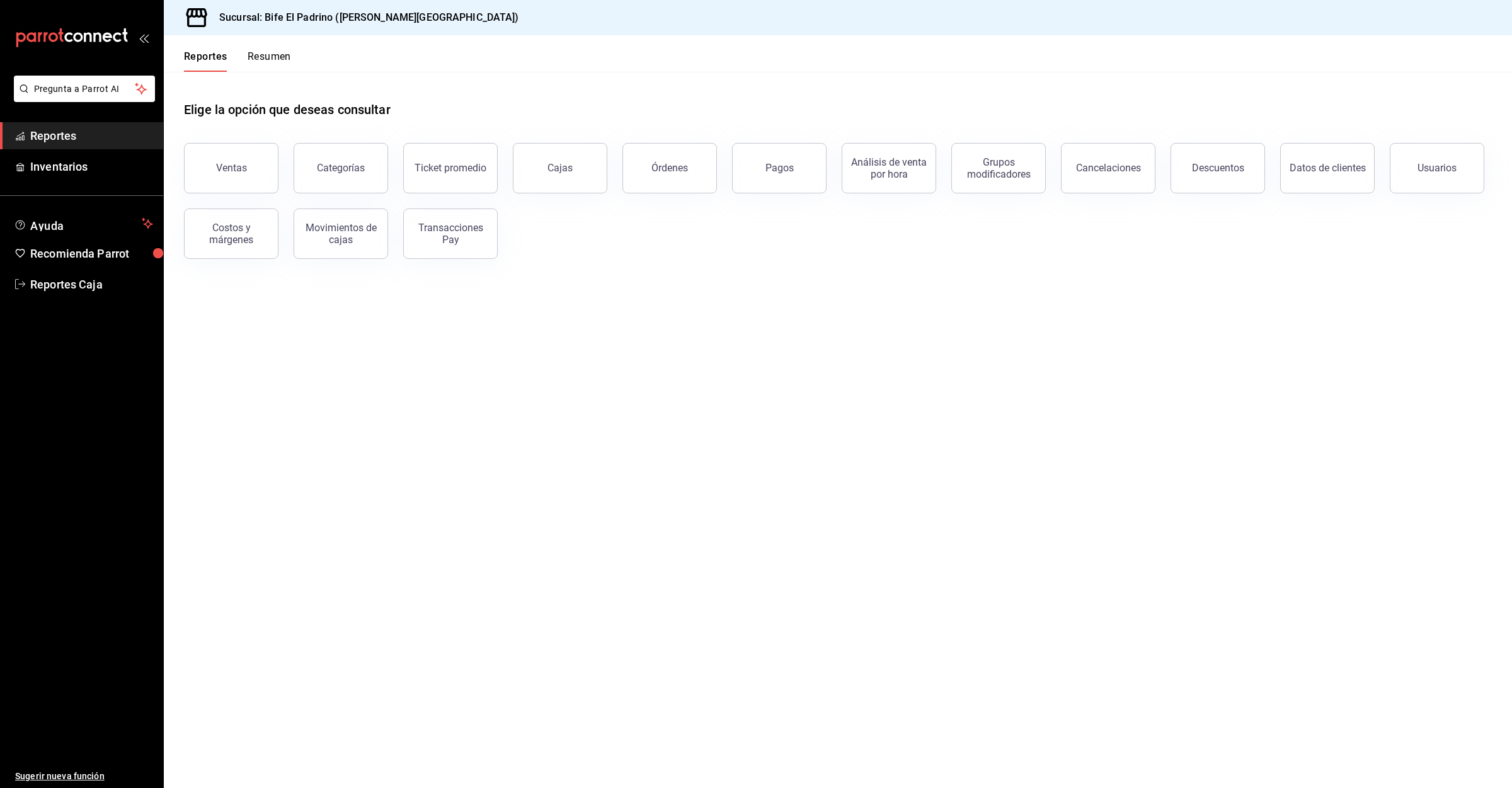
click at [253, 54] on button "Resumen" at bounding box center [269, 60] width 43 height 21
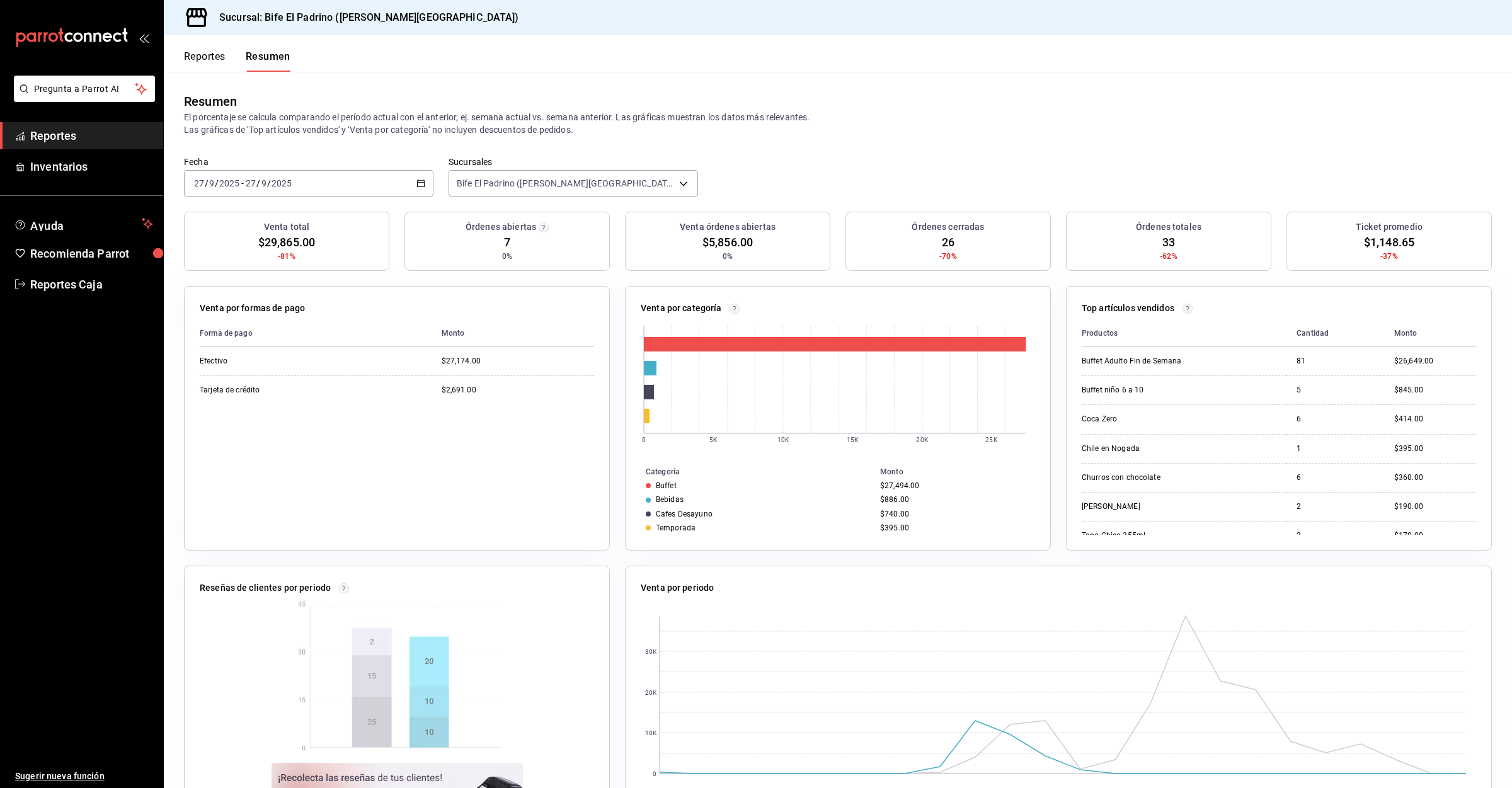
click at [192, 59] on button "Reportes" at bounding box center [204, 60] width 42 height 21
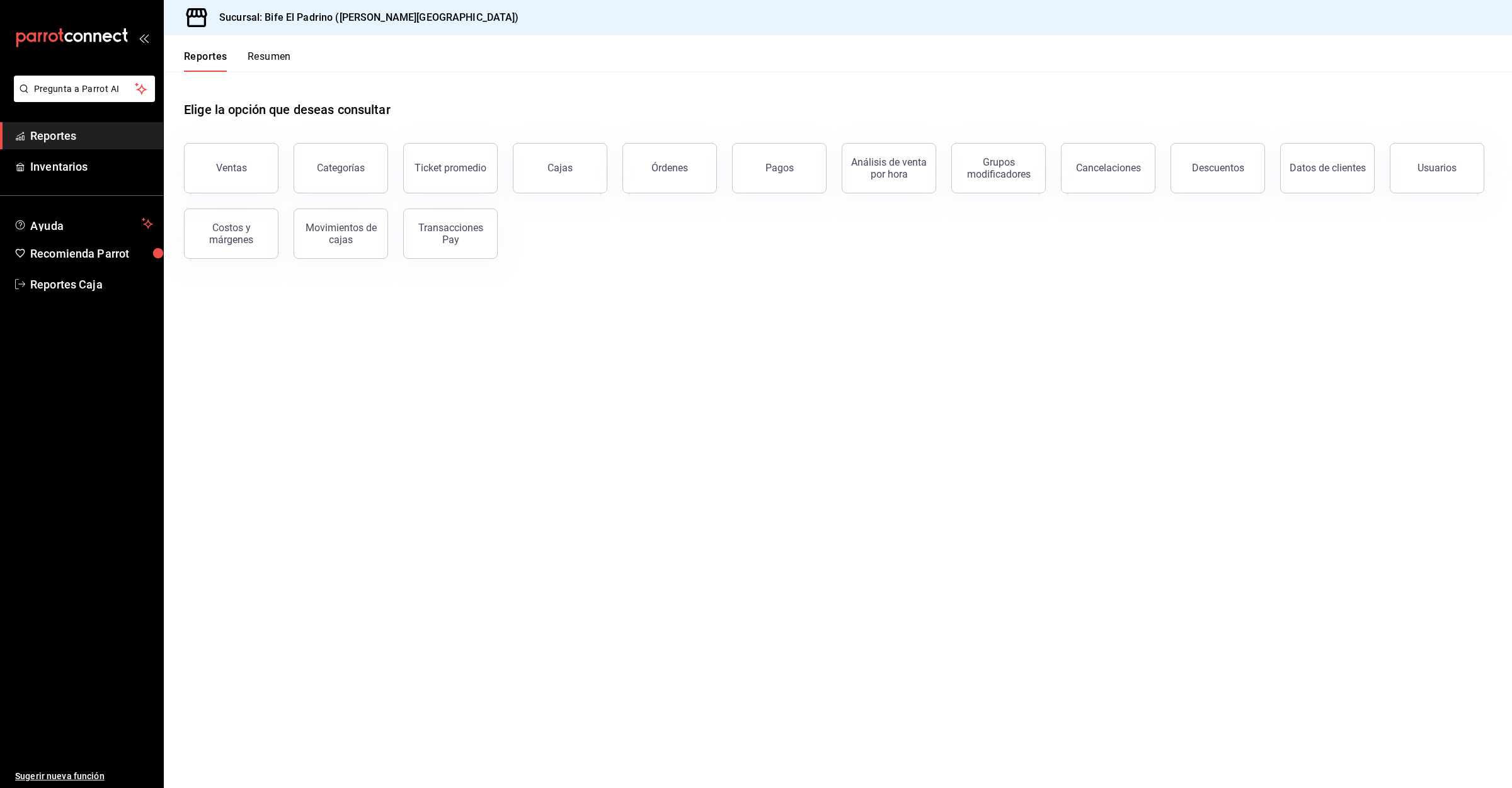
click at [267, 57] on button "Resumen" at bounding box center [269, 60] width 43 height 21
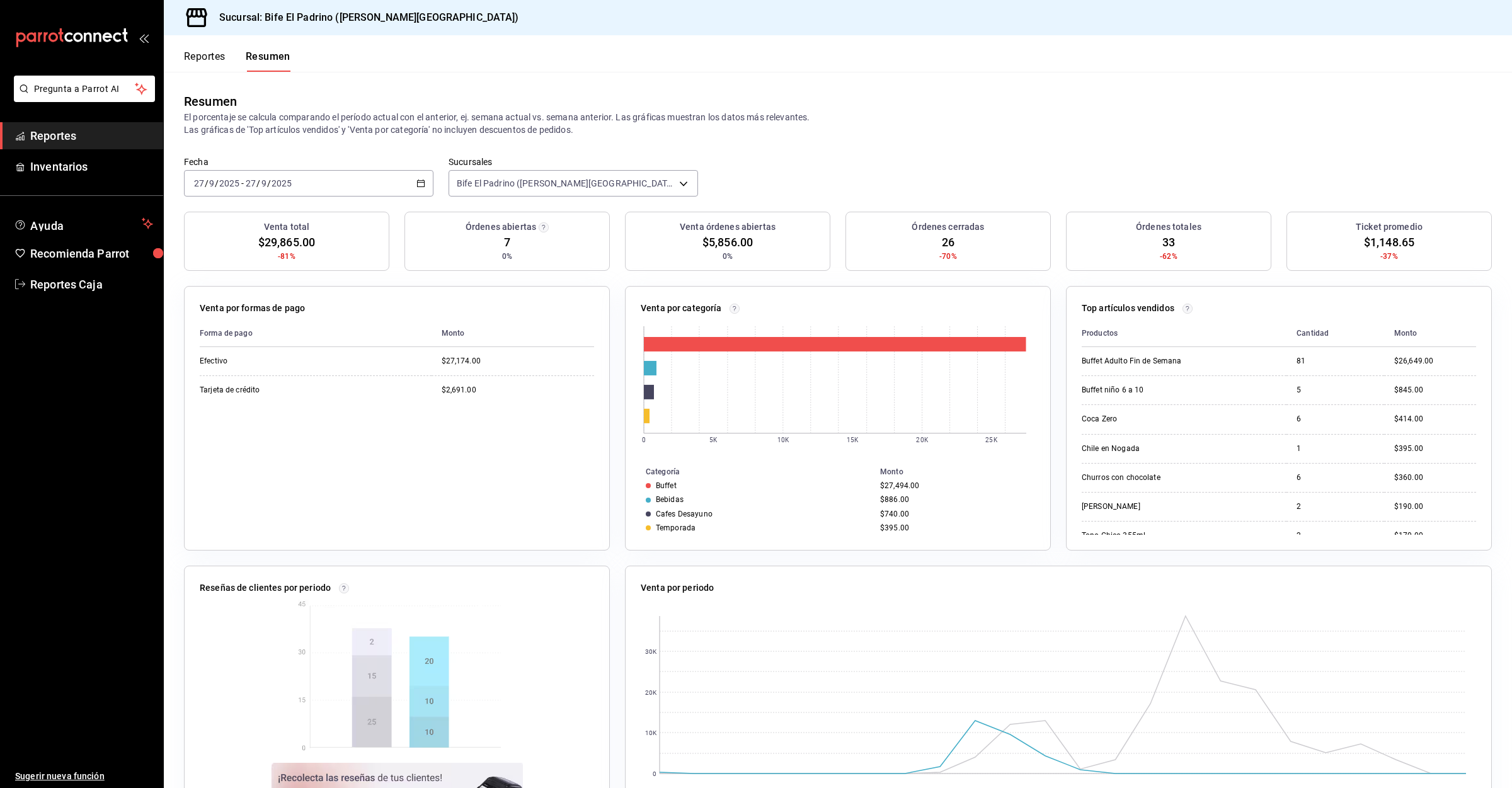
click at [206, 63] on button "Reportes" at bounding box center [204, 60] width 42 height 21
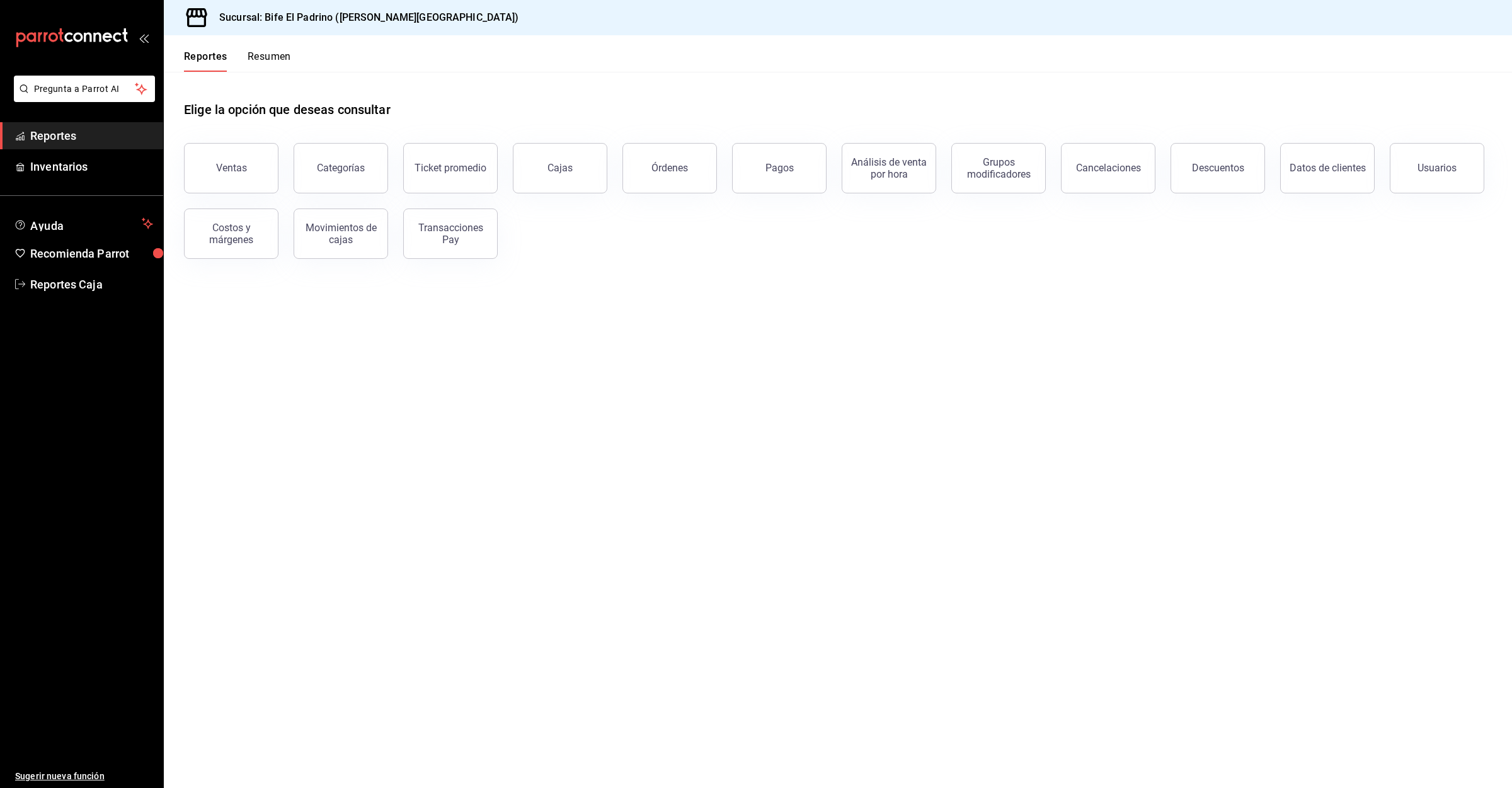
click at [261, 68] on button "Resumen" at bounding box center [269, 60] width 43 height 21
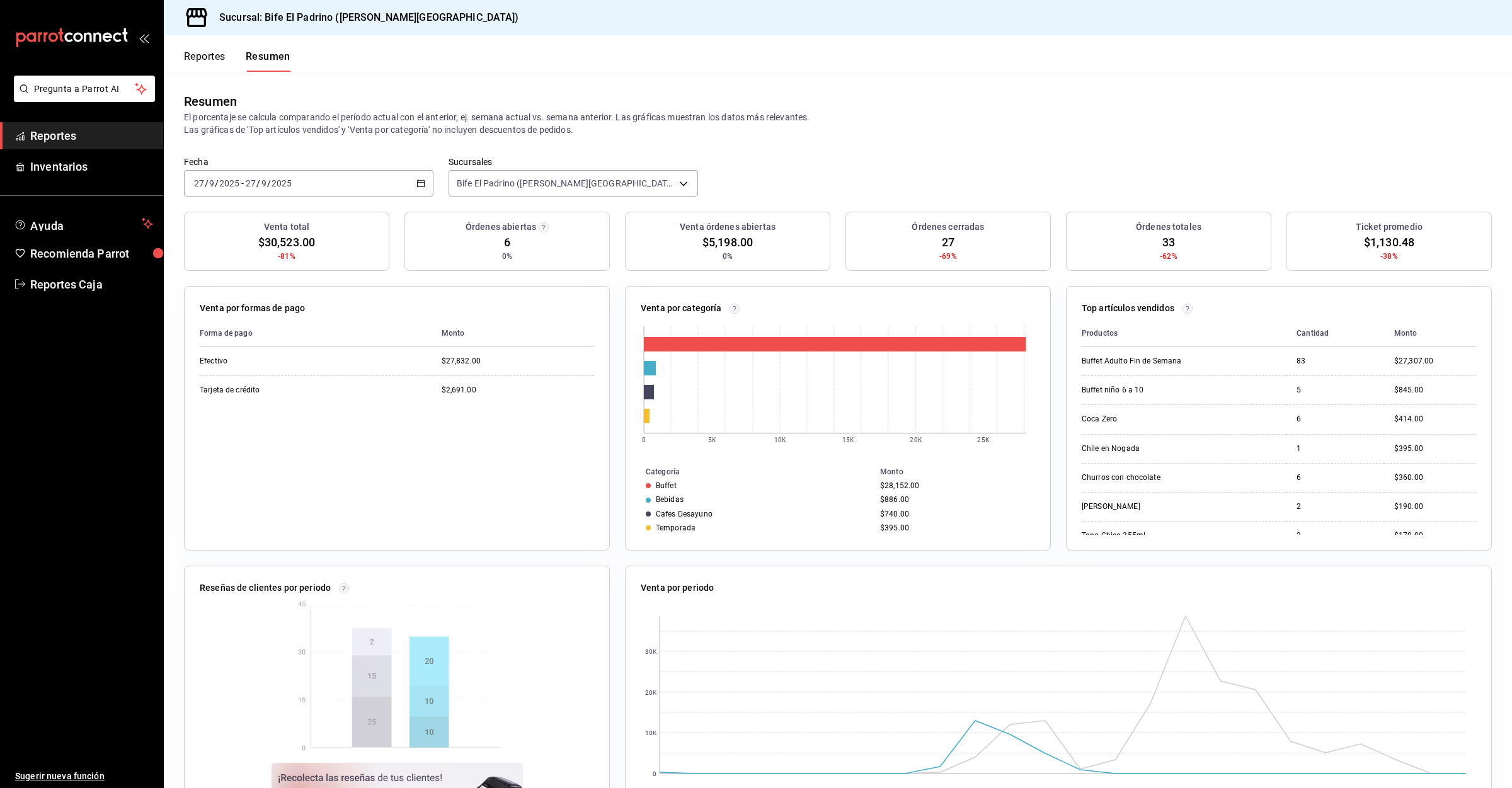
click at [214, 57] on button "Reportes" at bounding box center [204, 60] width 42 height 21
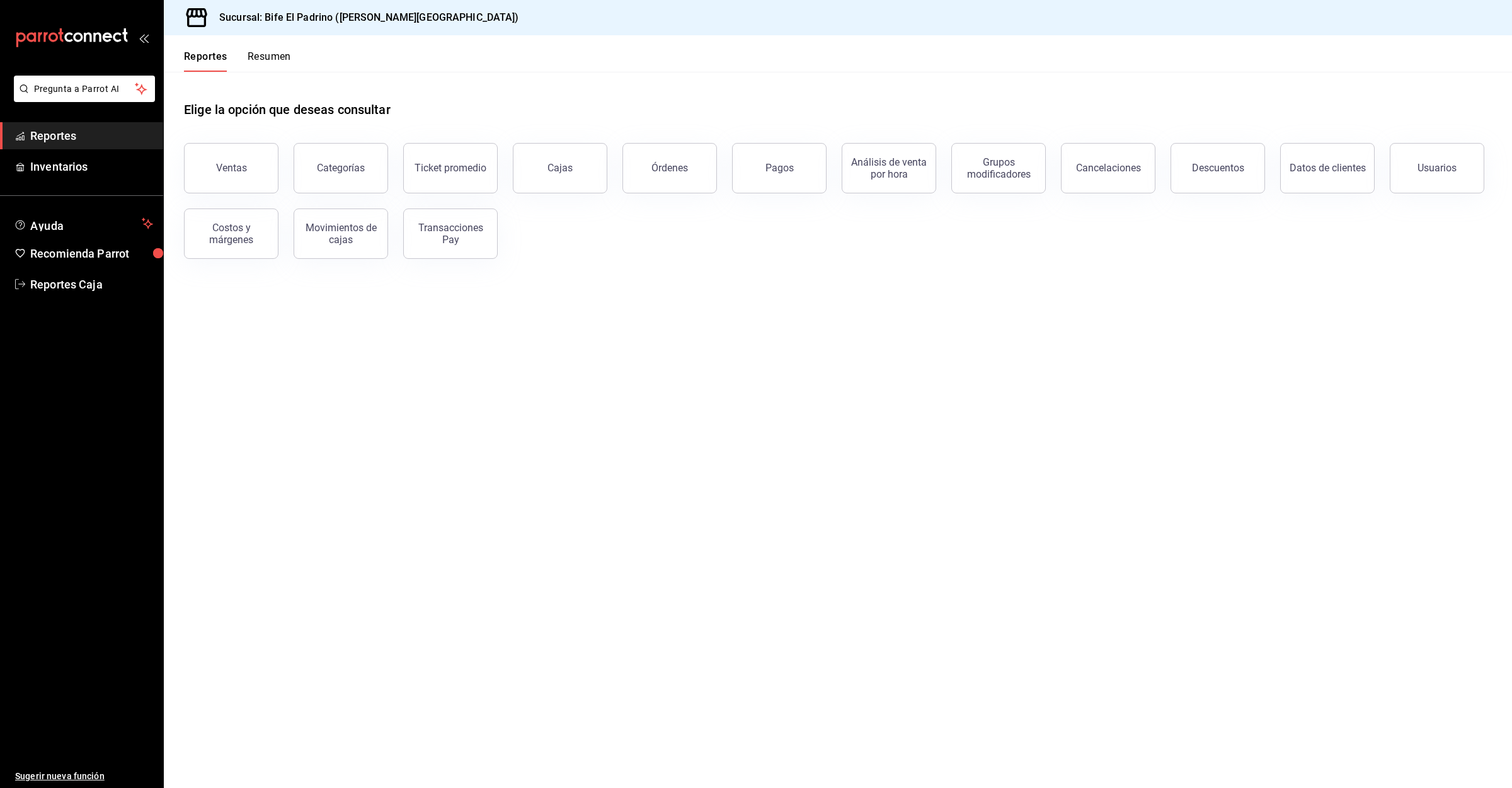
click at [277, 57] on button "Resumen" at bounding box center [269, 60] width 43 height 21
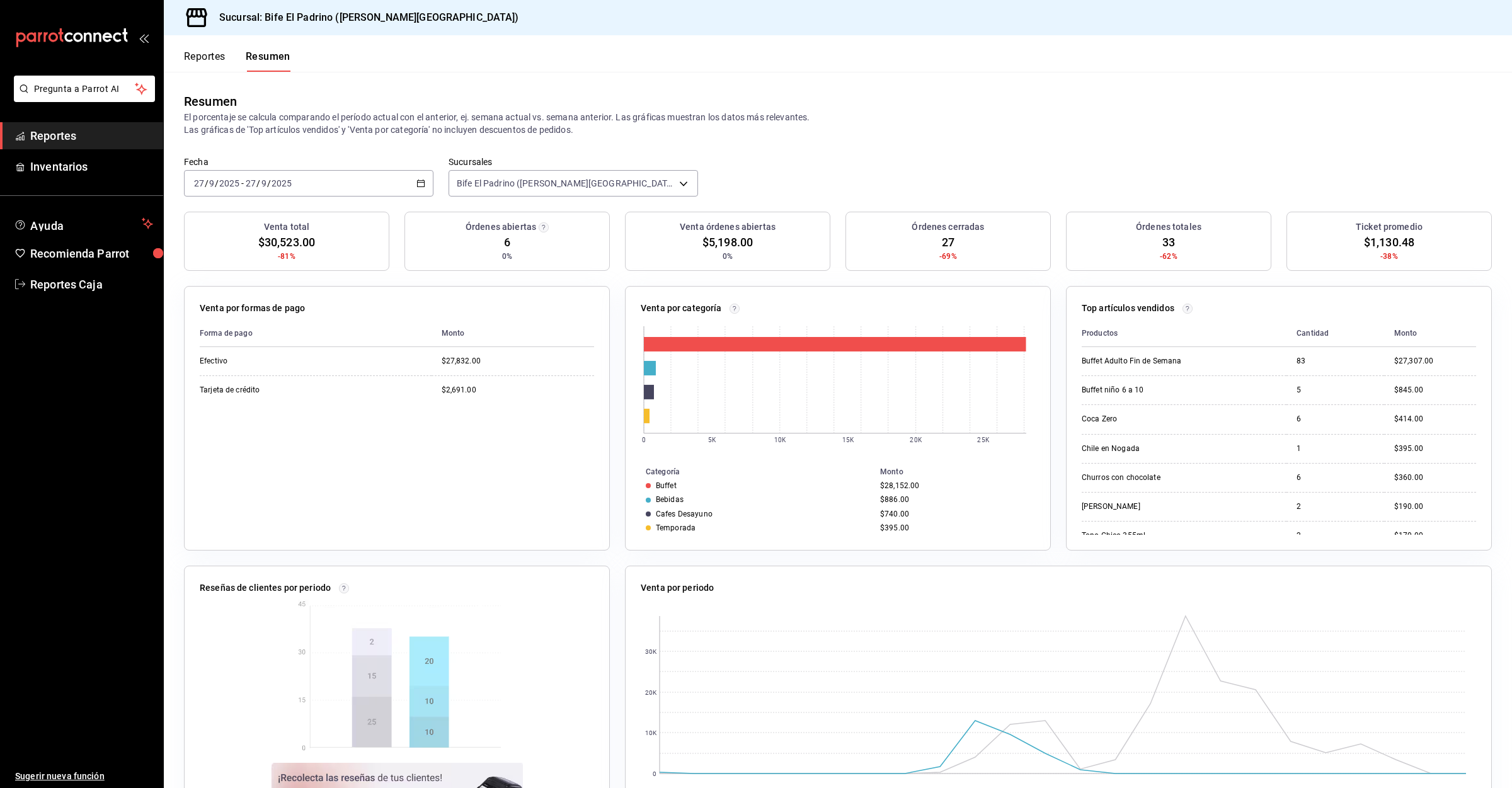
click at [189, 65] on button "Reportes" at bounding box center [204, 60] width 42 height 21
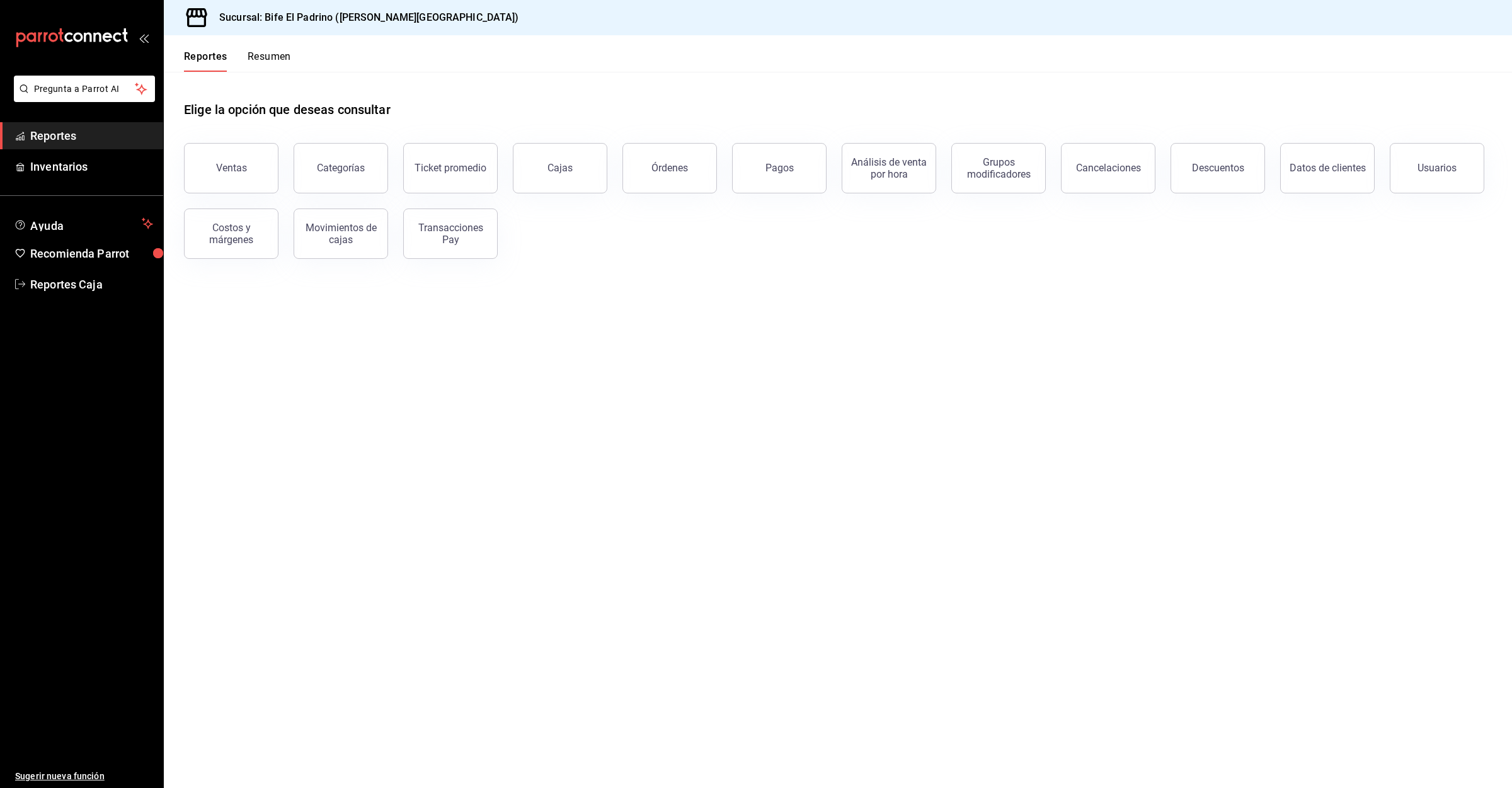
click at [268, 55] on button "Resumen" at bounding box center [269, 60] width 43 height 21
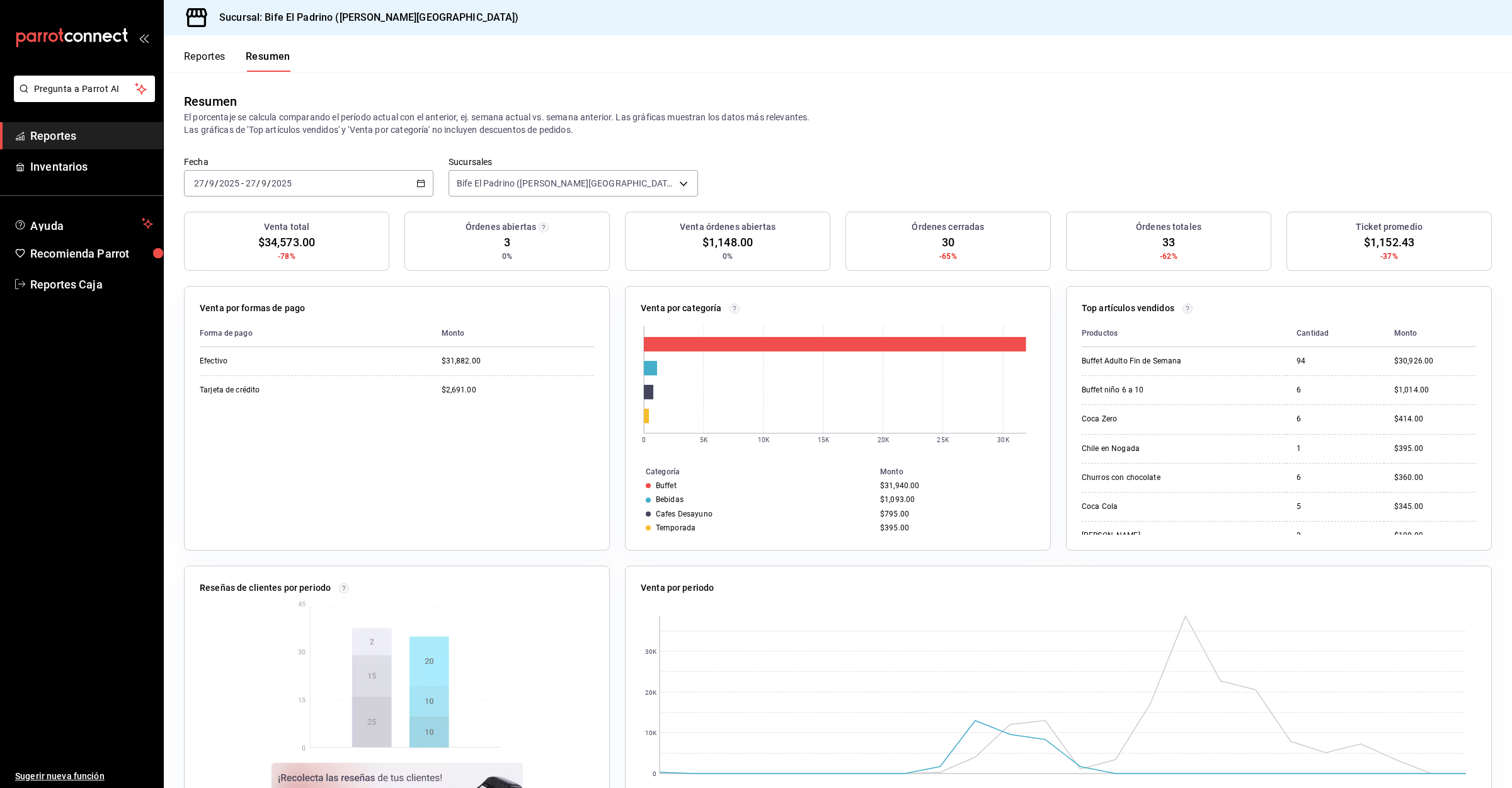
click at [184, 49] on div "Reportes Resumen" at bounding box center [227, 53] width 127 height 37
click at [187, 49] on div "Reportes Resumen" at bounding box center [227, 53] width 127 height 37
click at [193, 59] on button "Reportes" at bounding box center [204, 60] width 42 height 21
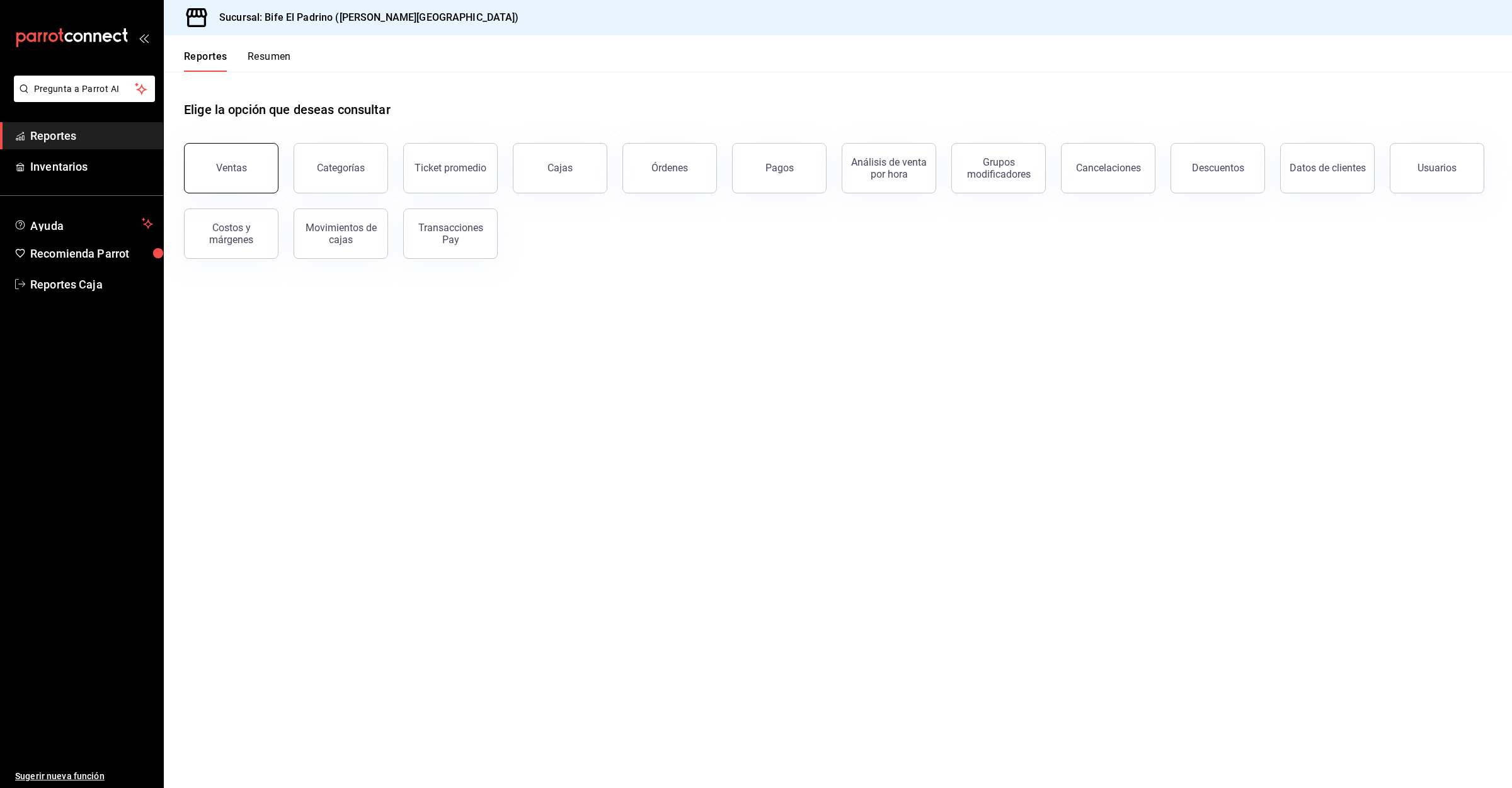
click at [229, 164] on div "Ventas" at bounding box center [232, 168] width 31 height 12
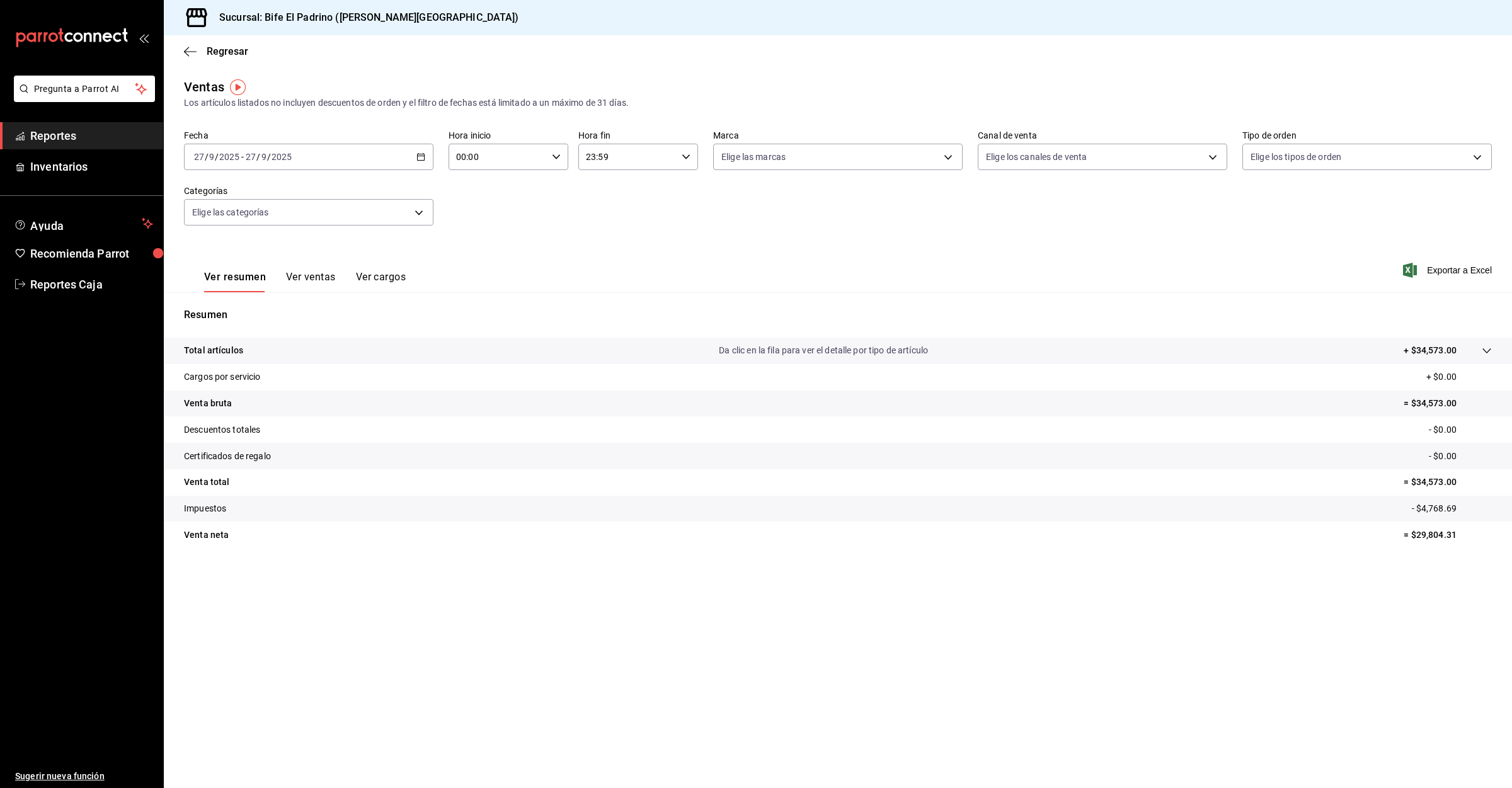
click at [538, 156] on input "00:00" at bounding box center [497, 157] width 98 height 26
click at [490, 267] on button "03" at bounding box center [478, 280] width 55 height 26
type input "03:00"
click at [231, 49] on div at bounding box center [756, 394] width 1512 height 788
click at [227, 52] on span "Regresar" at bounding box center [227, 51] width 42 height 12
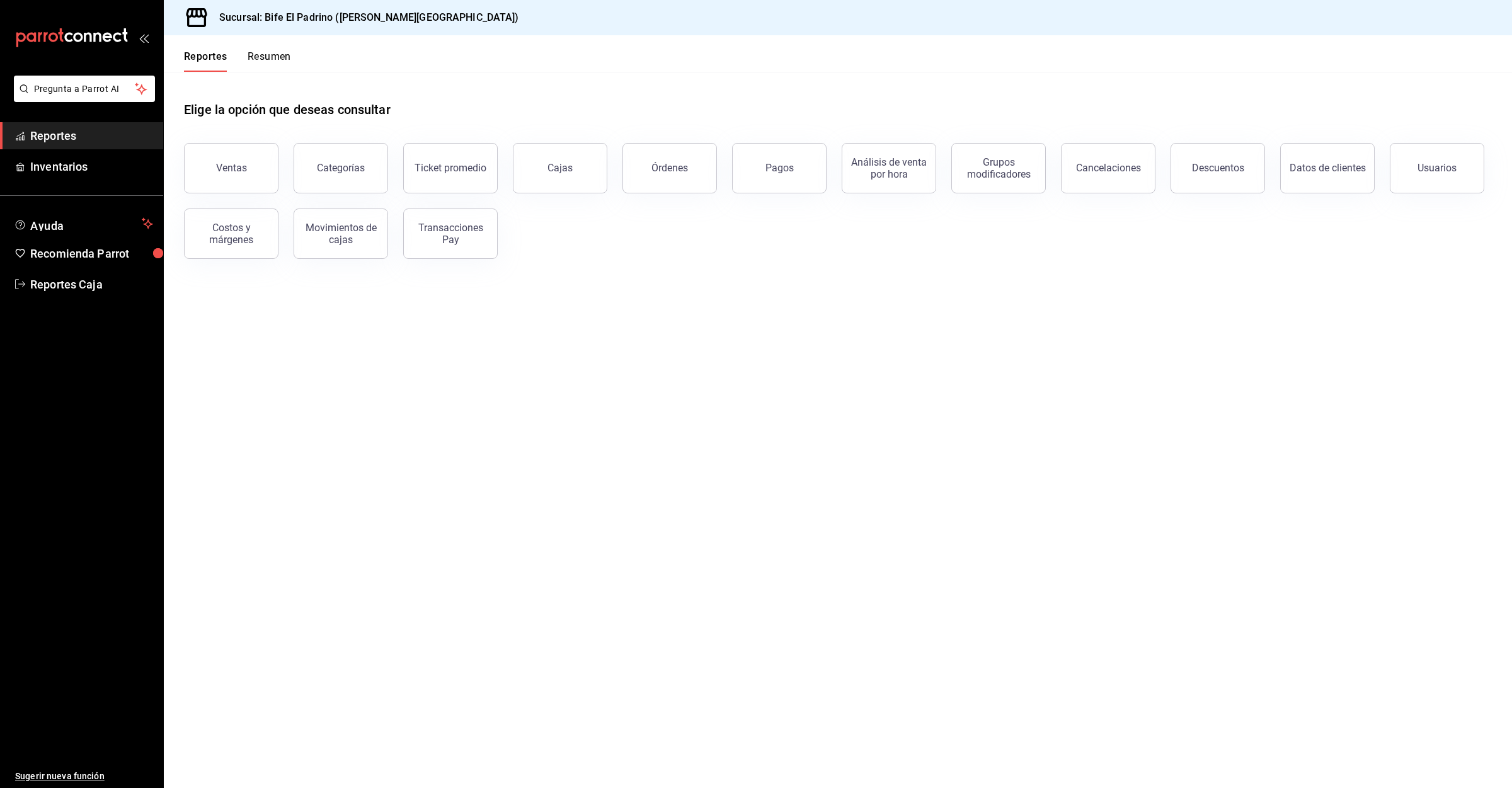
click at [298, 57] on header "Reportes Resumen" at bounding box center [837, 53] width 1348 height 37
click at [260, 60] on button "Resumen" at bounding box center [269, 60] width 43 height 21
